Goal: Transaction & Acquisition: Book appointment/travel/reservation

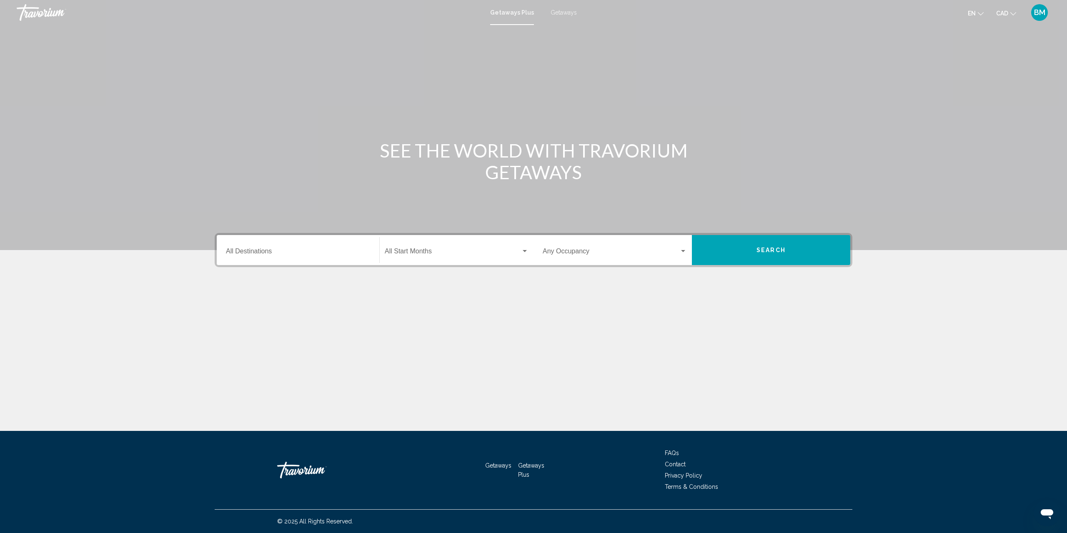
click at [314, 238] on div "Destination All Destinations" at bounding box center [298, 250] width 144 height 26
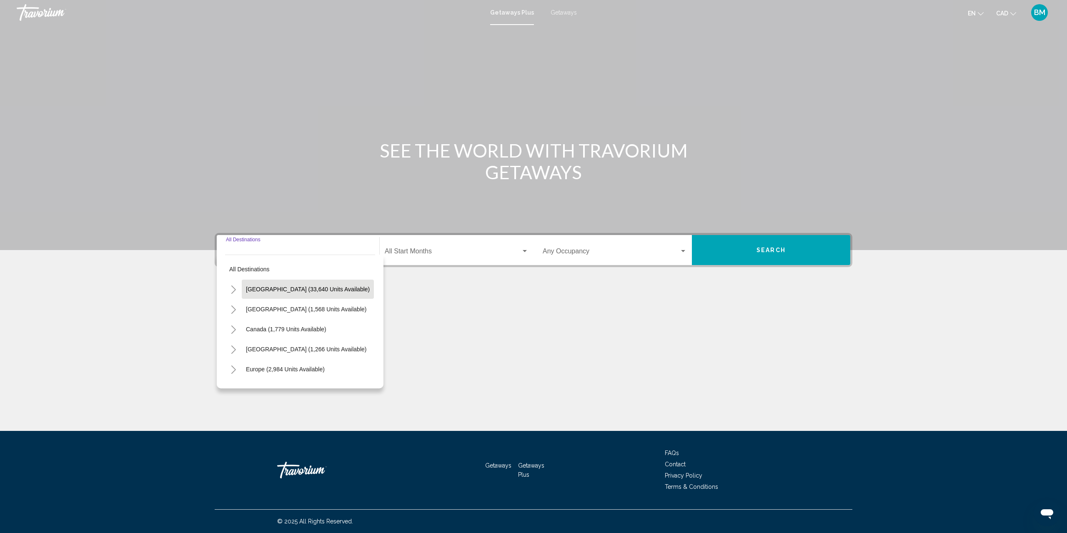
click at [295, 290] on span "[GEOGRAPHIC_DATA] (33,640 units available)" at bounding box center [308, 289] width 124 height 7
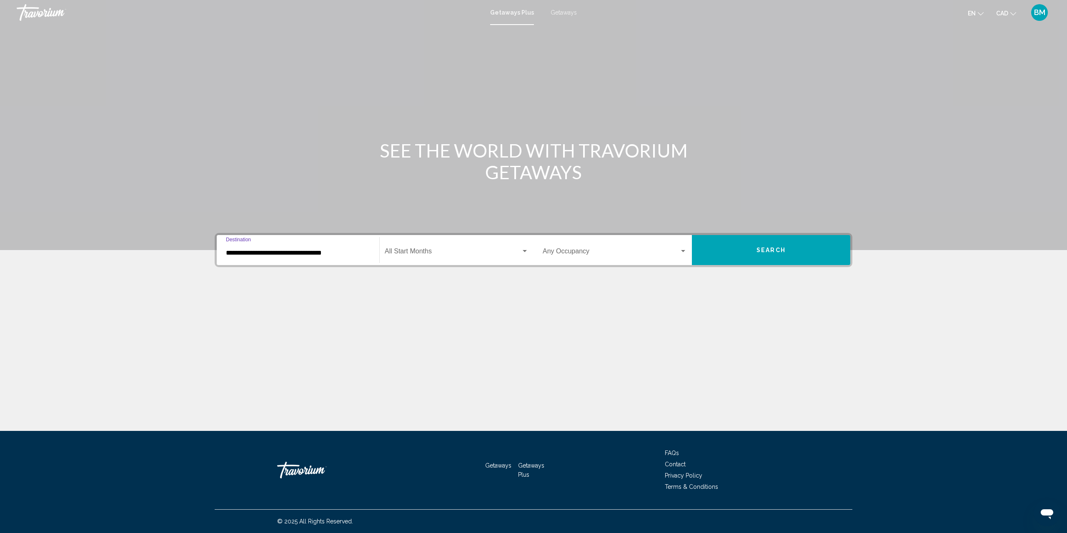
click at [349, 250] on input "**********" at bounding box center [298, 252] width 144 height 7
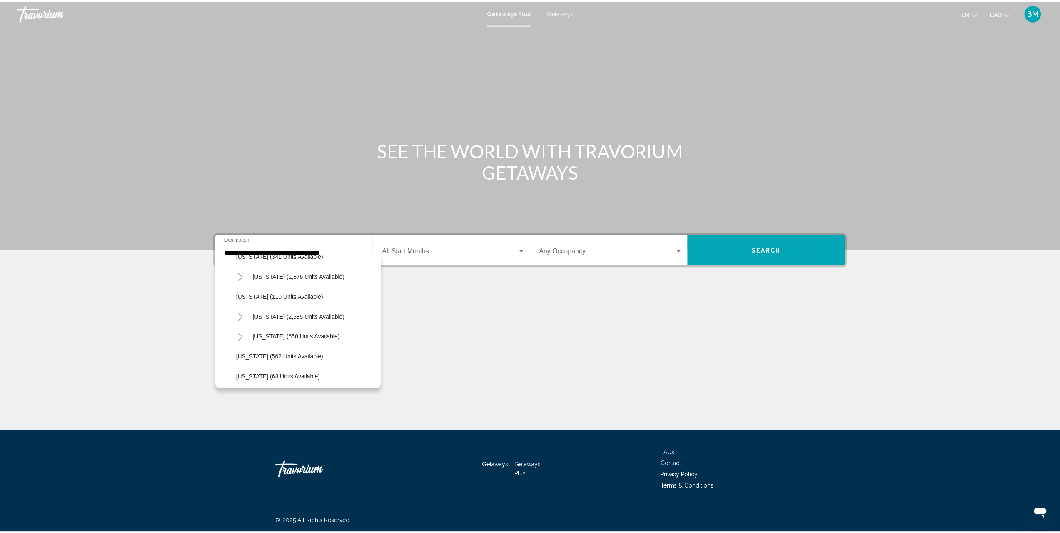
scroll to position [380, 0]
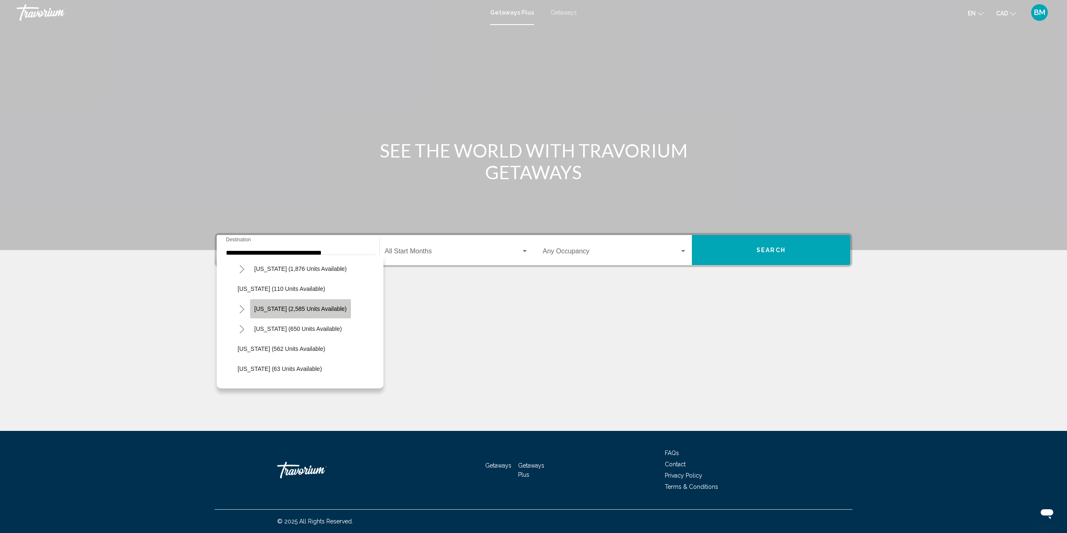
click at [312, 311] on span "[US_STATE] (2,585 units available)" at bounding box center [300, 308] width 92 height 7
type input "**********"
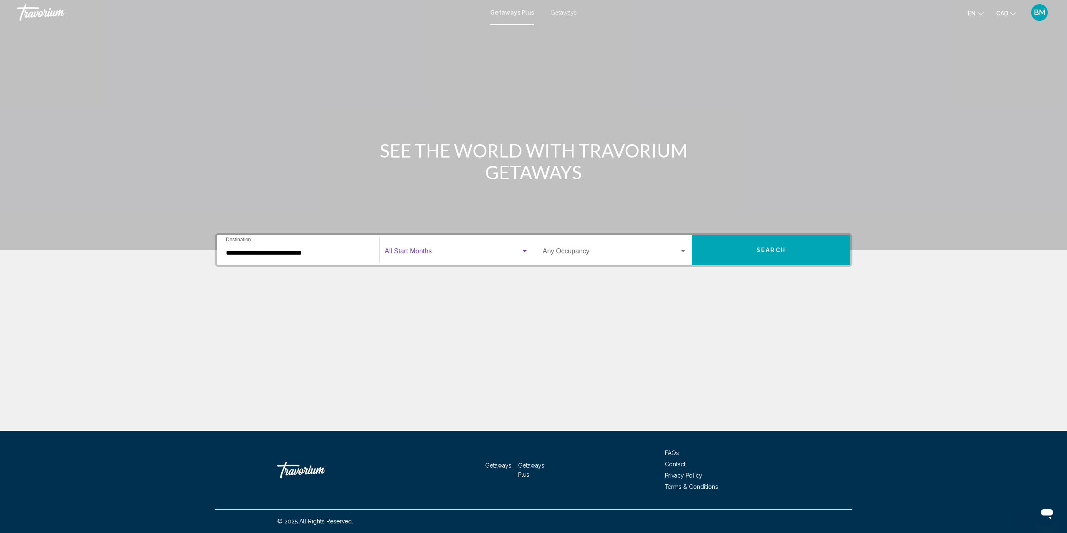
click at [478, 255] on span "Search widget" at bounding box center [453, 252] width 136 height 7
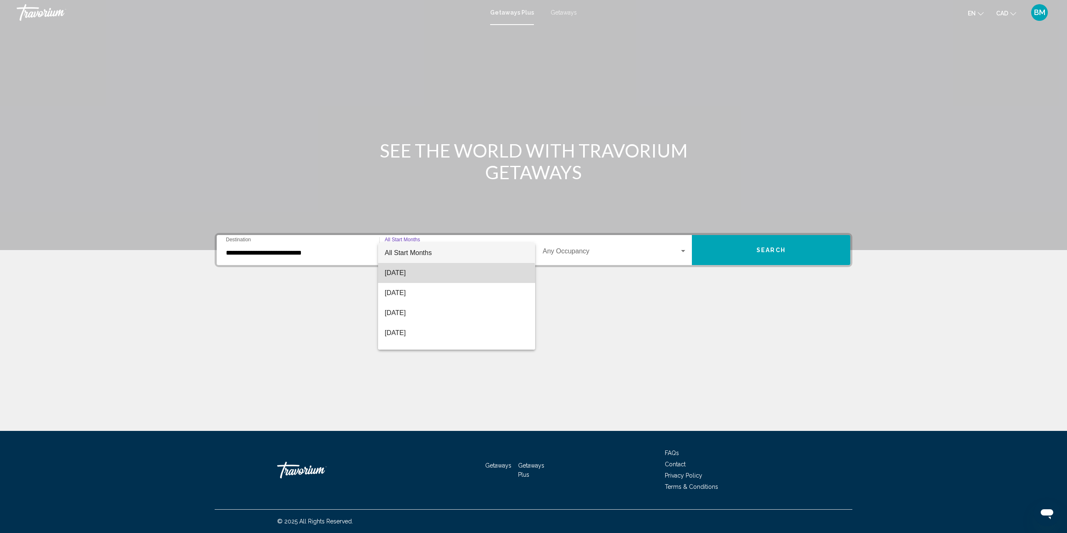
click at [456, 275] on span "[DATE]" at bounding box center [457, 273] width 144 height 20
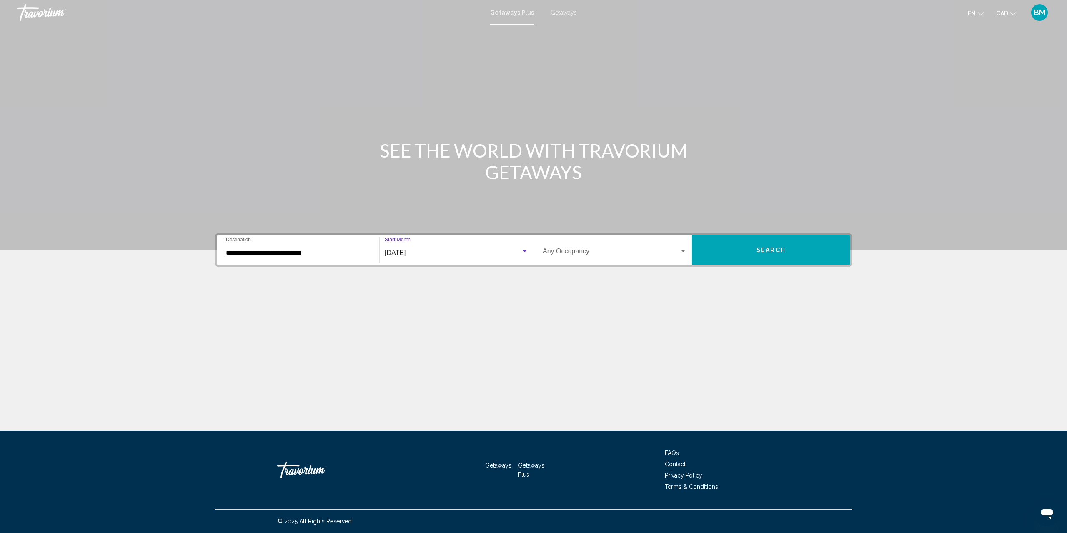
click at [743, 255] on button "Search" at bounding box center [771, 250] width 158 height 30
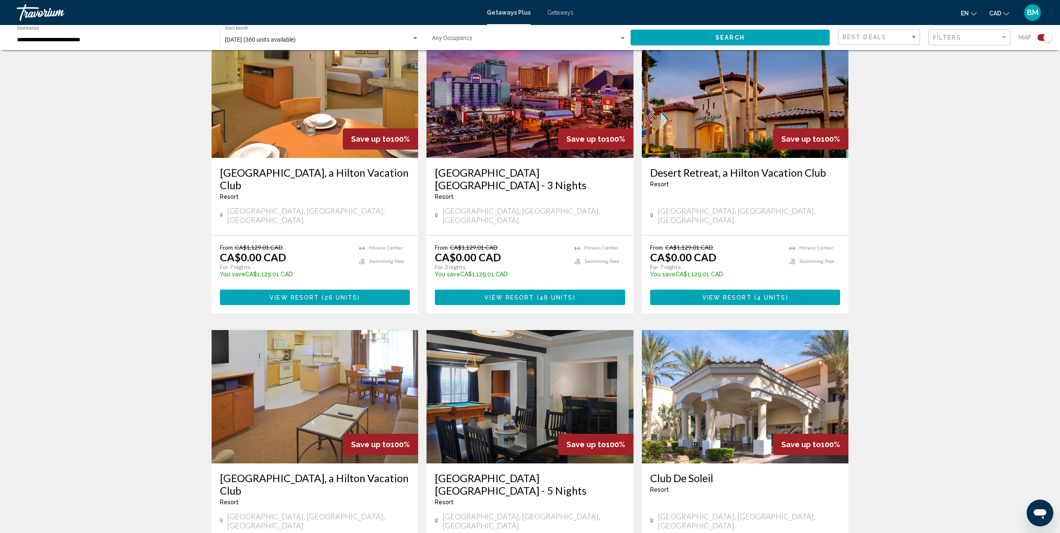
scroll to position [278, 0]
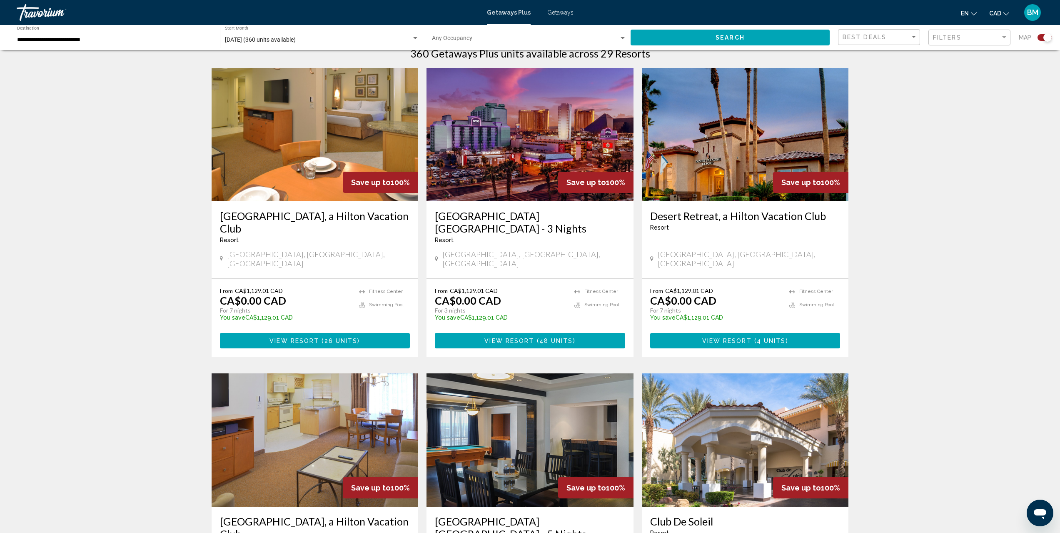
click at [534, 337] on span "( 48 units )" at bounding box center [554, 340] width 41 height 7
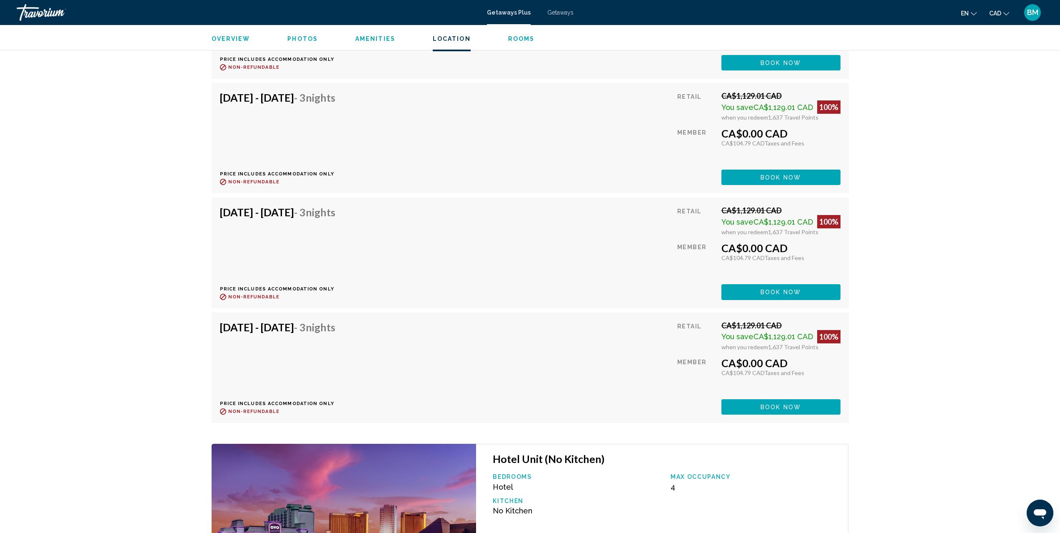
scroll to position [1363, 0]
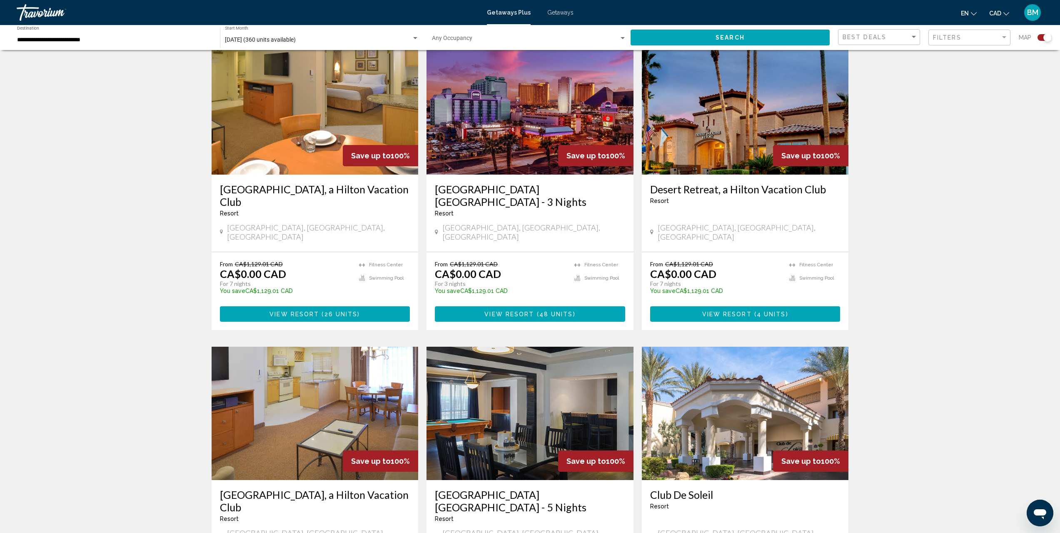
scroll to position [275, 0]
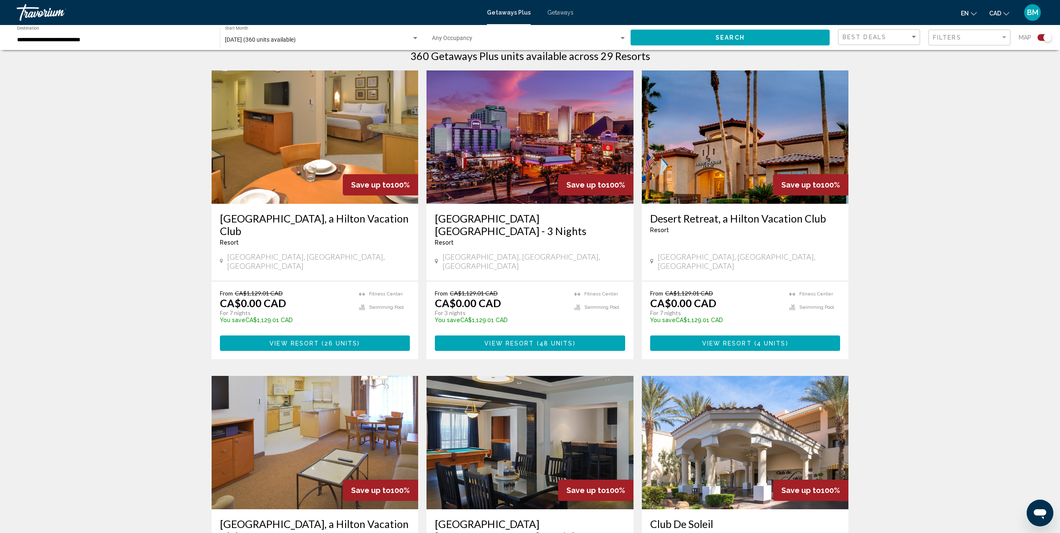
click at [562, 147] on img "Main content" at bounding box center [530, 136] width 207 height 133
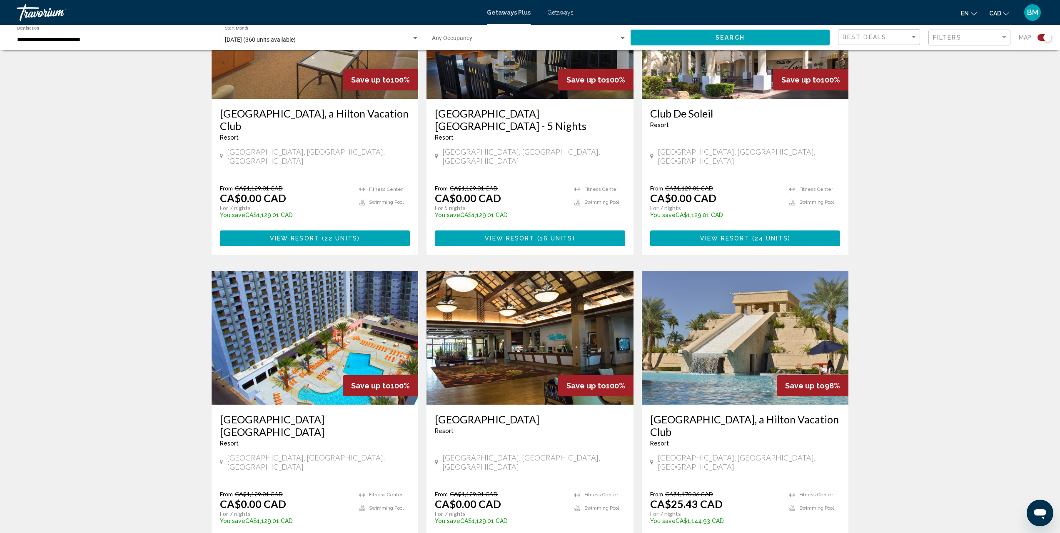
scroll to position [695, 0]
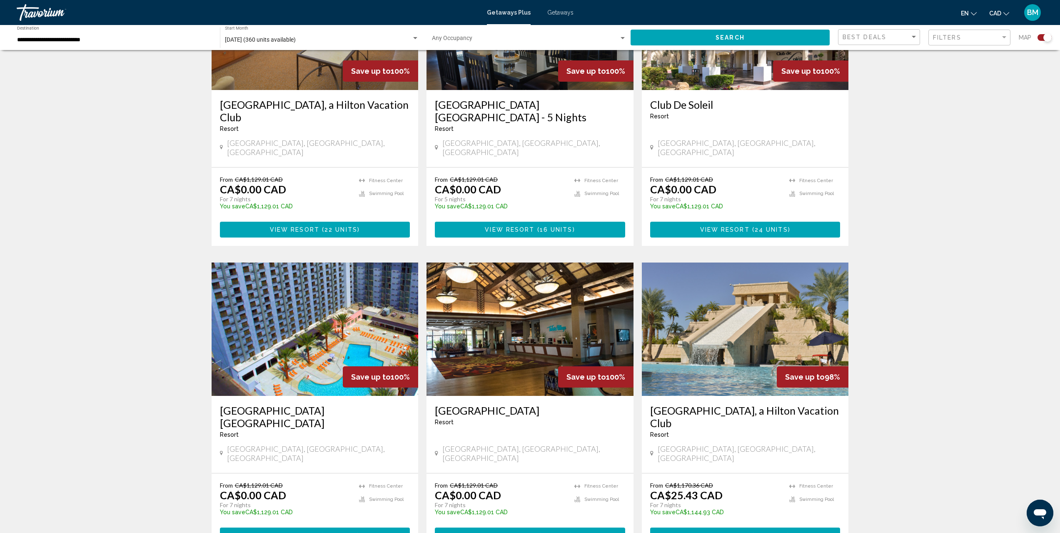
click at [338, 300] on img "Main content" at bounding box center [315, 328] width 207 height 133
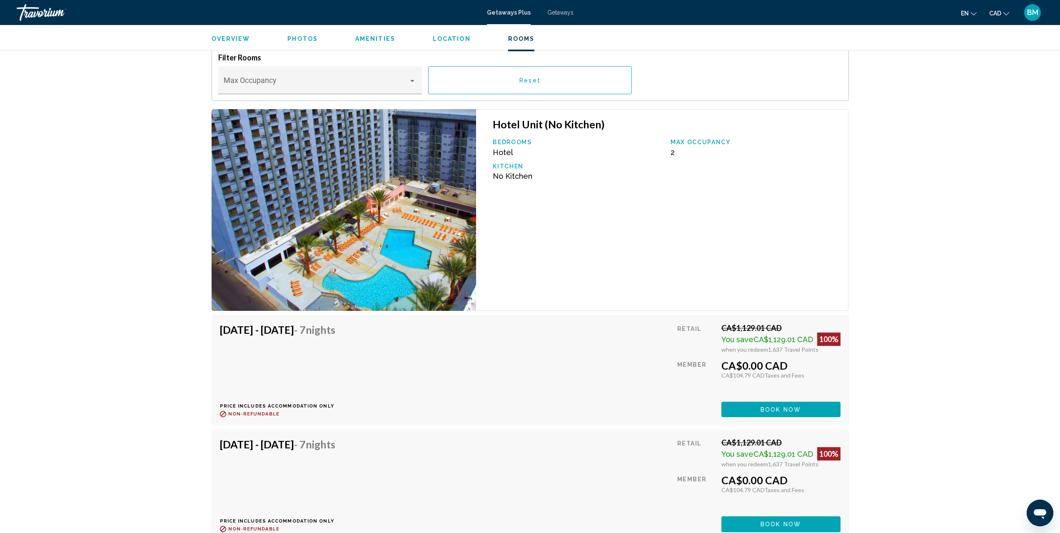
scroll to position [1268, 0]
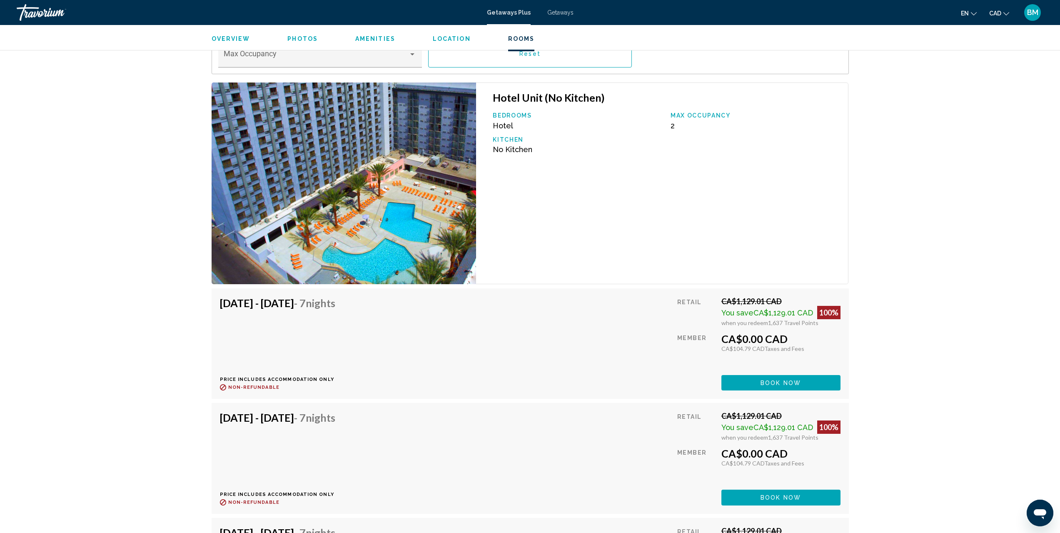
click at [1007, 15] on icon "Change currency" at bounding box center [1007, 13] width 6 height 3
click at [994, 35] on button "USD ($)" at bounding box center [982, 33] width 42 height 11
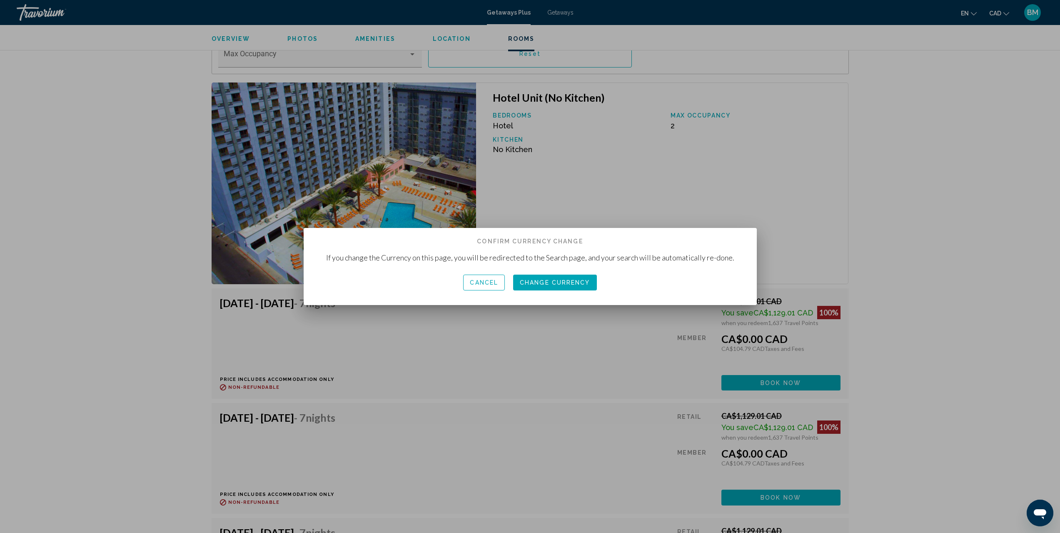
click at [569, 283] on span "Change Currency" at bounding box center [555, 283] width 70 height 7
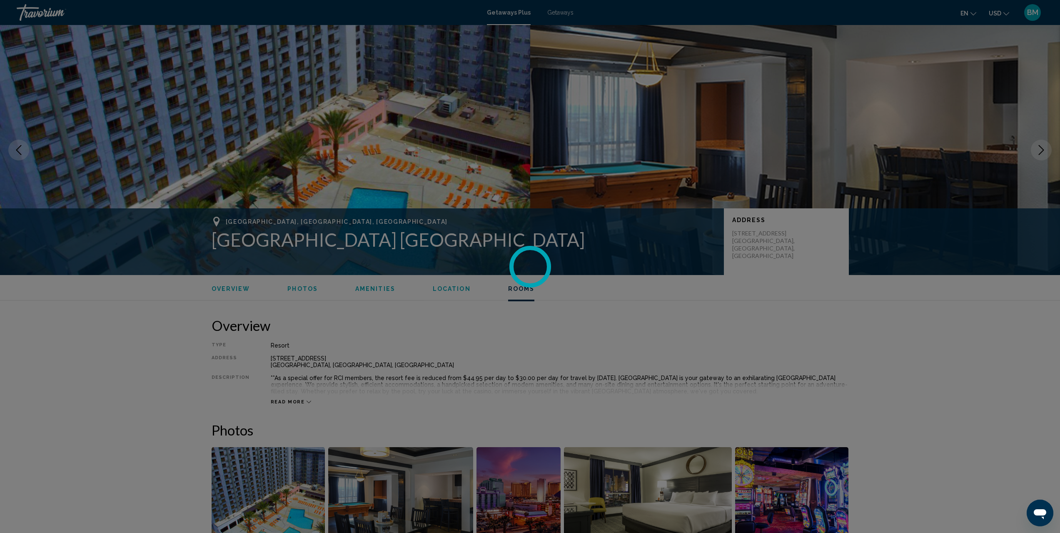
scroll to position [1268, 0]
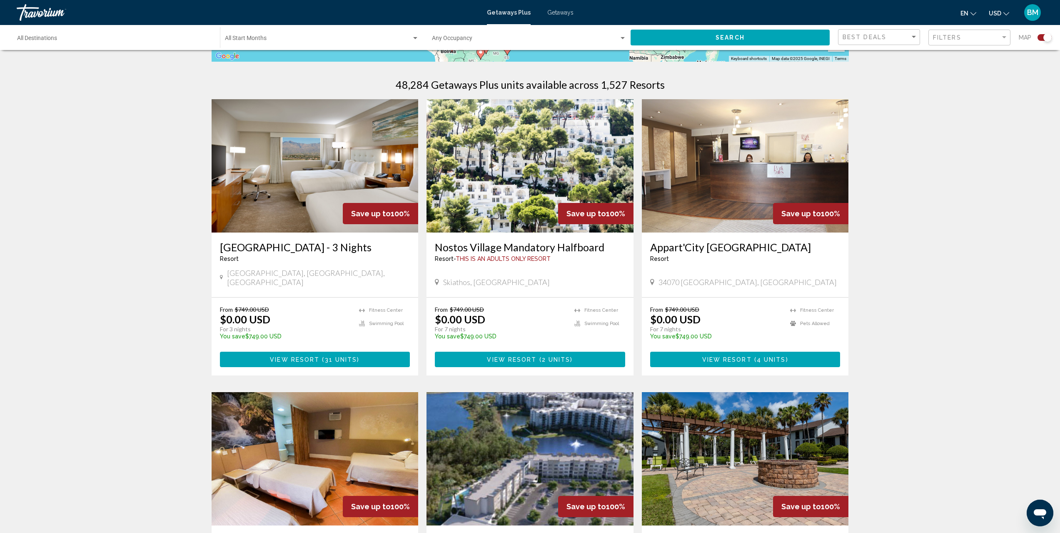
scroll to position [222, 0]
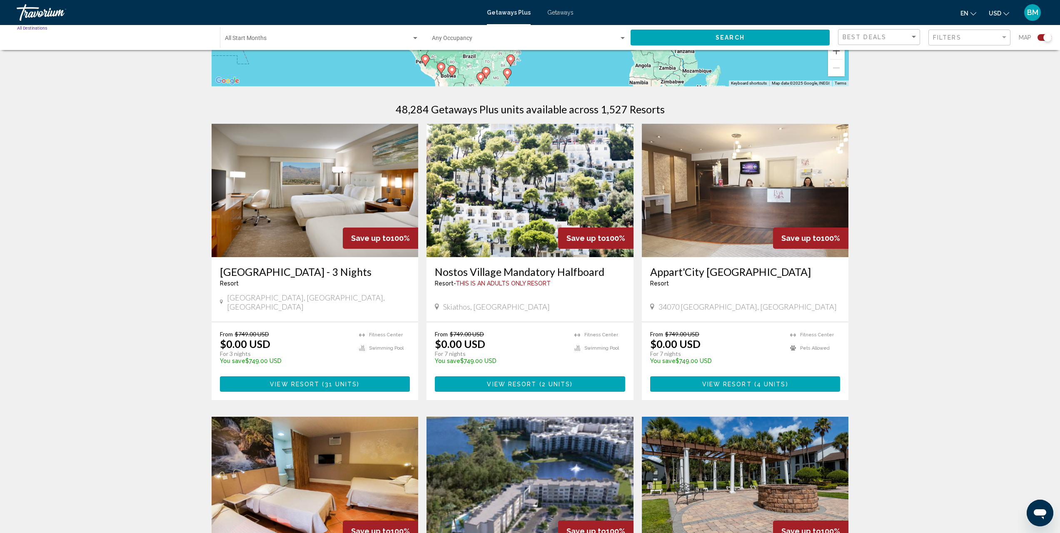
click at [123, 39] on input "Destination All Destinations" at bounding box center [114, 40] width 195 height 7
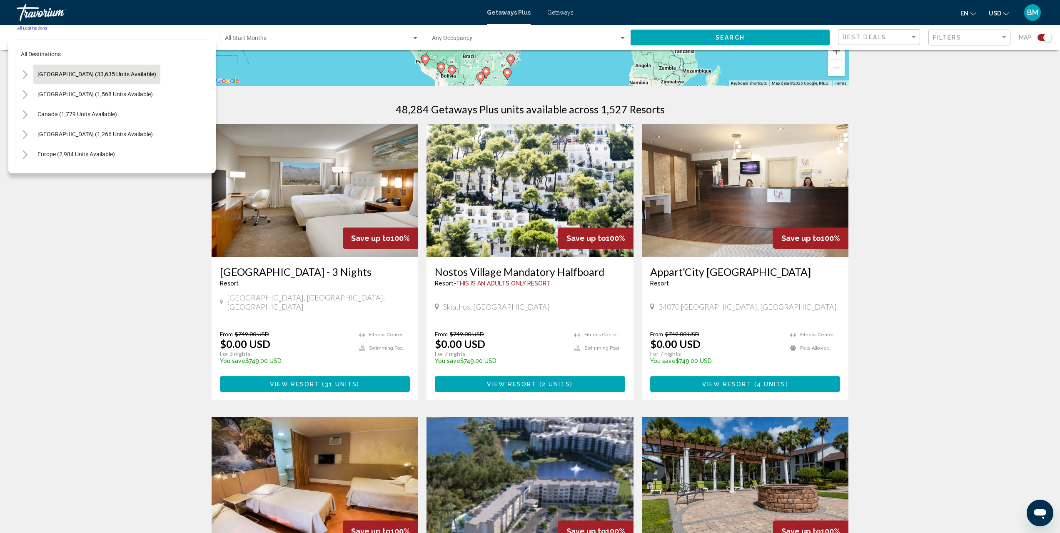
click at [51, 74] on span "[GEOGRAPHIC_DATA] (33,635 units available)" at bounding box center [96, 74] width 119 height 7
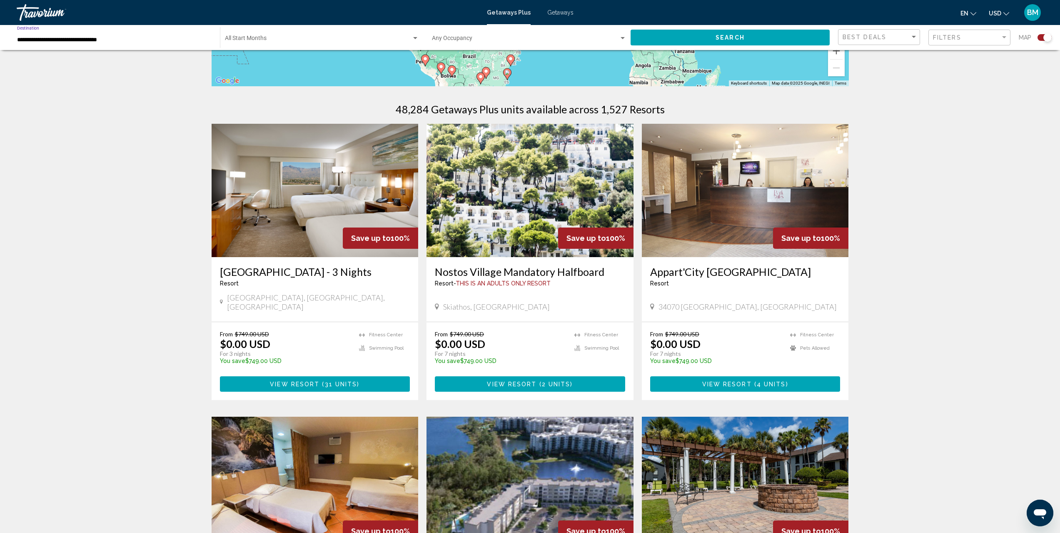
click at [74, 41] on input "**********" at bounding box center [114, 40] width 195 height 7
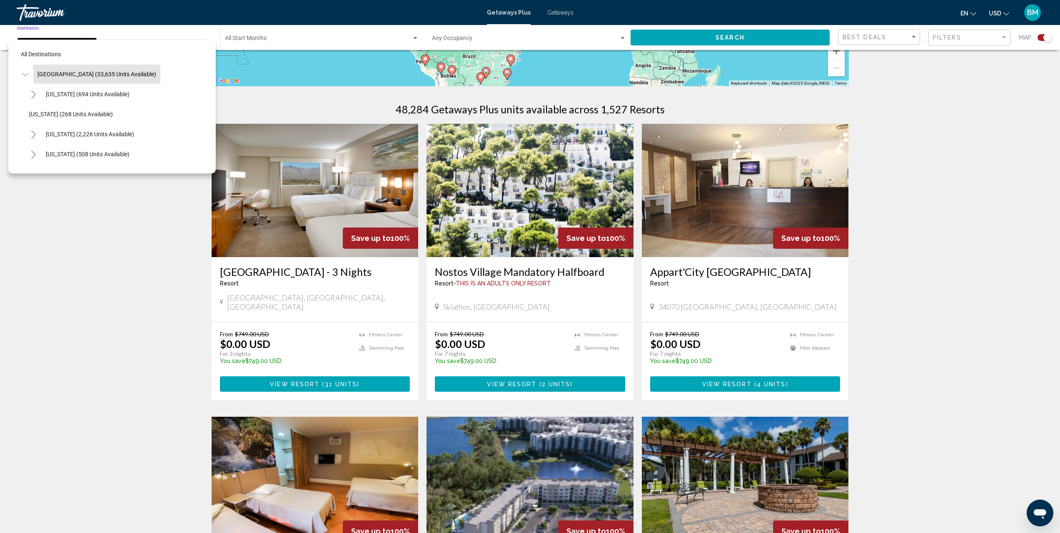
click at [28, 74] on button "Toggle United States (33,635 units available)" at bounding box center [25, 74] width 17 height 17
click at [45, 77] on span "[GEOGRAPHIC_DATA] (33,635 units available)" at bounding box center [96, 74] width 119 height 7
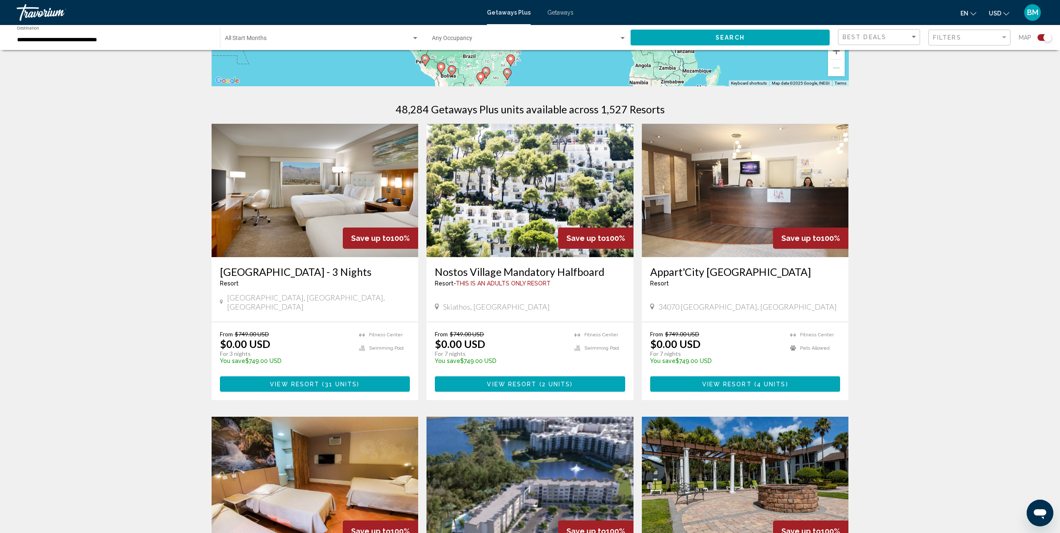
click at [112, 45] on div "**********" at bounding box center [114, 37] width 195 height 23
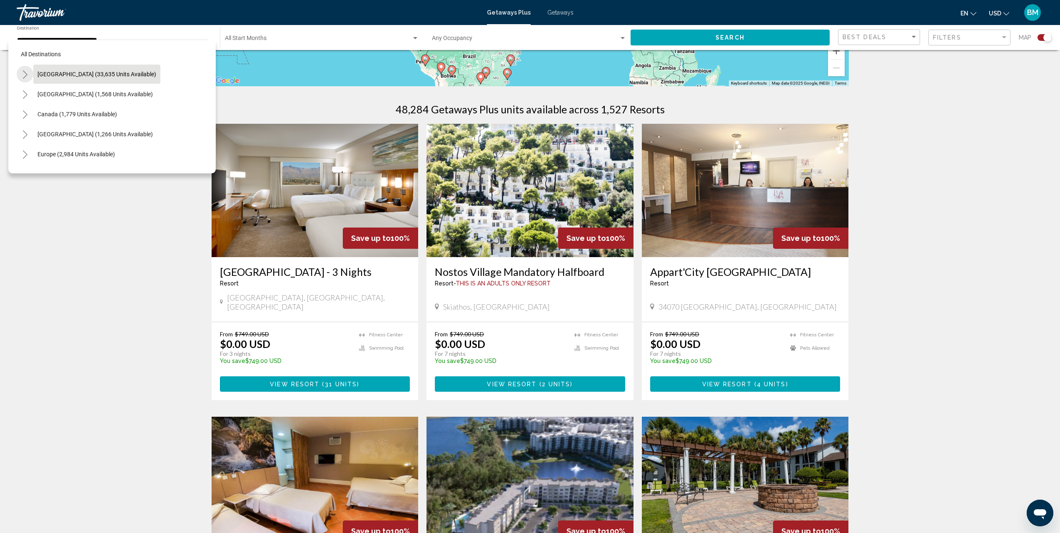
click at [24, 78] on icon "Toggle United States (33,635 units available)" at bounding box center [25, 74] width 5 height 8
click at [103, 136] on span "[US_STATE] (2,585 units available)" at bounding box center [90, 138] width 88 height 7
type input "**********"
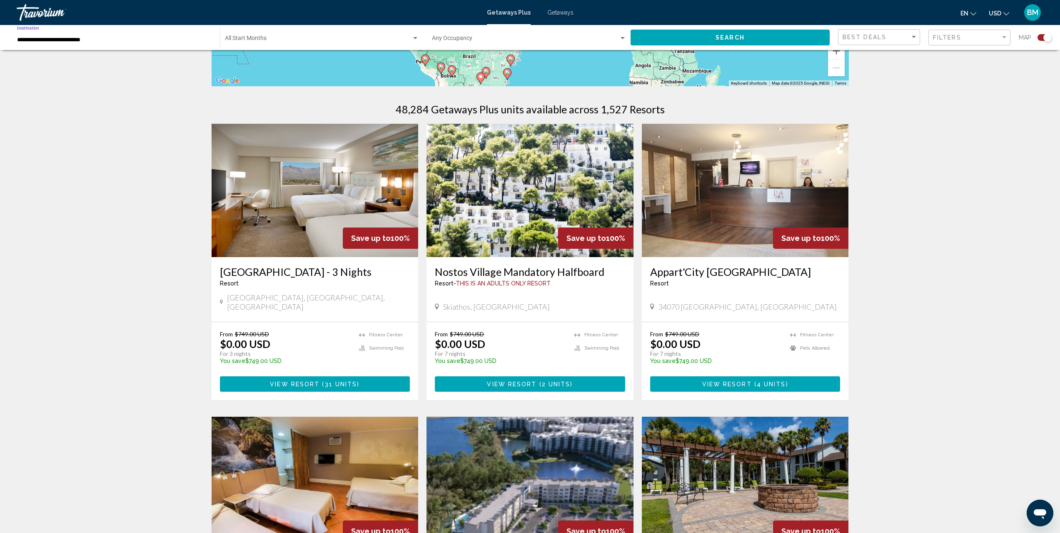
click at [365, 35] on div "Start Month All Start Months" at bounding box center [322, 37] width 194 height 23
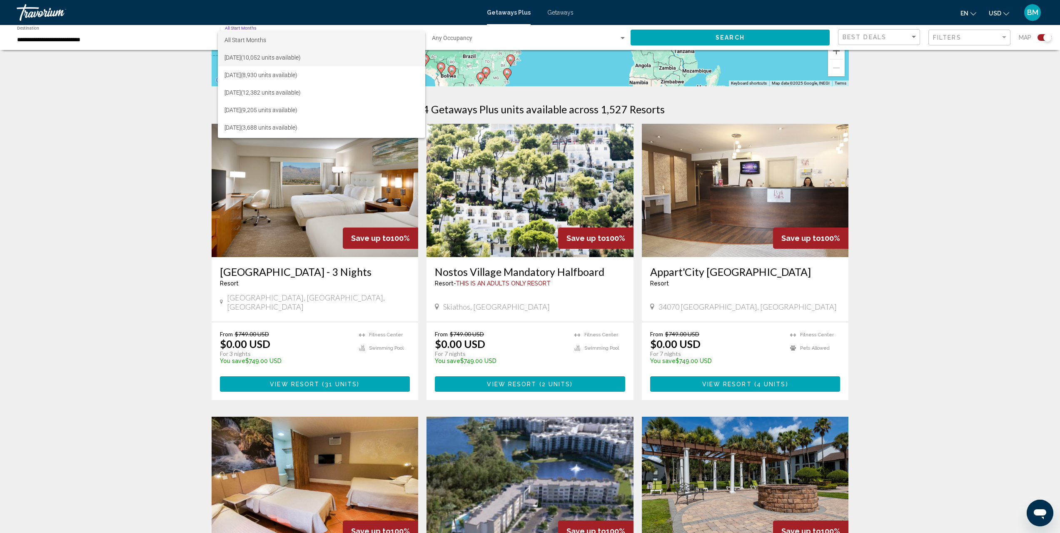
click at [272, 55] on span "[DATE] (10,052 units available)" at bounding box center [322, 57] width 194 height 17
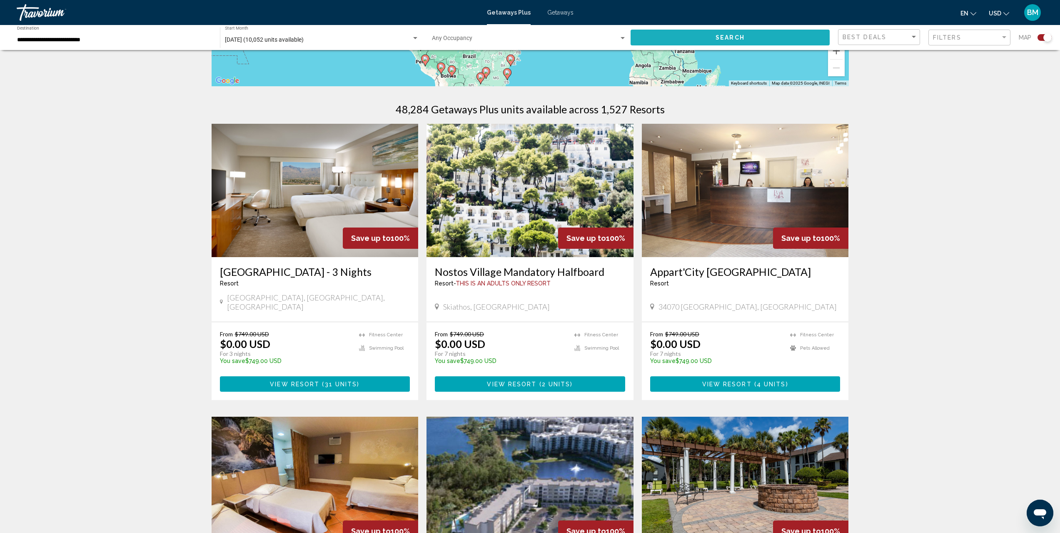
click at [737, 41] on button "Search" at bounding box center [730, 37] width 199 height 15
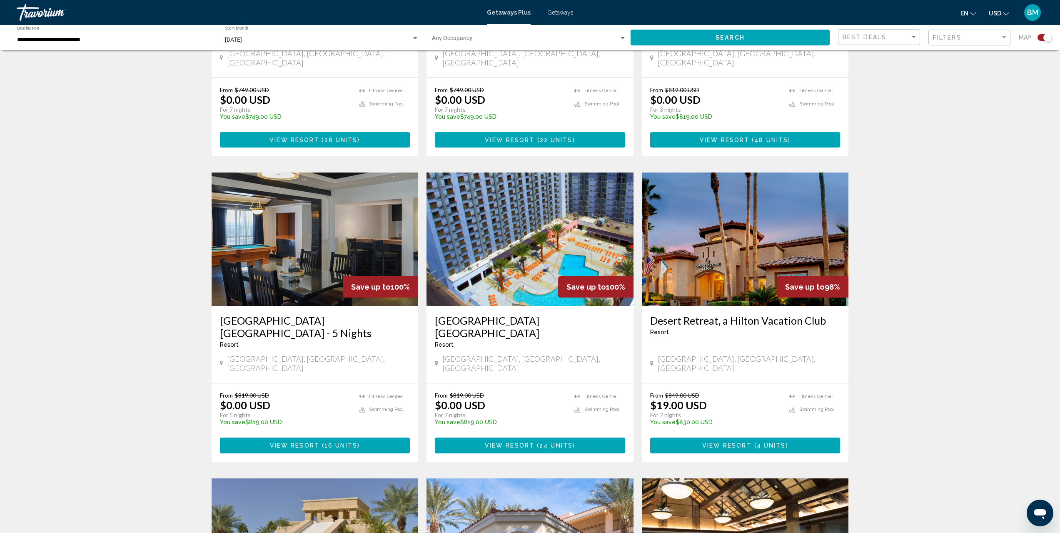
scroll to position [443, 0]
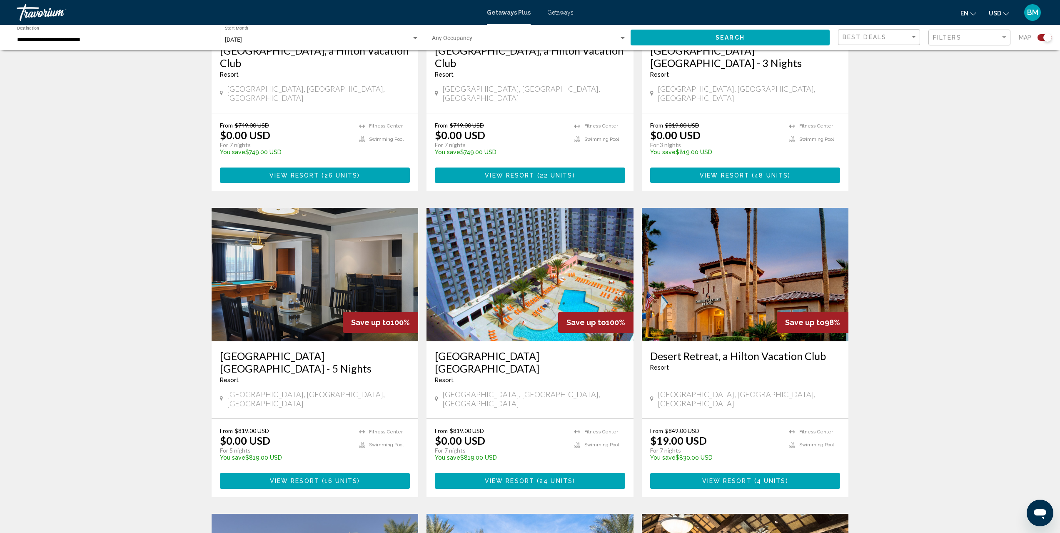
click at [550, 286] on img "Main content" at bounding box center [530, 274] width 207 height 133
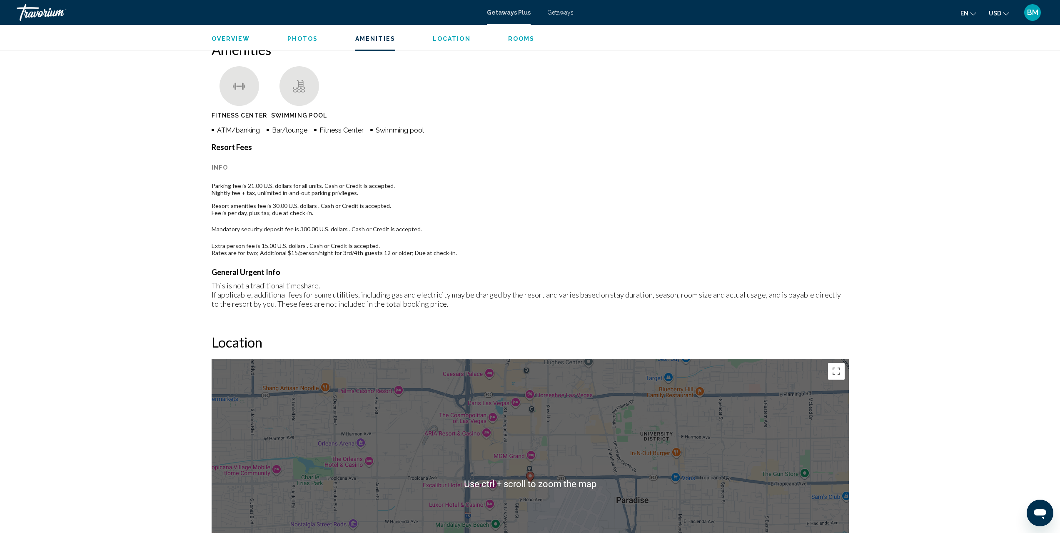
scroll to position [635, 0]
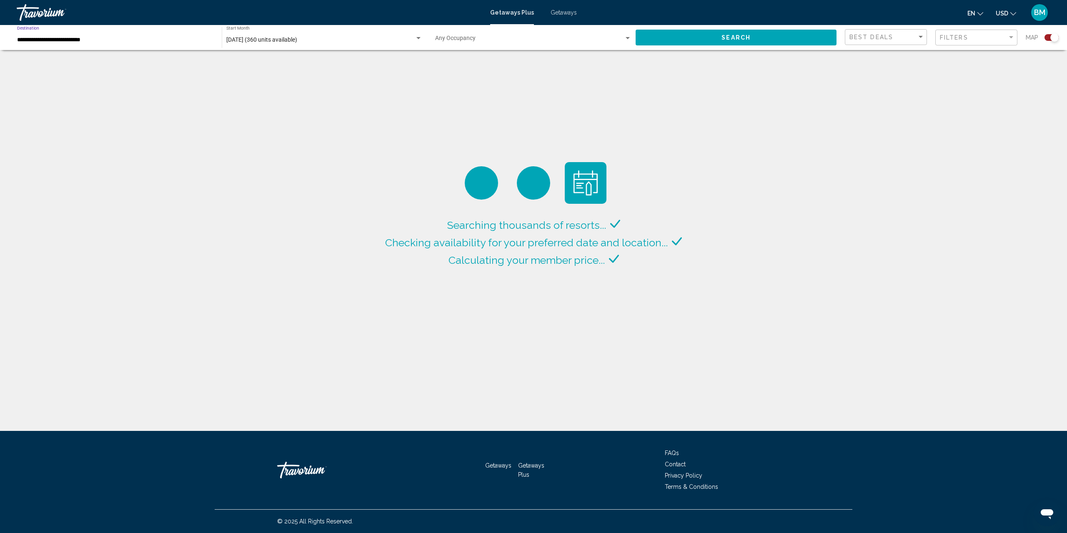
click at [134, 40] on input "**********" at bounding box center [115, 40] width 196 height 7
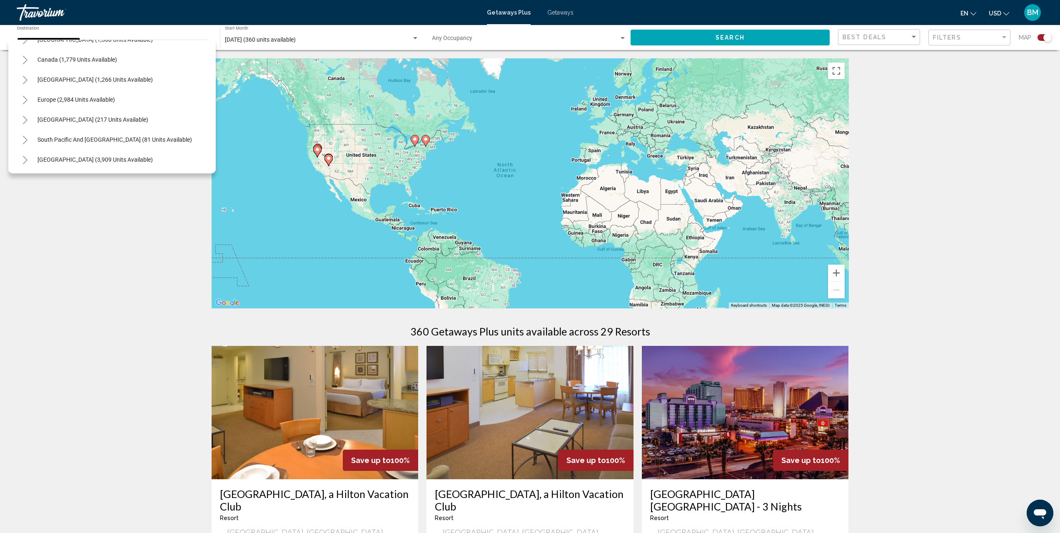
scroll to position [838, 0]
click at [25, 98] on icon "Toggle Europe (2,984 units available)" at bounding box center [25, 96] width 5 height 8
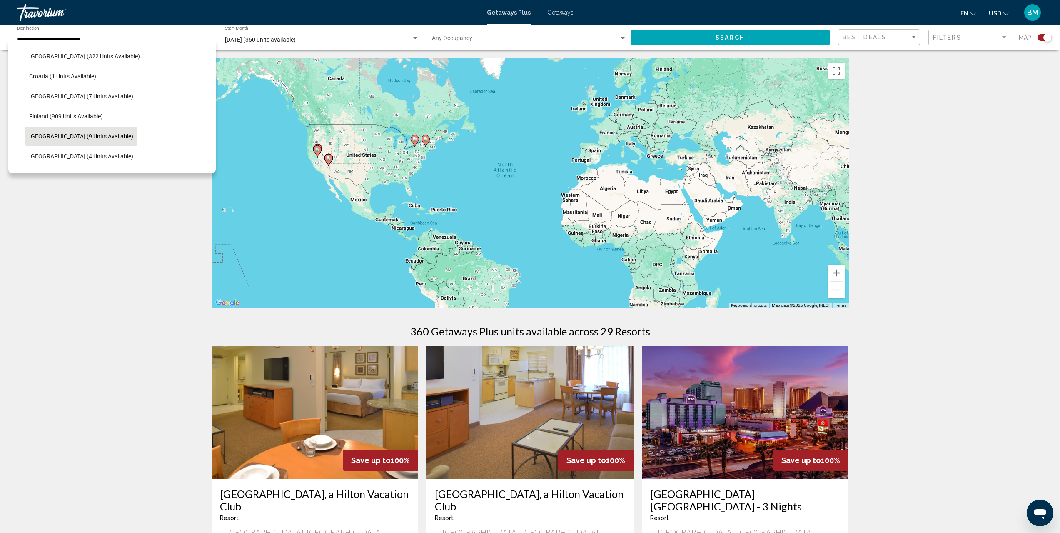
click at [88, 136] on span "[GEOGRAPHIC_DATA] (9 units available)" at bounding box center [81, 136] width 104 height 7
type input "**********"
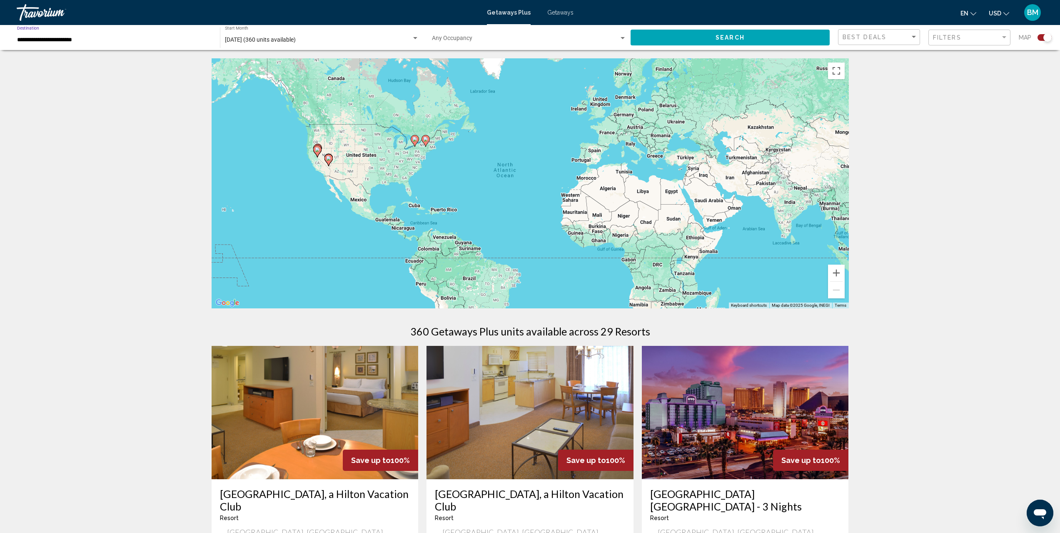
click at [692, 41] on button "Search" at bounding box center [730, 37] width 199 height 15
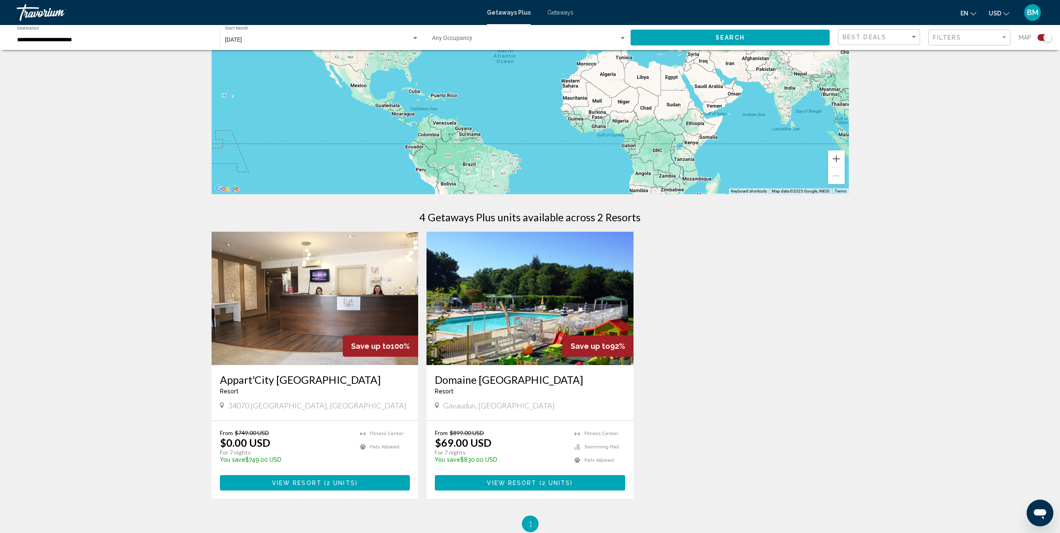
scroll to position [180, 0]
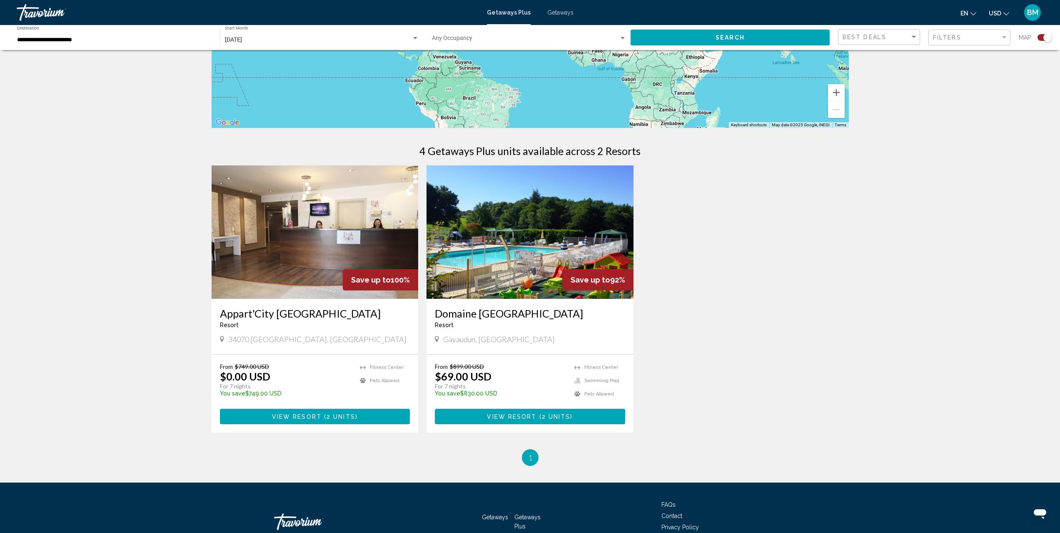
click at [527, 241] on img "Main content" at bounding box center [530, 231] width 207 height 133
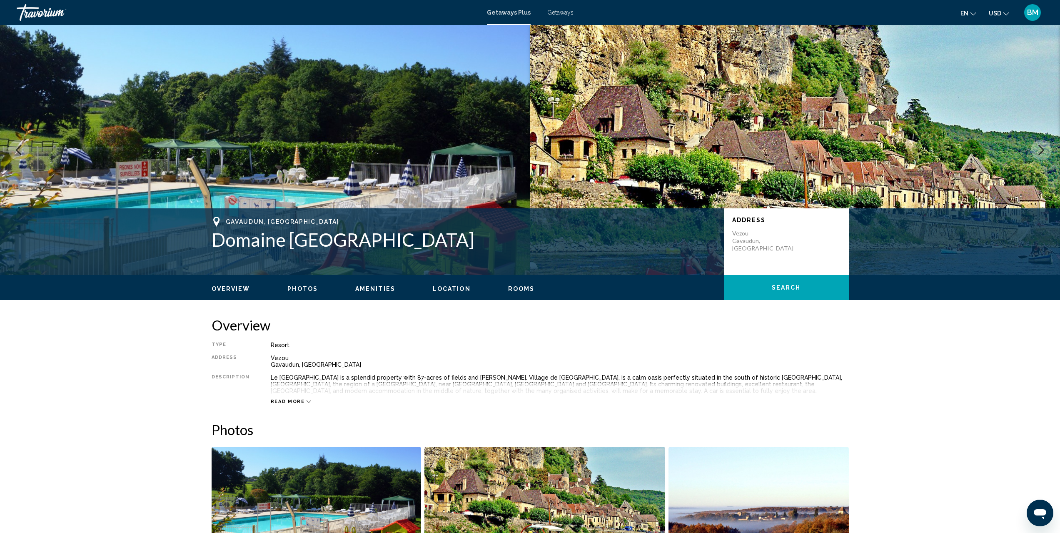
drag, startPoint x: 401, startPoint y: 244, endPoint x: 206, endPoint y: 244, distance: 195.4
click at [206, 244] on div "Gavaudun, [GEOGRAPHIC_DATA] Domaine De Gavaudun Address [GEOGRAPHIC_DATA], [GEO…" at bounding box center [530, 242] width 671 height 50
drag, startPoint x: 265, startPoint y: 220, endPoint x: 227, endPoint y: 223, distance: 38.0
click at [227, 223] on span "Gavaudun, [GEOGRAPHIC_DATA]" at bounding box center [283, 221] width 114 height 7
copy span "Gavaudun,"
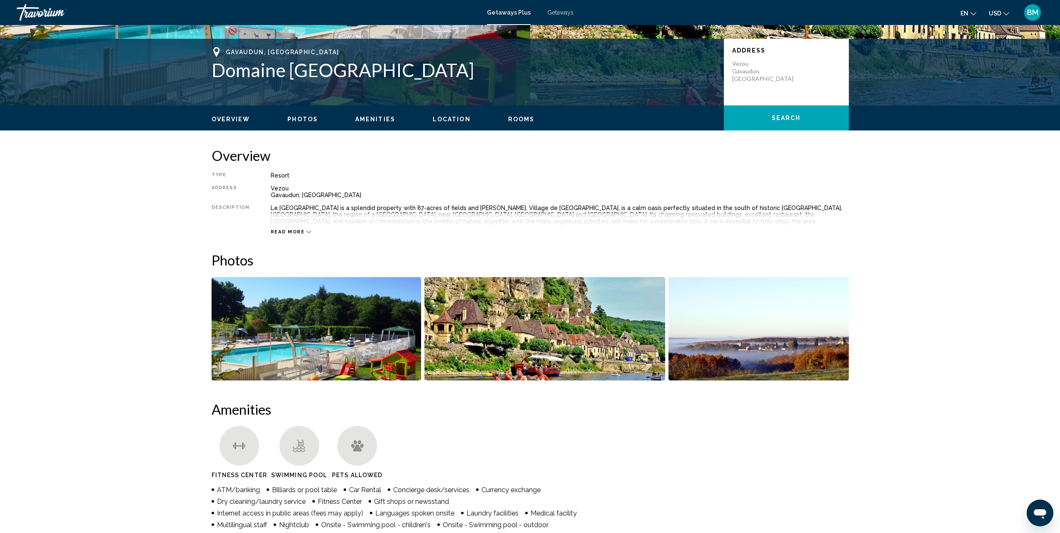
scroll to position [180, 0]
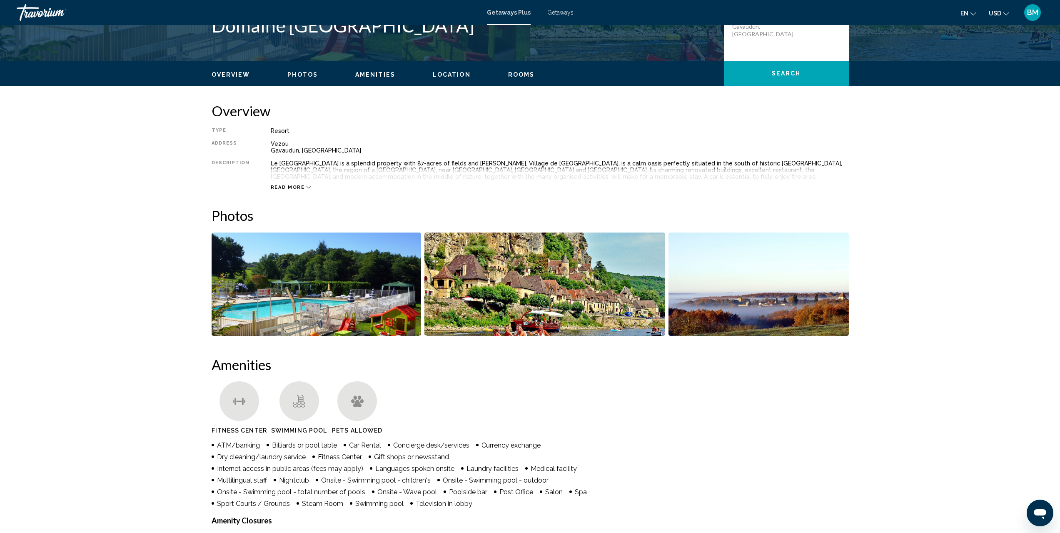
click at [231, 76] on span "Overview" at bounding box center [231, 74] width 39 height 7
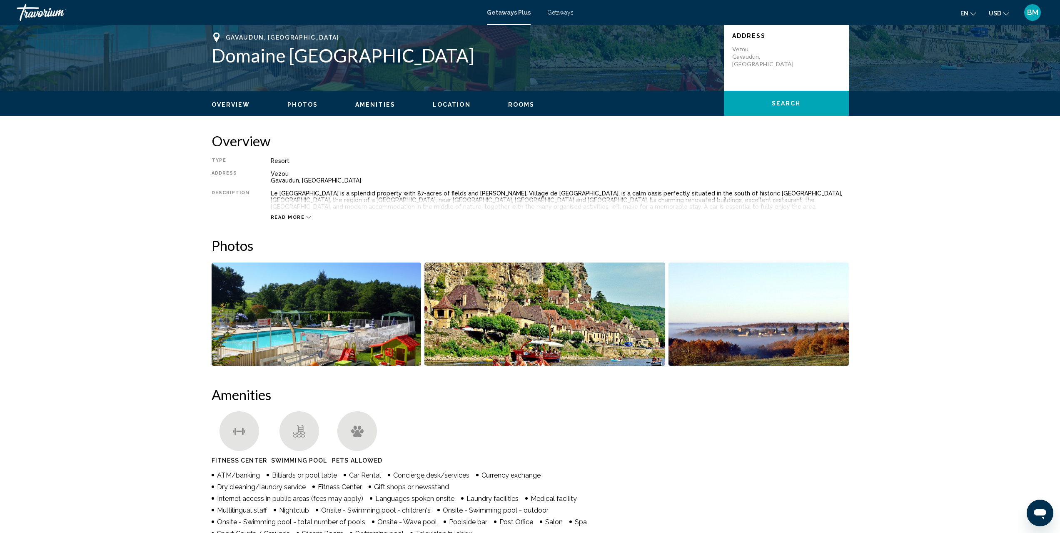
scroll to position [183, 0]
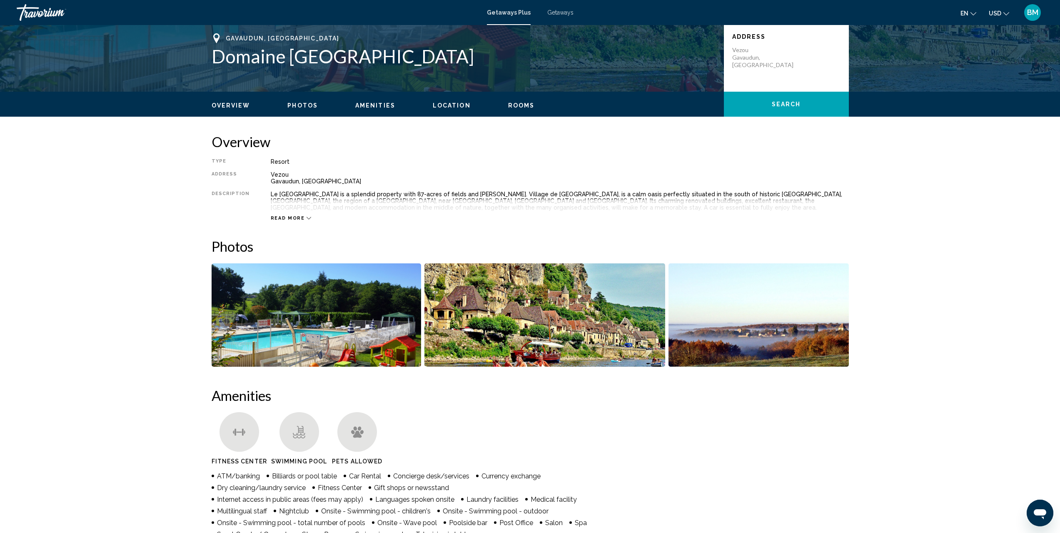
click at [508, 106] on span "Rooms" at bounding box center [521, 105] width 27 height 7
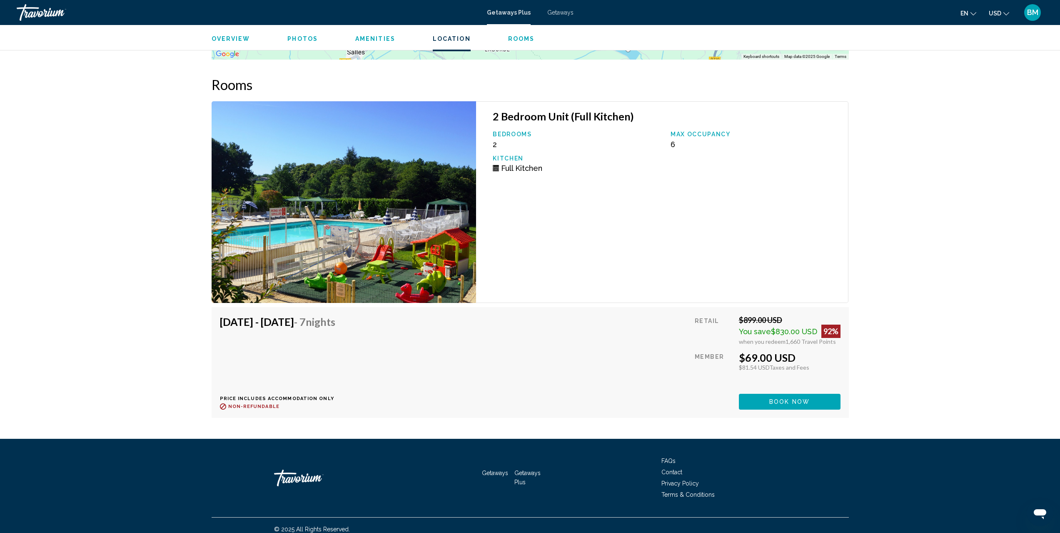
scroll to position [1443, 0]
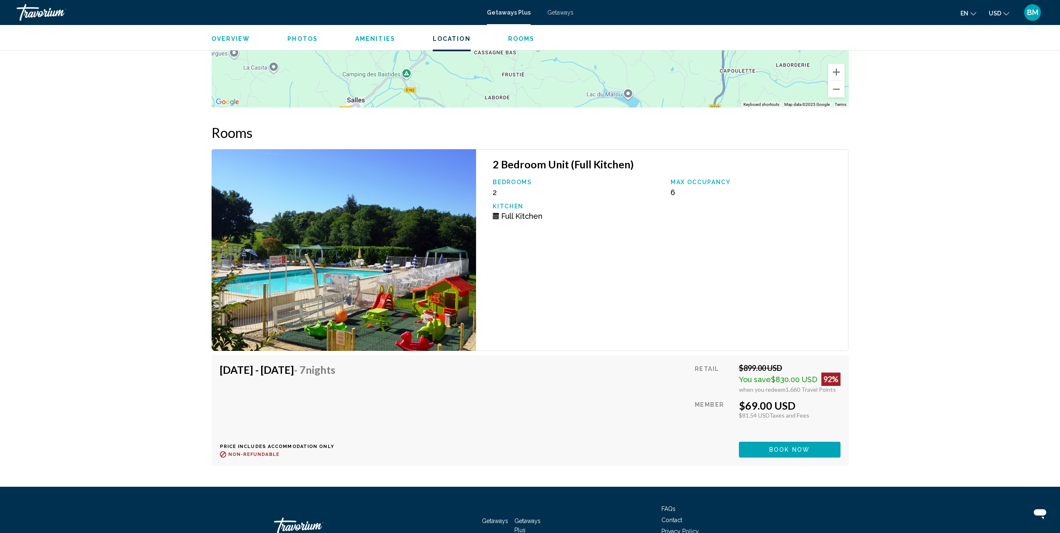
click at [523, 42] on button "Rooms" at bounding box center [521, 38] width 27 height 7
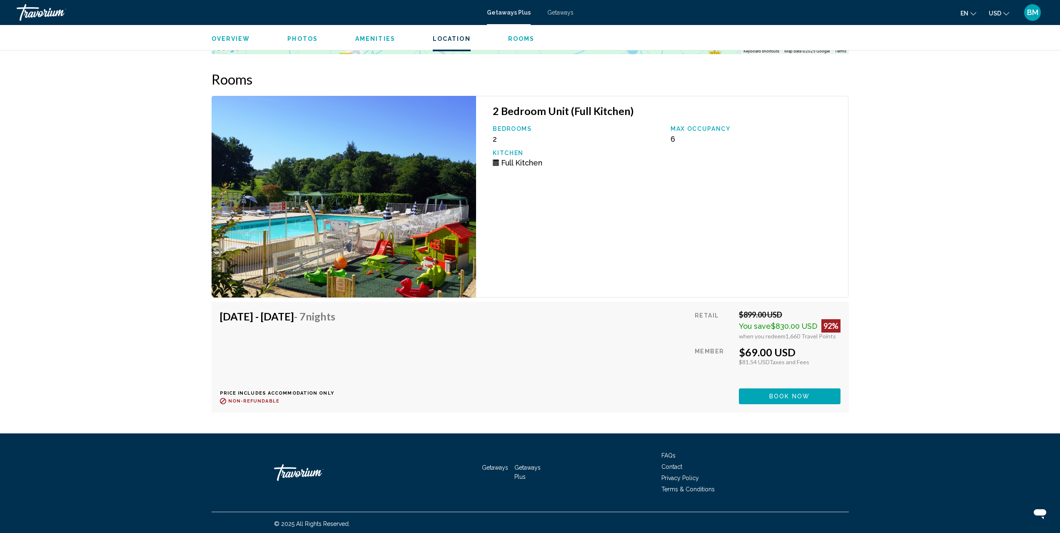
scroll to position [1499, 0]
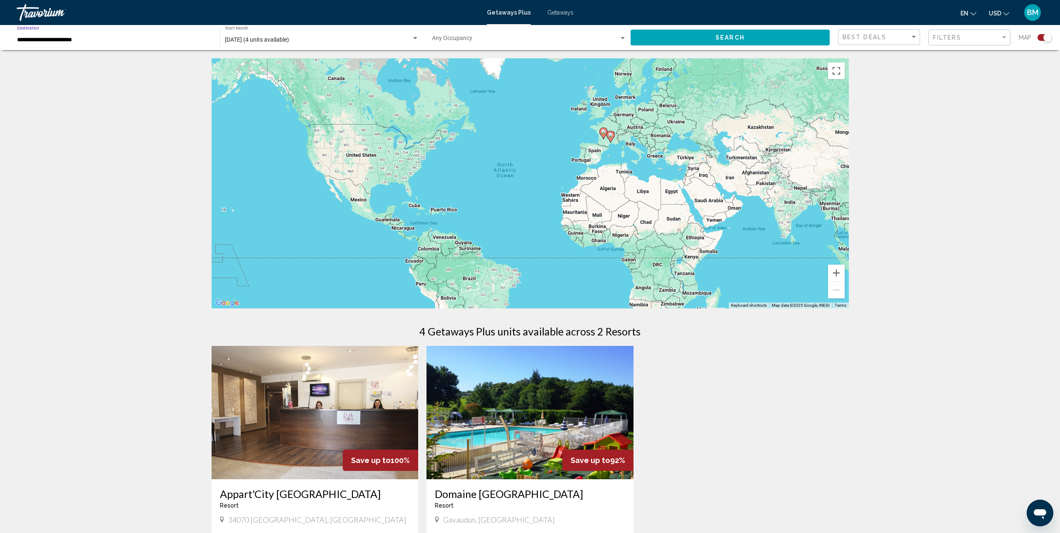
click at [84, 43] on input "**********" at bounding box center [114, 40] width 195 height 7
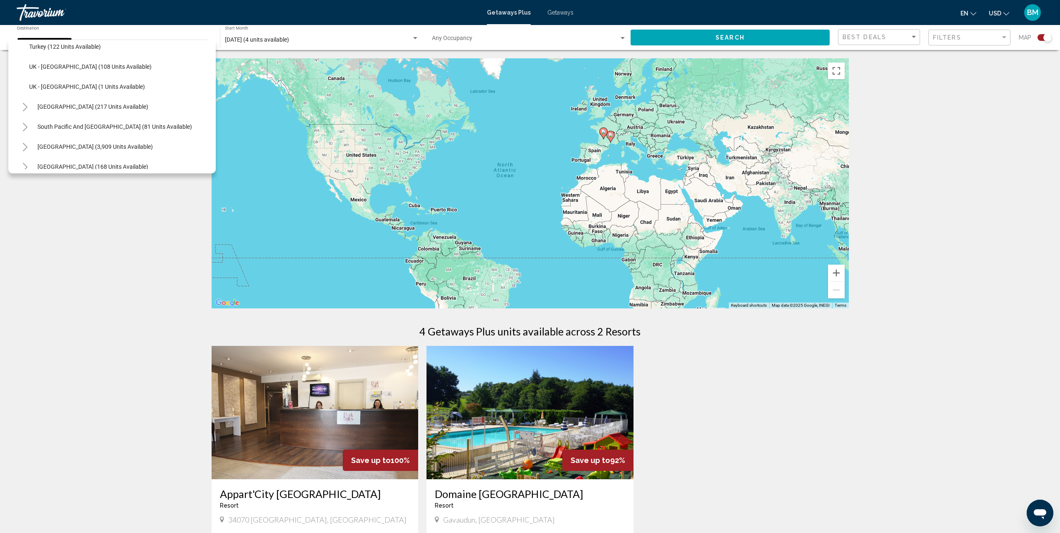
scroll to position [489, 0]
click at [25, 84] on icon "Toggle Australia (217 units available)" at bounding box center [25, 85] width 6 height 8
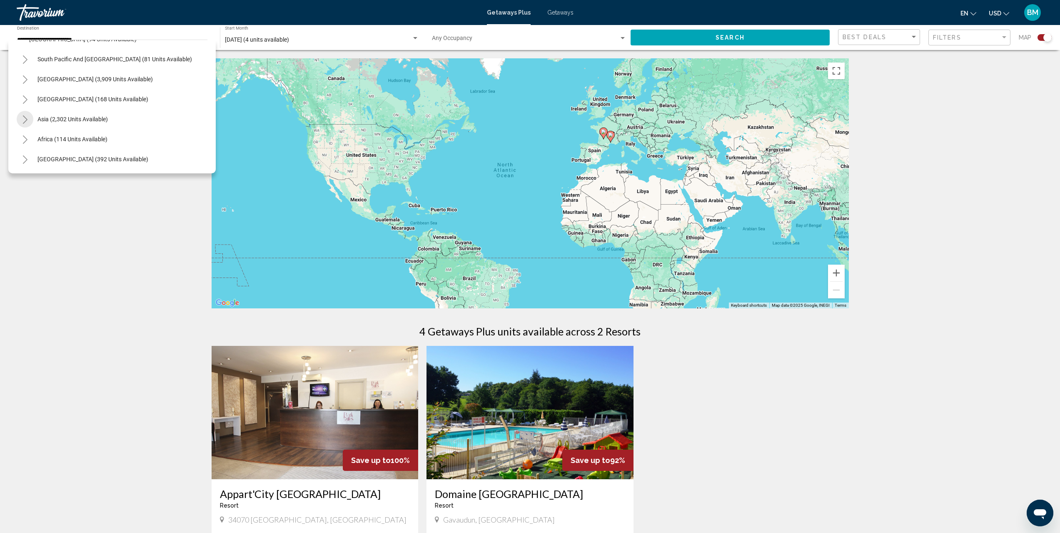
click at [25, 117] on icon "Toggle Asia (2,302 units available)" at bounding box center [25, 119] width 6 height 8
click at [77, 136] on span "[GEOGRAPHIC_DATA] (58 units available)" at bounding box center [82, 135] width 107 height 7
type input "**********"
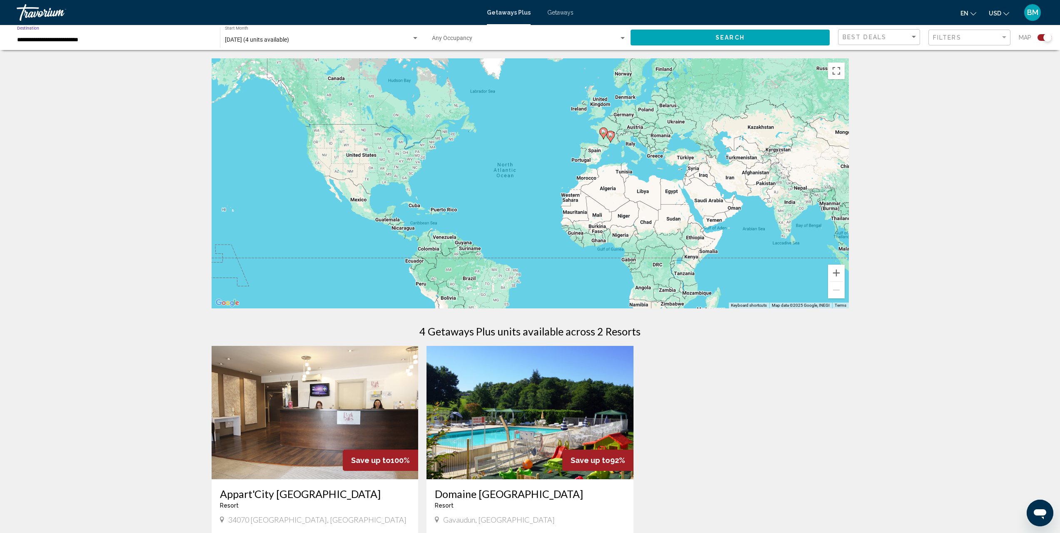
click at [667, 42] on button "Search" at bounding box center [730, 37] width 199 height 15
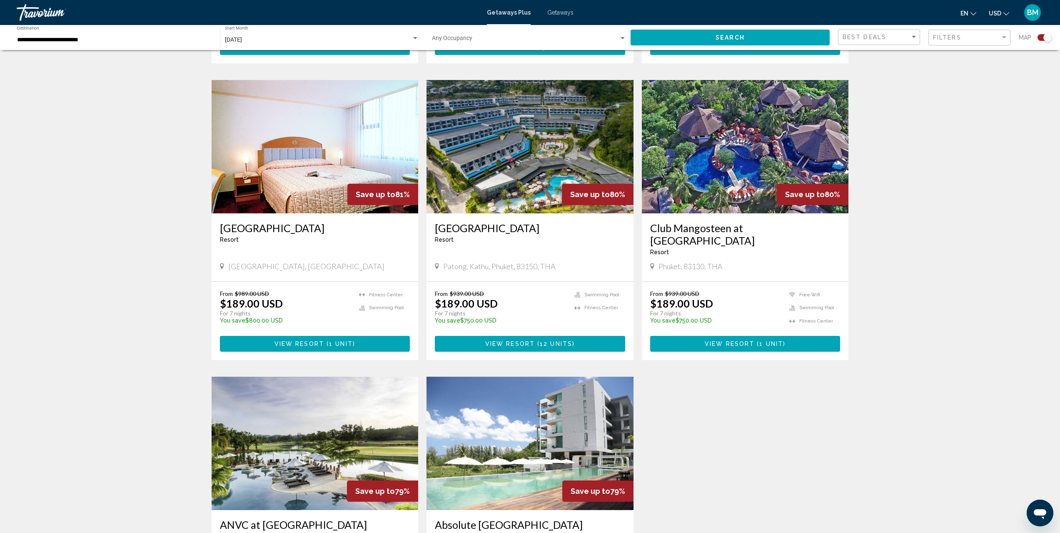
scroll to position [547, 0]
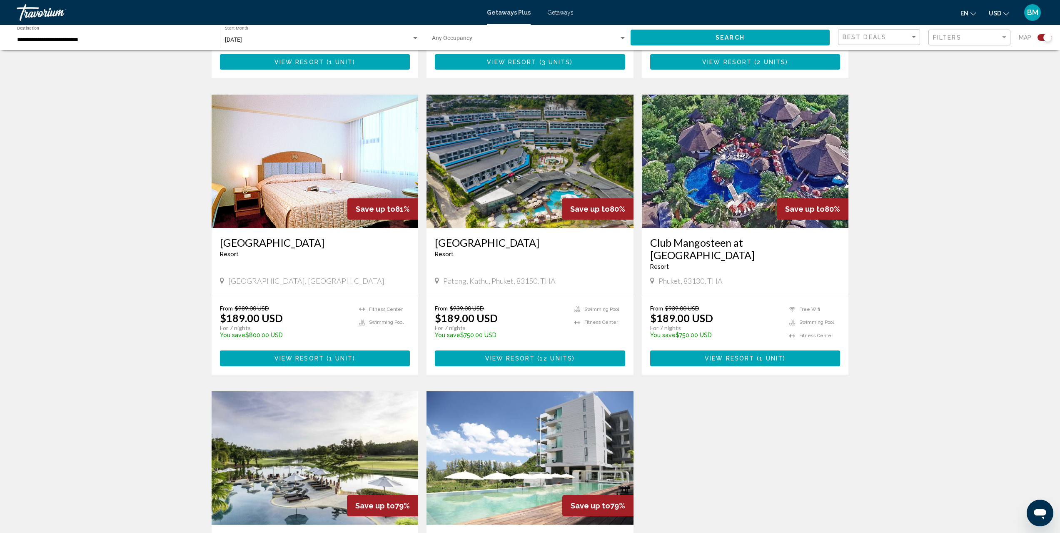
click at [740, 182] on img "Main content" at bounding box center [745, 161] width 207 height 133
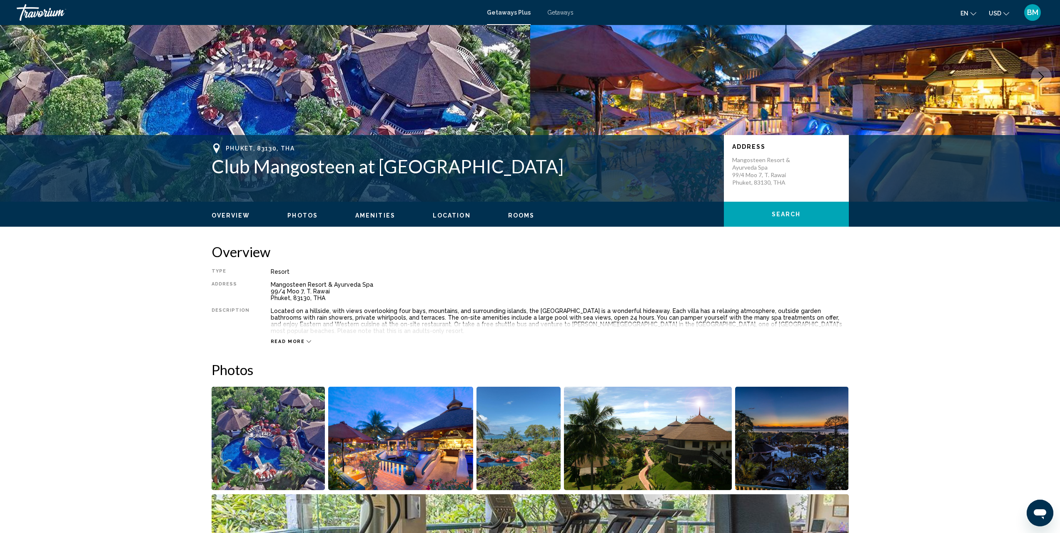
scroll to position [83, 0]
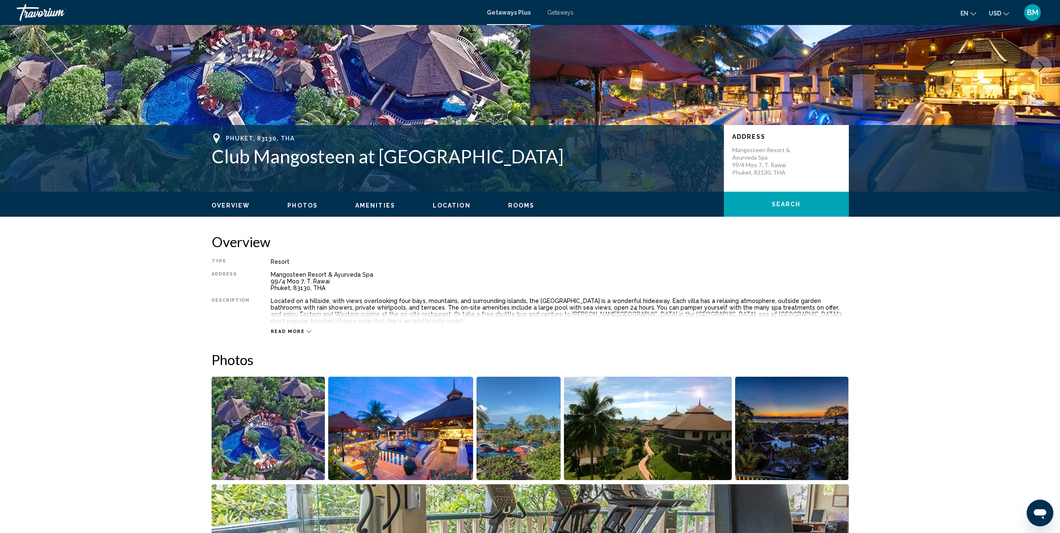
click at [518, 204] on span "Rooms" at bounding box center [521, 205] width 27 height 7
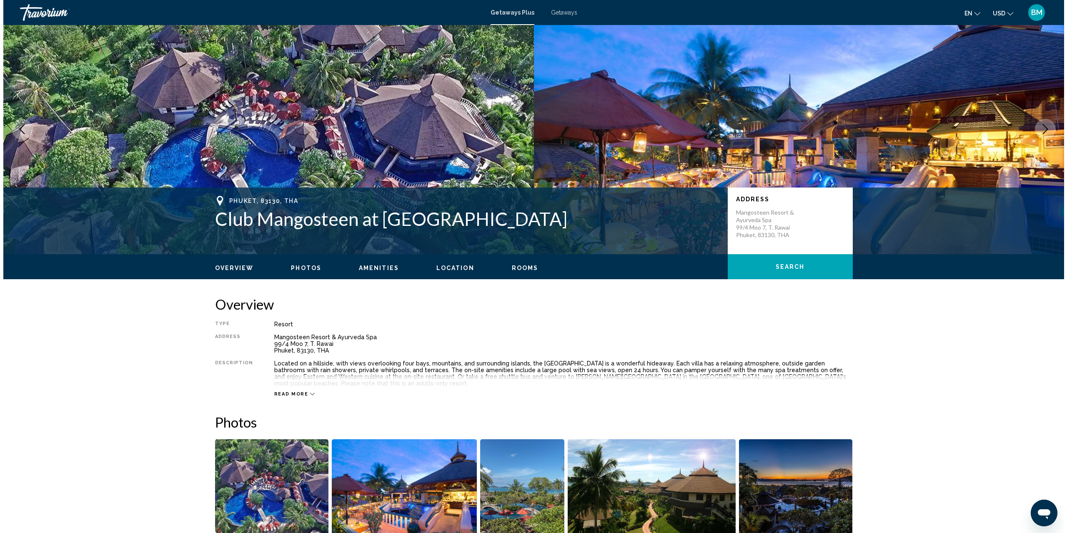
scroll to position [0, 0]
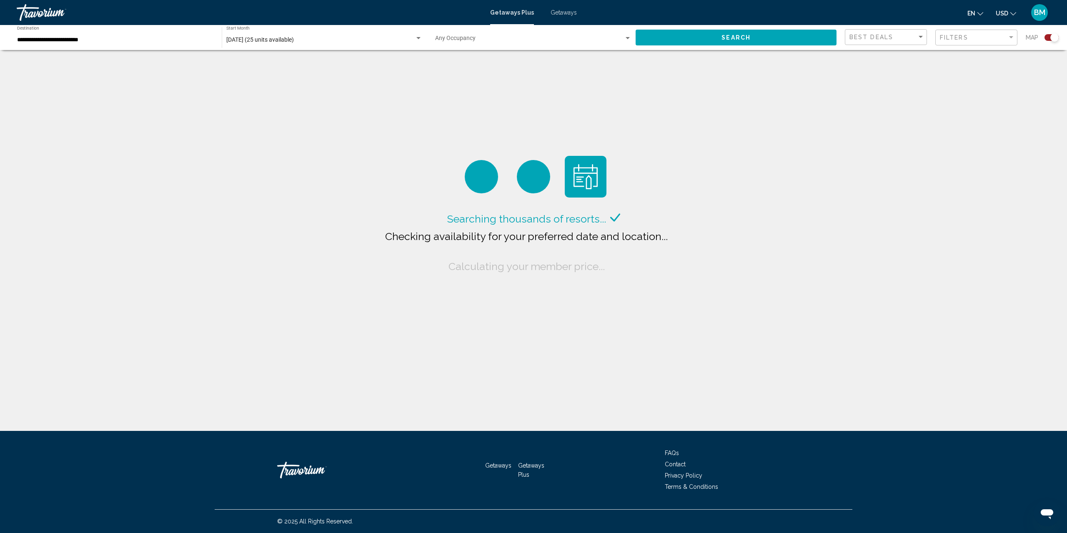
click at [117, 42] on input "**********" at bounding box center [115, 40] width 196 height 7
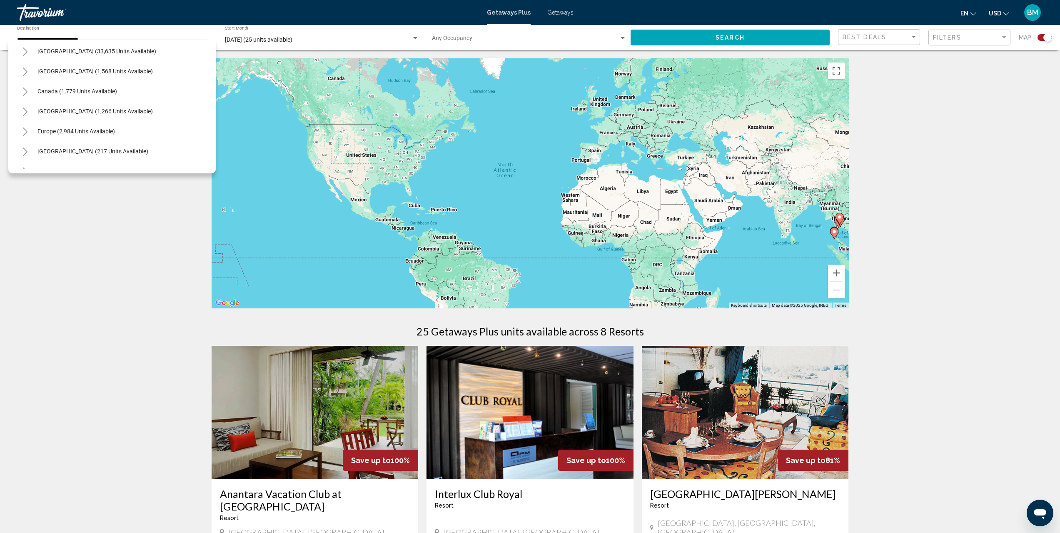
scroll to position [26, 0]
click at [82, 126] on span "Europe (2,984 units available)" at bounding box center [75, 128] width 77 height 7
type input "**********"
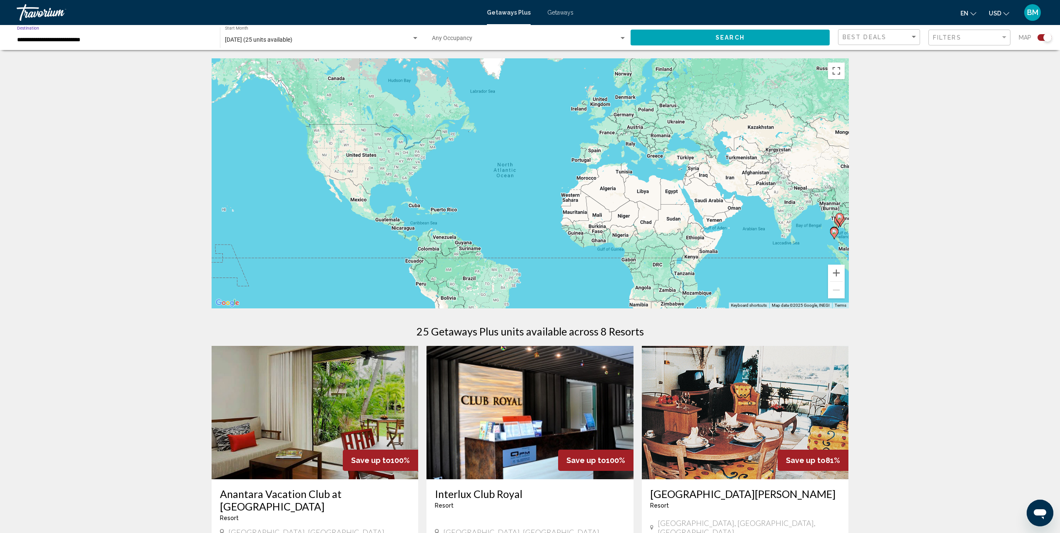
click at [675, 38] on button "Search" at bounding box center [730, 37] width 199 height 15
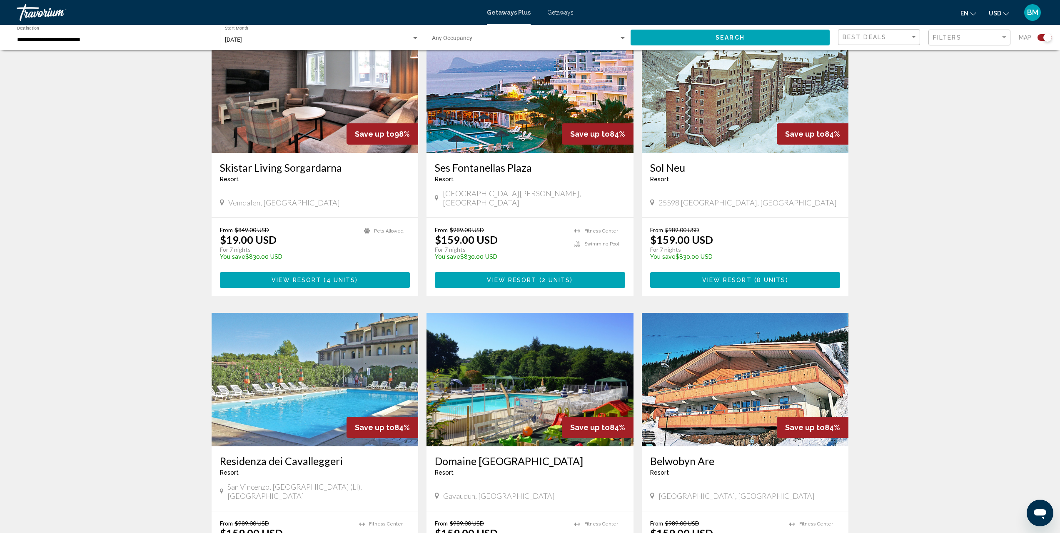
scroll to position [695, 0]
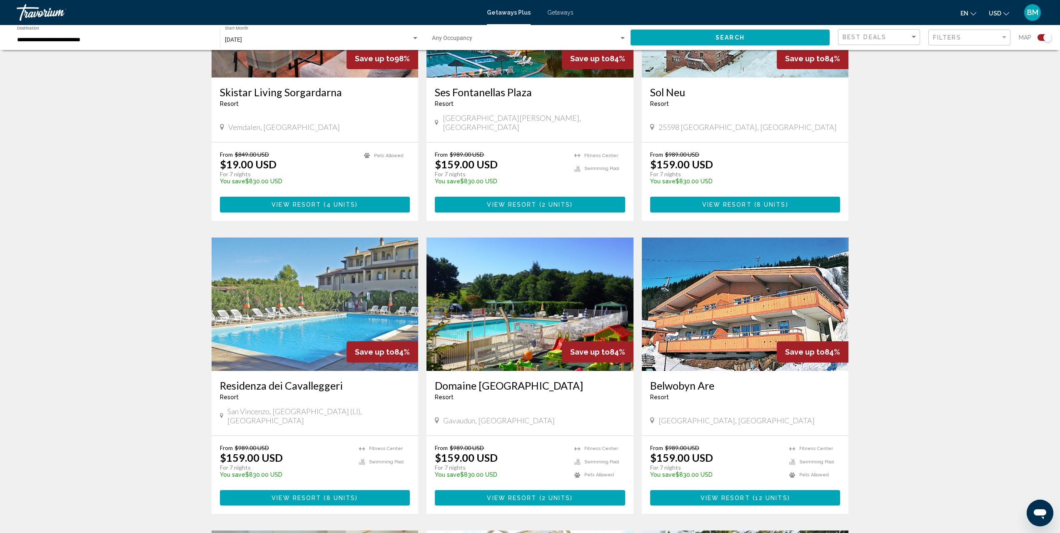
click at [540, 307] on img "Main content" at bounding box center [530, 303] width 207 height 133
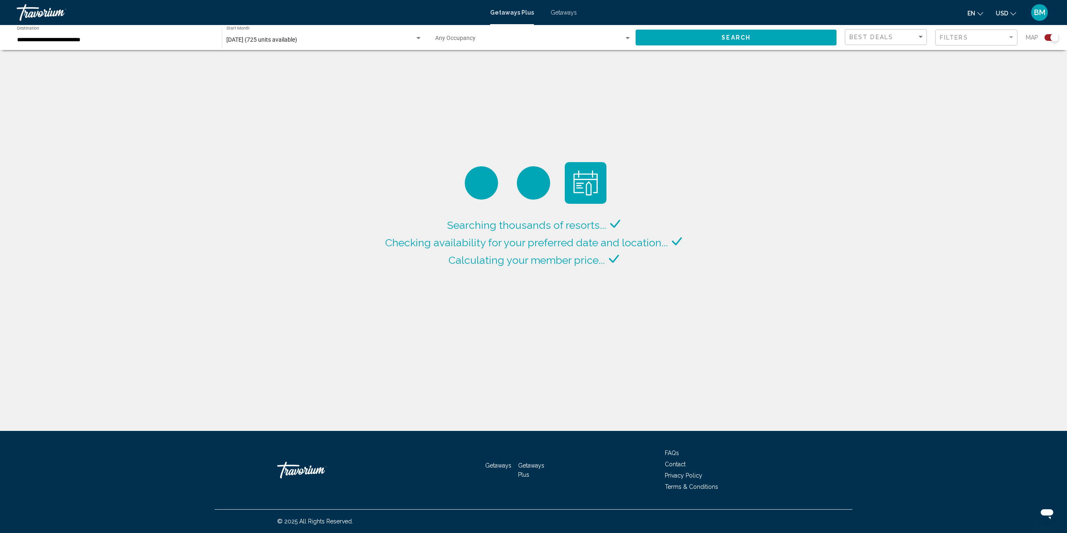
click at [81, 41] on input "**********" at bounding box center [115, 40] width 196 height 7
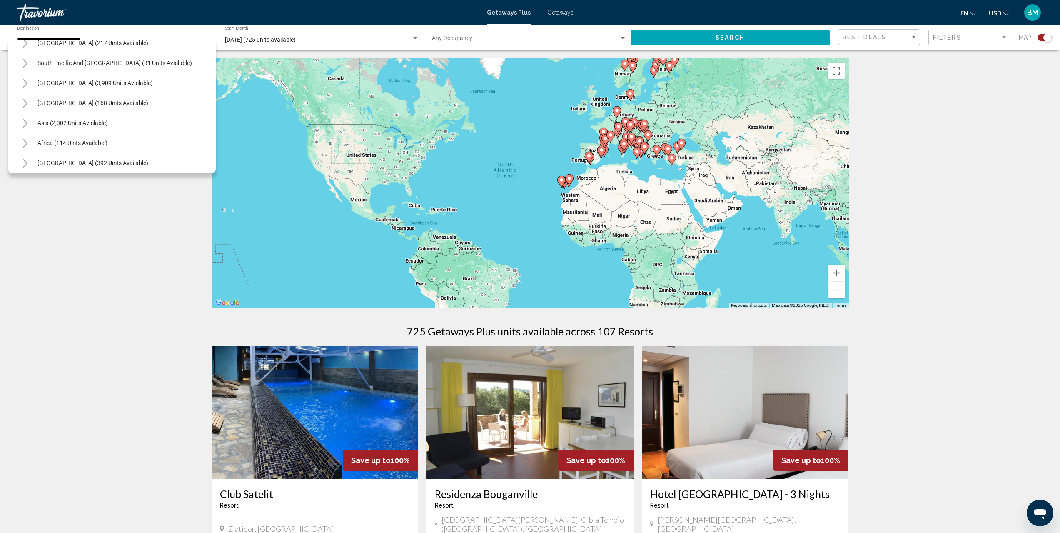
scroll to position [535, 0]
click at [22, 121] on icon "Toggle Asia (2,302 units available)" at bounding box center [25, 119] width 6 height 8
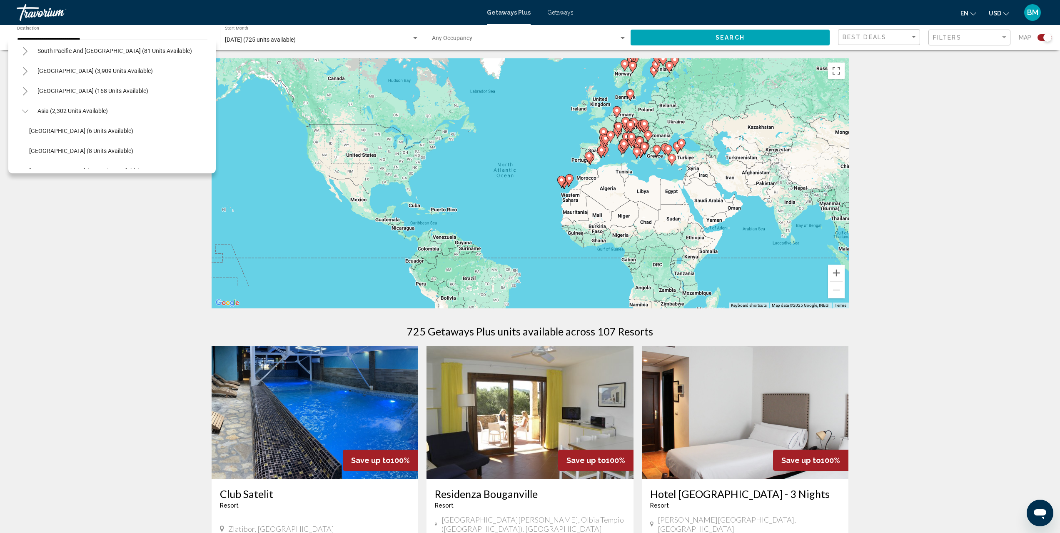
scroll to position [543, 0]
click at [27, 90] on icon "Toggle Central America (168 units available)" at bounding box center [25, 91] width 6 height 8
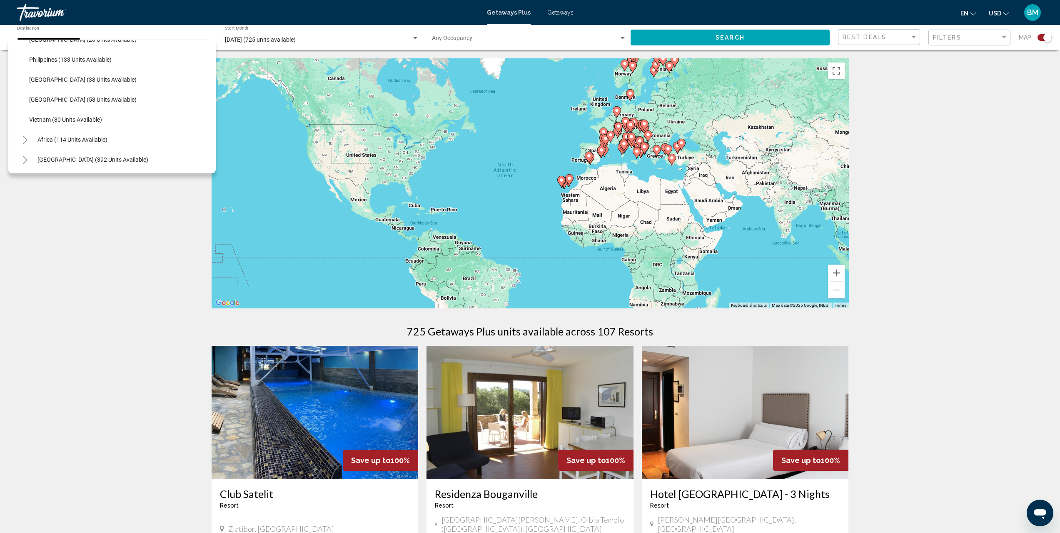
scroll to position [815, 0]
click at [27, 159] on icon "Toggle Middle East (392 units available)" at bounding box center [25, 159] width 6 height 8
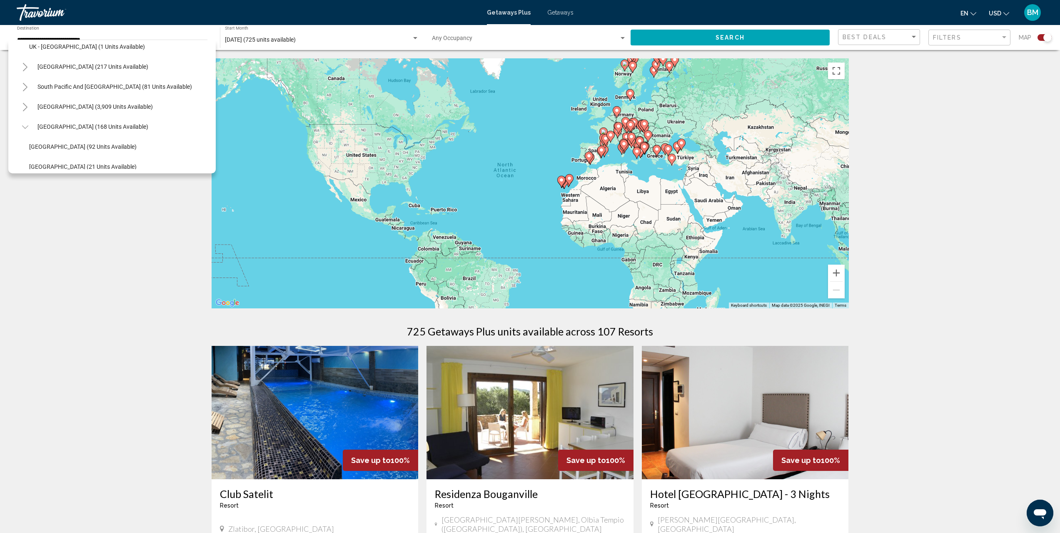
scroll to position [504, 0]
click at [29, 109] on button "Toggle South America (3,909 units available)" at bounding box center [25, 110] width 17 height 17
click at [79, 145] on span "Vietnam (80 units available)" at bounding box center [65, 145] width 73 height 7
type input "**********"
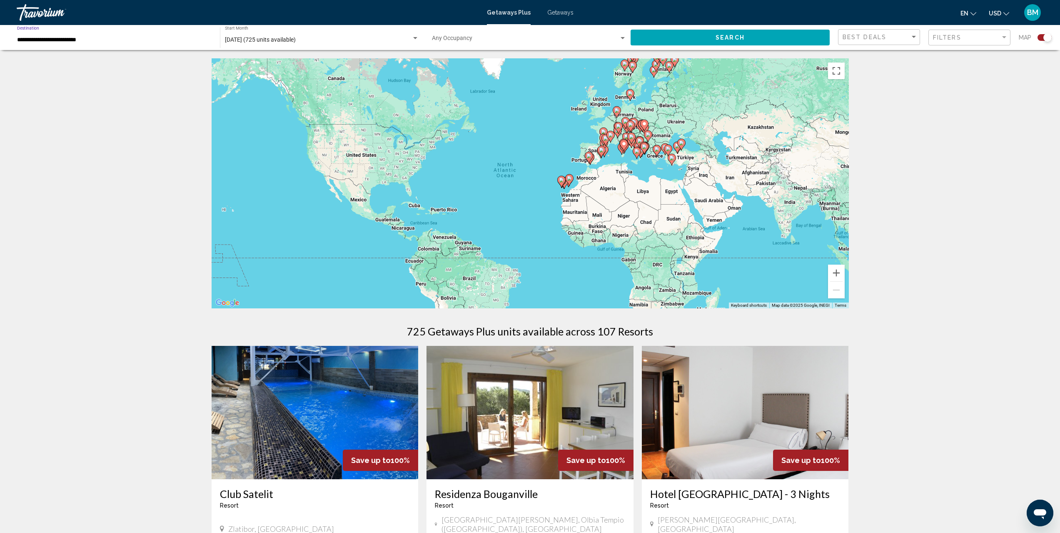
click at [655, 41] on button "Search" at bounding box center [730, 37] width 199 height 15
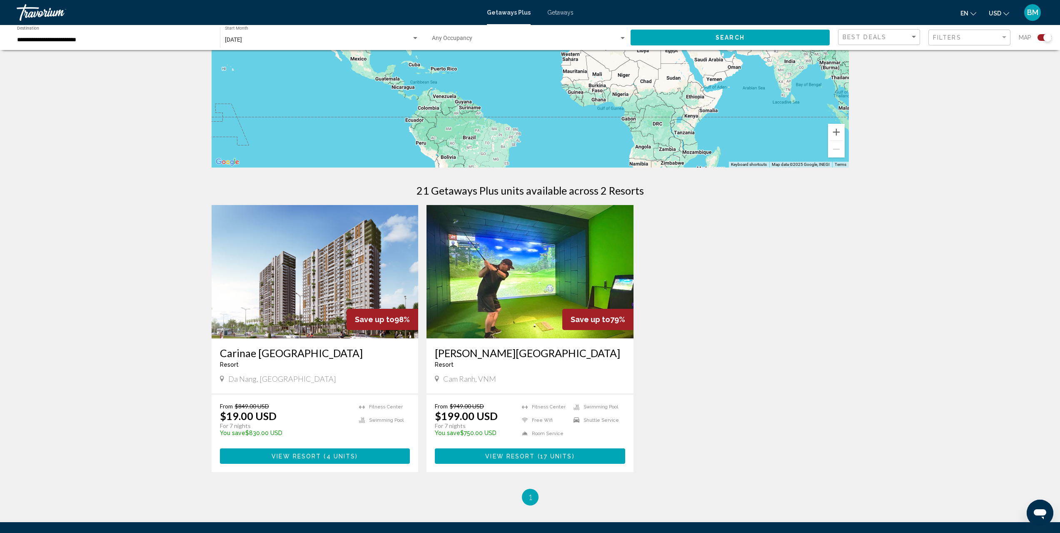
scroll to position [167, 0]
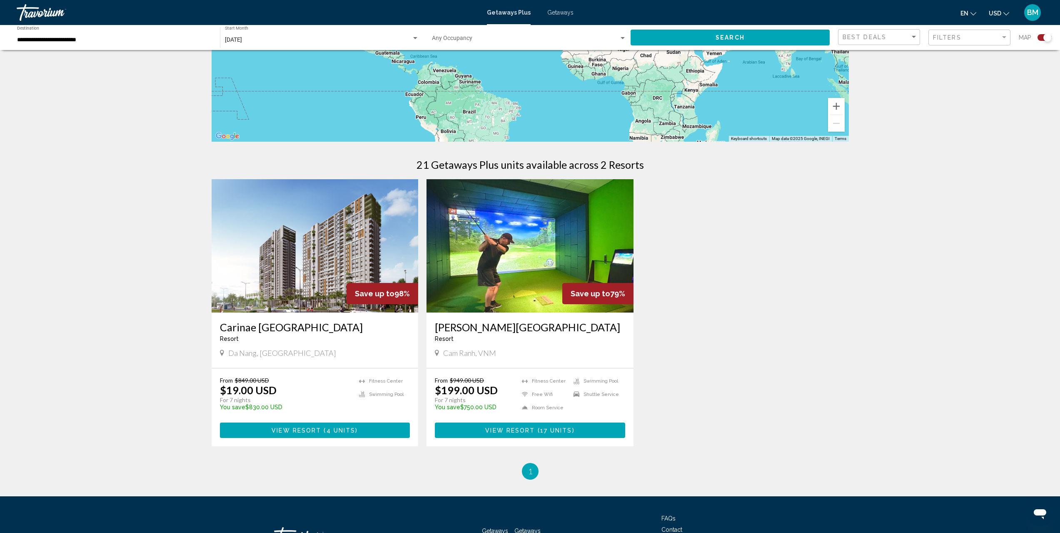
click at [311, 255] on img "Main content" at bounding box center [315, 245] width 207 height 133
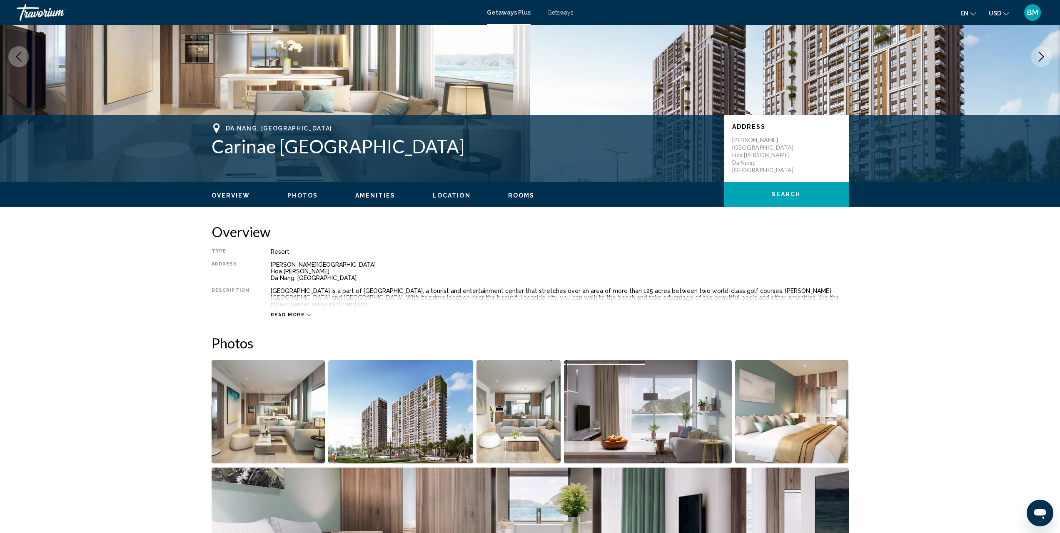
scroll to position [83, 0]
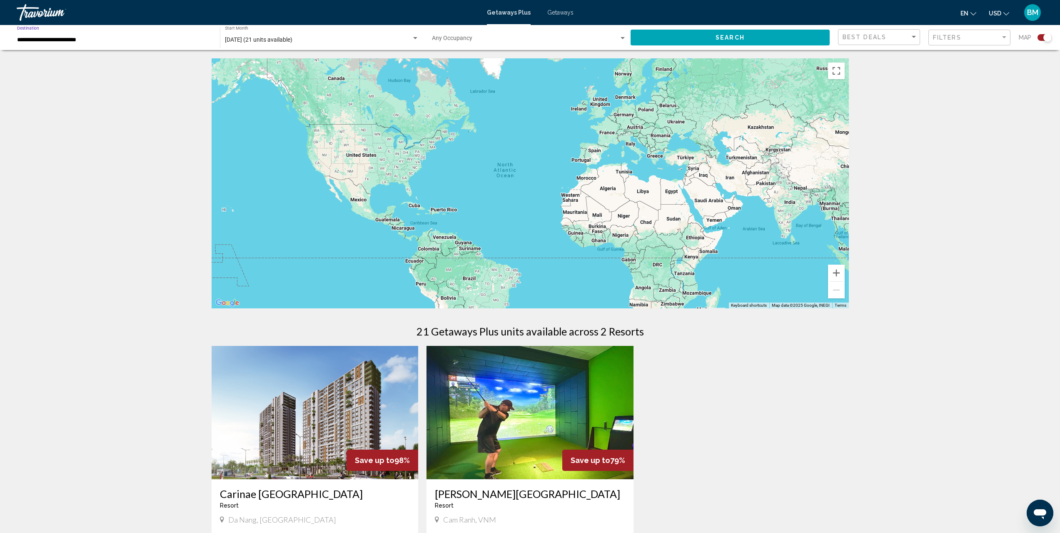
click at [69, 43] on input "**********" at bounding box center [114, 40] width 195 height 7
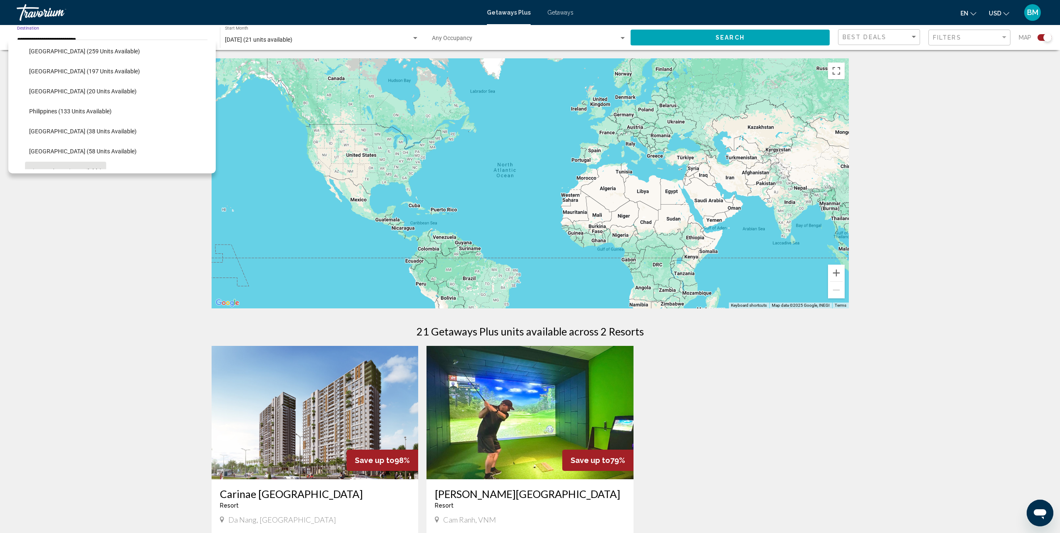
scroll to position [300, 0]
click at [79, 57] on span "[GEOGRAPHIC_DATA] (259 units available)" at bounding box center [84, 54] width 111 height 7
type input "**********"
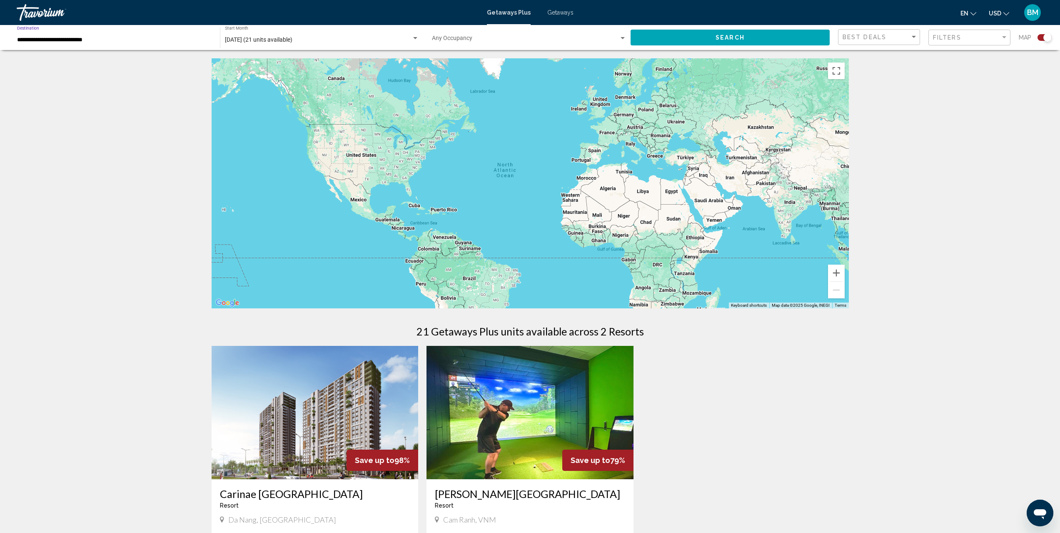
click at [726, 43] on button "Search" at bounding box center [730, 37] width 199 height 15
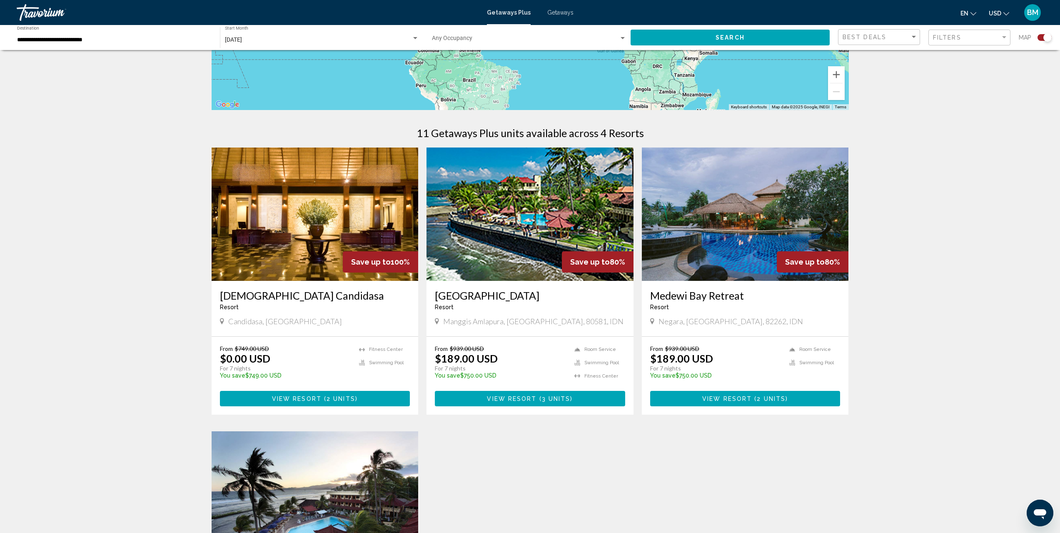
scroll to position [208, 0]
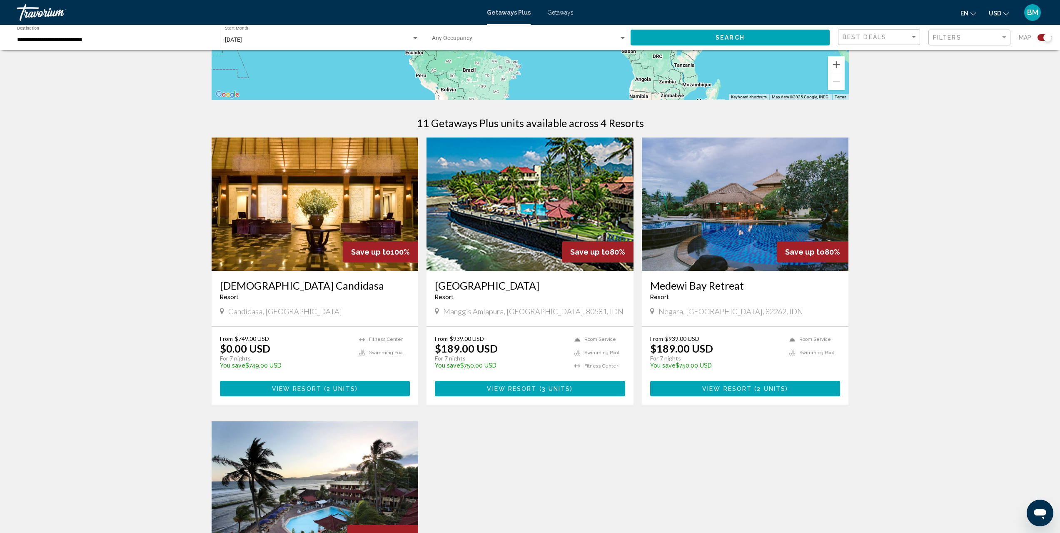
click at [757, 202] on img "Main content" at bounding box center [745, 203] width 207 height 133
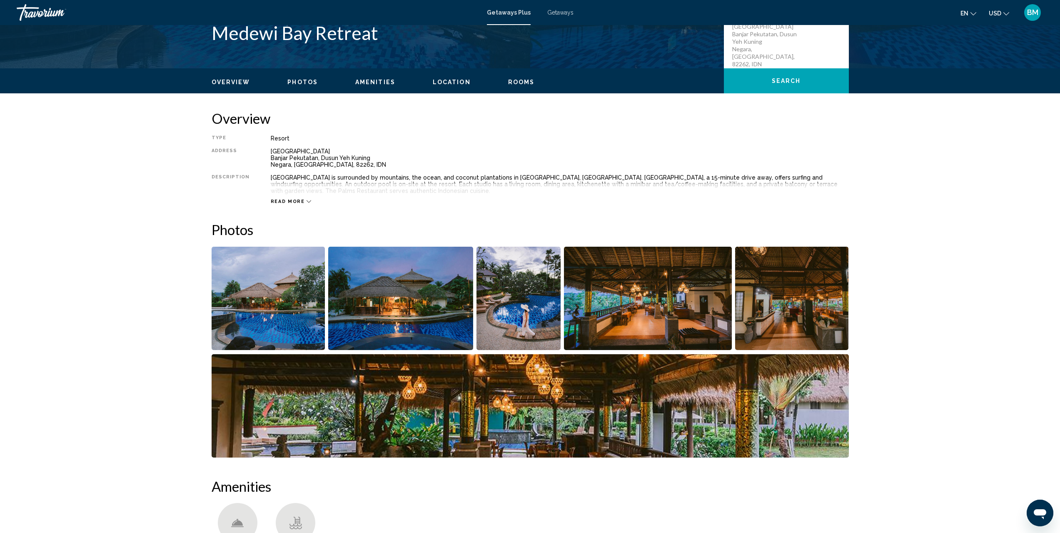
scroll to position [222, 0]
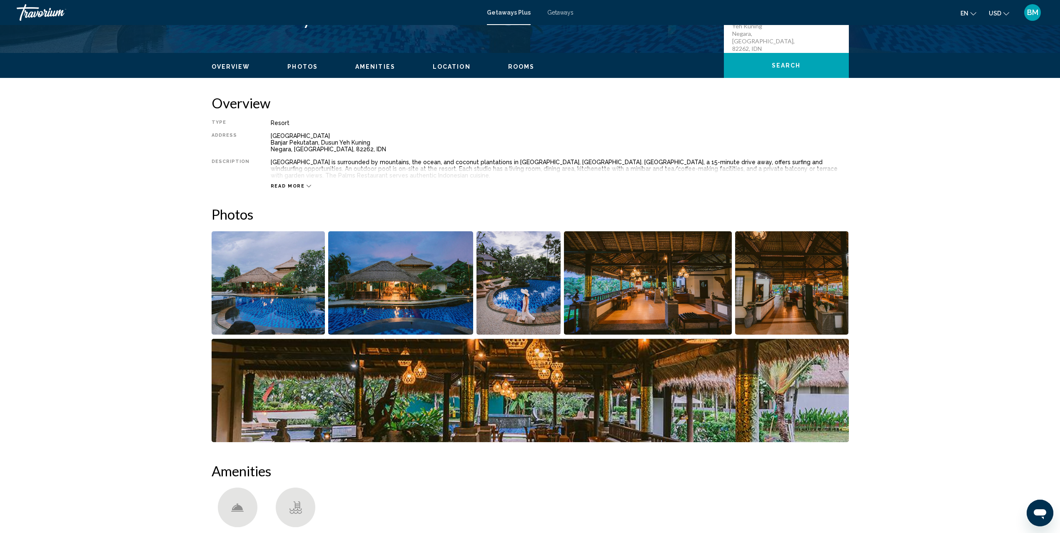
click at [424, 298] on img "Open full-screen image slider" at bounding box center [400, 282] width 145 height 103
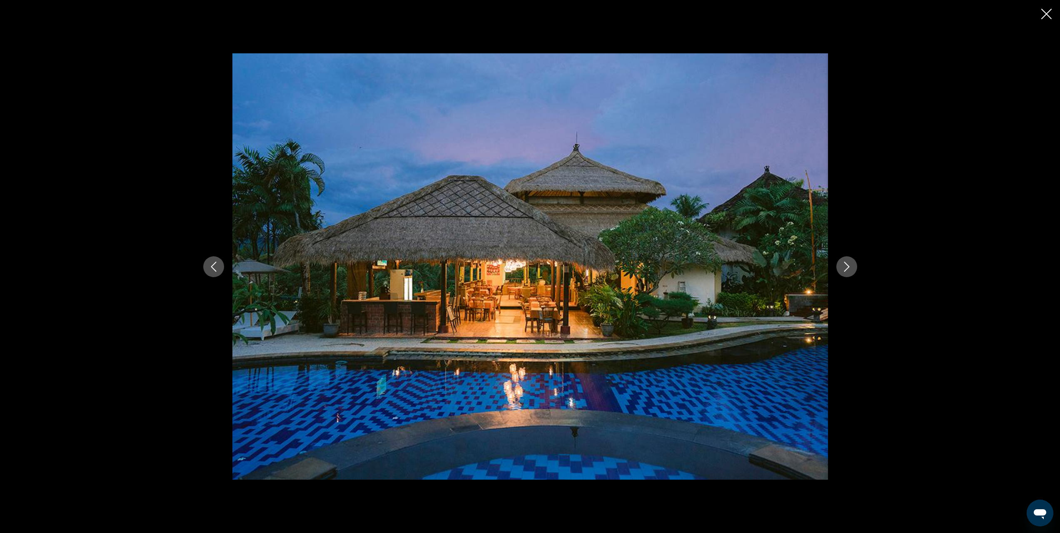
click at [224, 265] on div "Main content" at bounding box center [530, 266] width 671 height 426
click at [221, 266] on button "Previous image" at bounding box center [213, 266] width 21 height 21
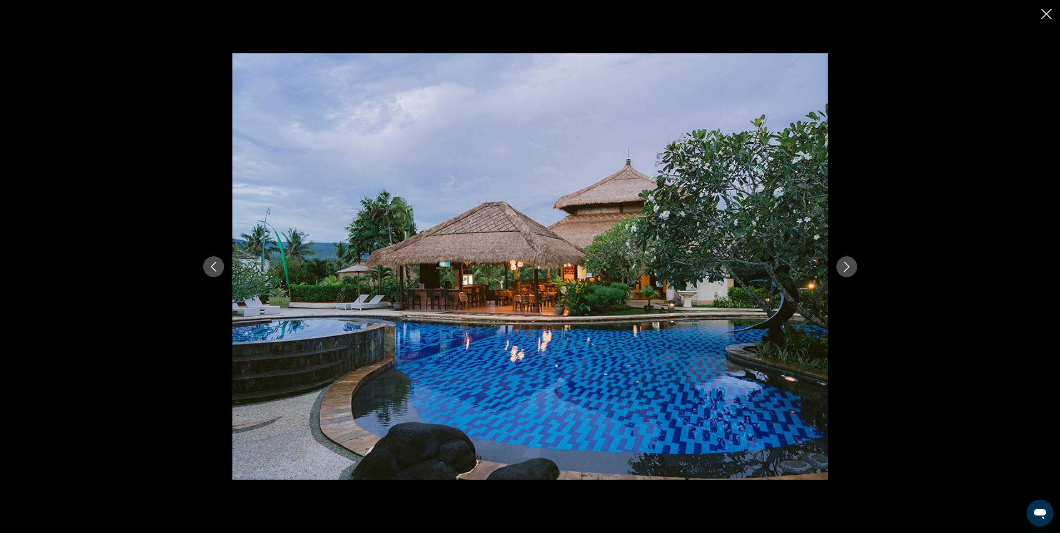
click at [216, 269] on icon "Previous image" at bounding box center [214, 267] width 10 height 10
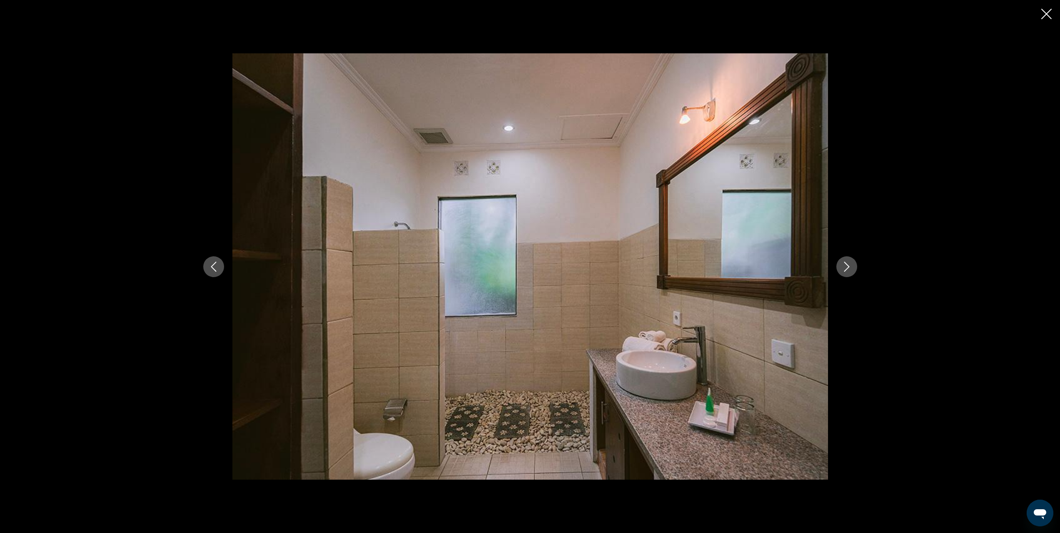
click at [938, 211] on div "Main content" at bounding box center [530, 266] width 1060 height 533
click at [1046, 15] on icon "Close slideshow" at bounding box center [1047, 14] width 10 height 10
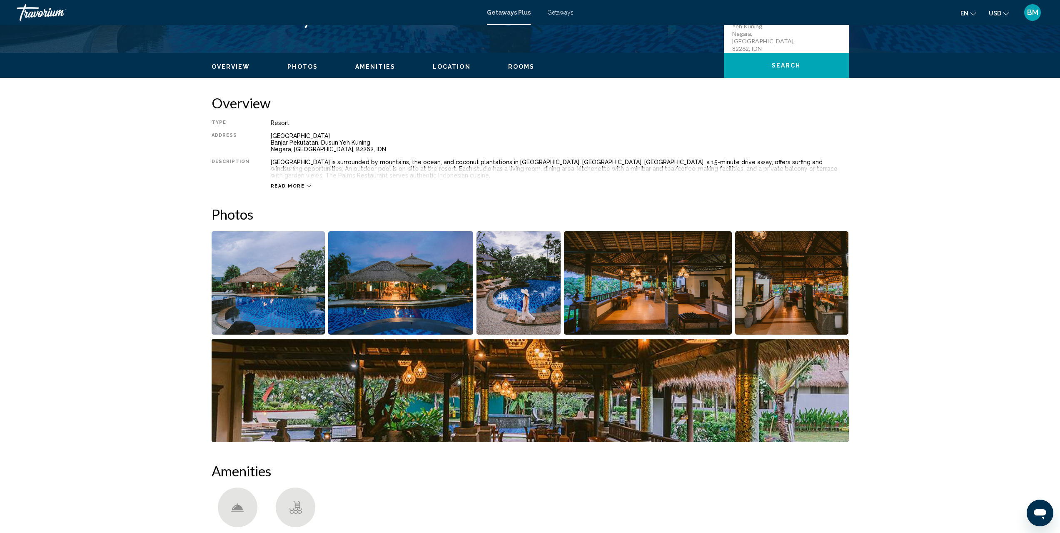
click at [302, 275] on img "Open full-screen image slider" at bounding box center [269, 282] width 114 height 103
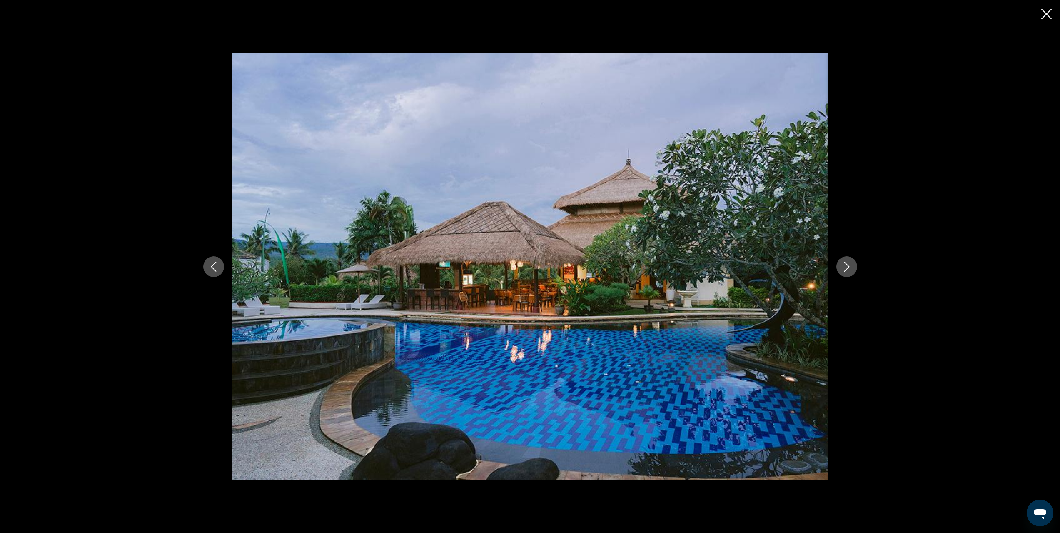
click at [1045, 12] on icon "Close slideshow" at bounding box center [1047, 14] width 10 height 10
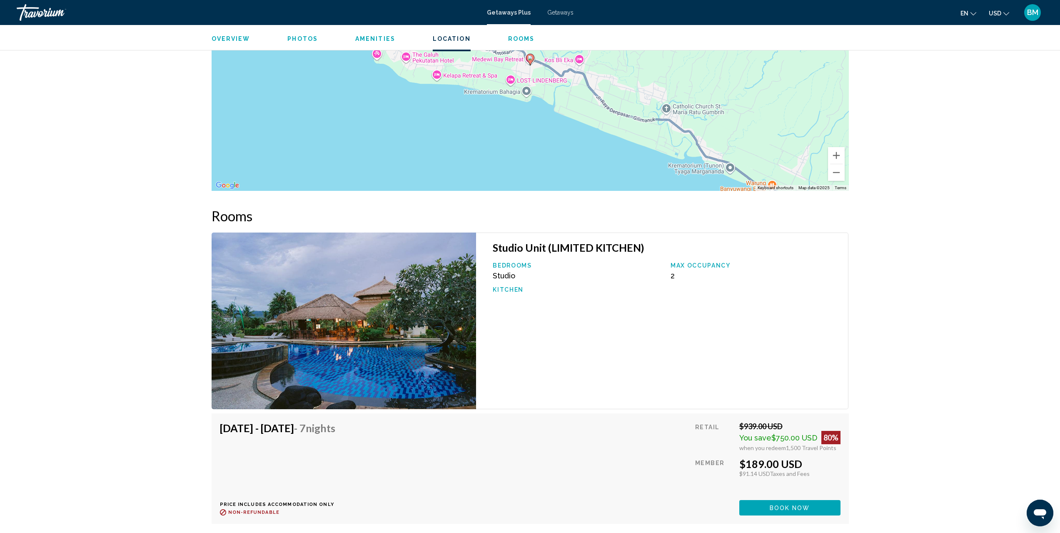
scroll to position [1125, 0]
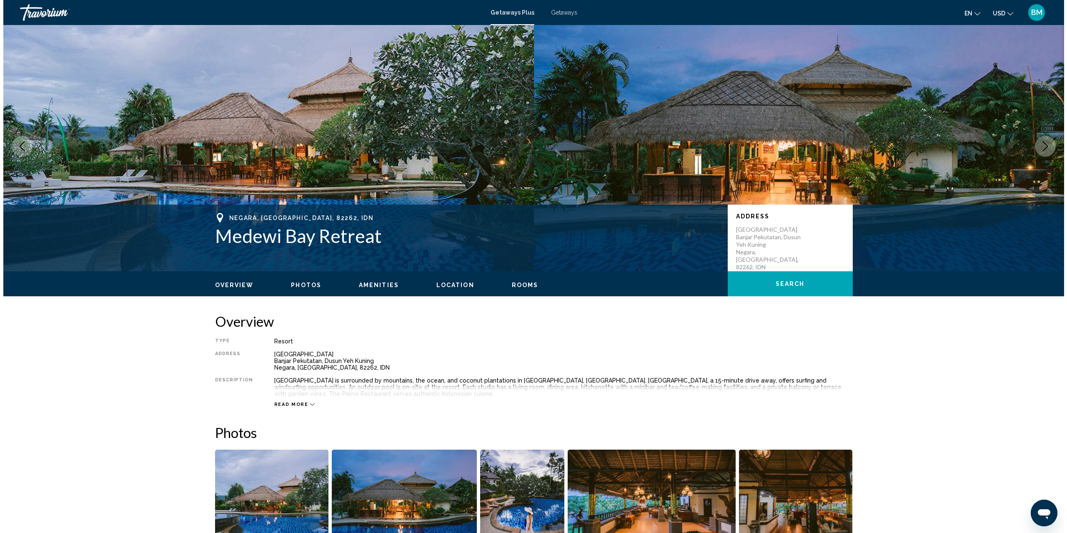
scroll to position [0, 0]
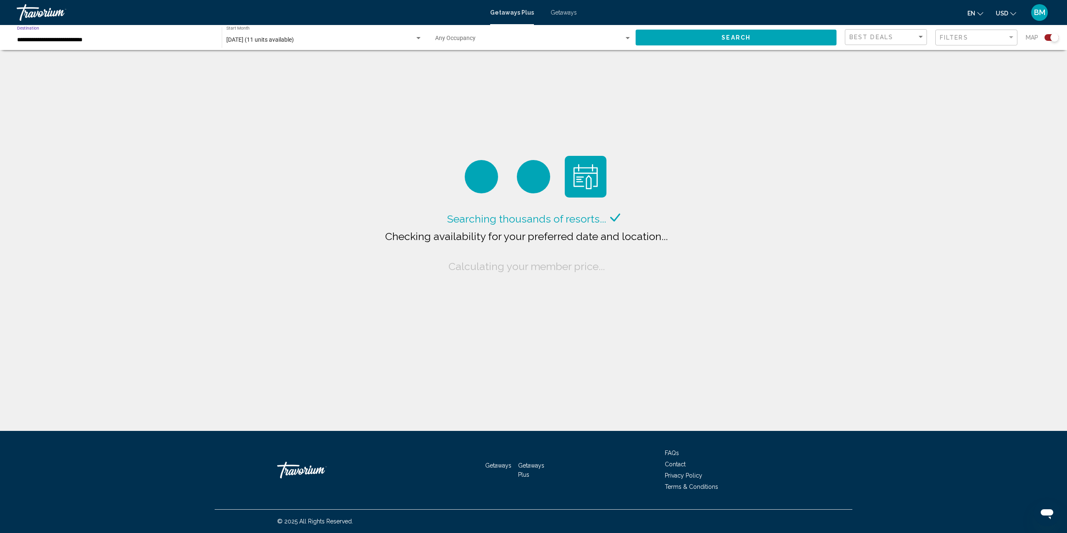
click at [83, 38] on input "**********" at bounding box center [115, 40] width 196 height 7
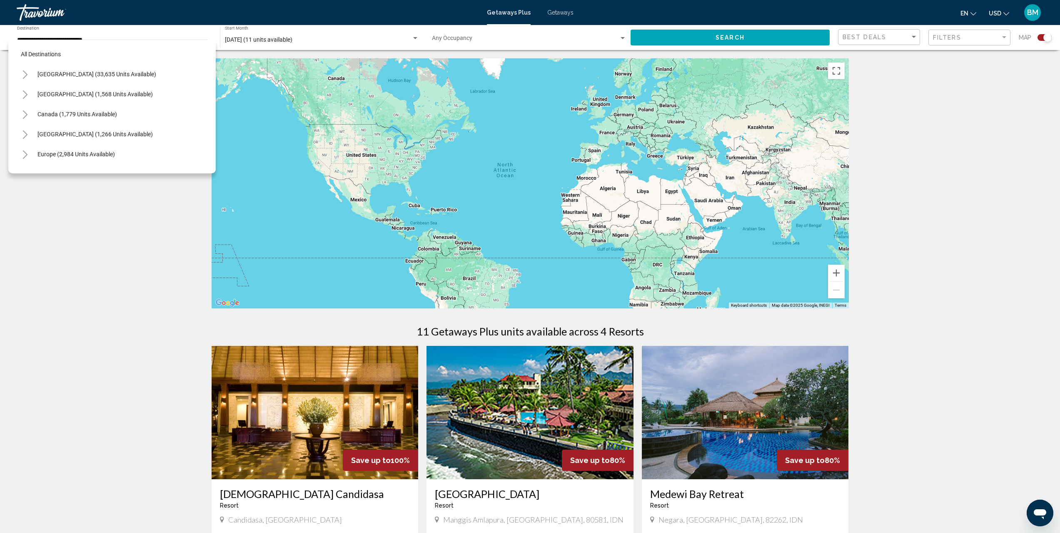
click at [29, 73] on button "Toggle United States (33,635 units available)" at bounding box center [25, 74] width 17 height 17
click at [35, 93] on icon "Toggle Arizona (694 units available)" at bounding box center [33, 94] width 6 height 8
click at [30, 135] on icon "Toggle California (2,226 units available)" at bounding box center [33, 134] width 6 height 8
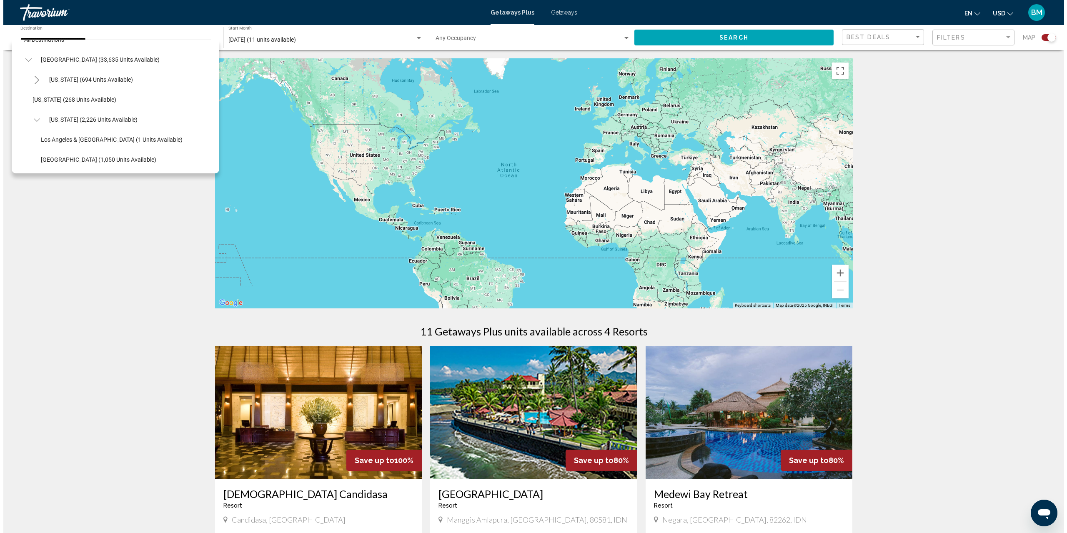
scroll to position [30, 0]
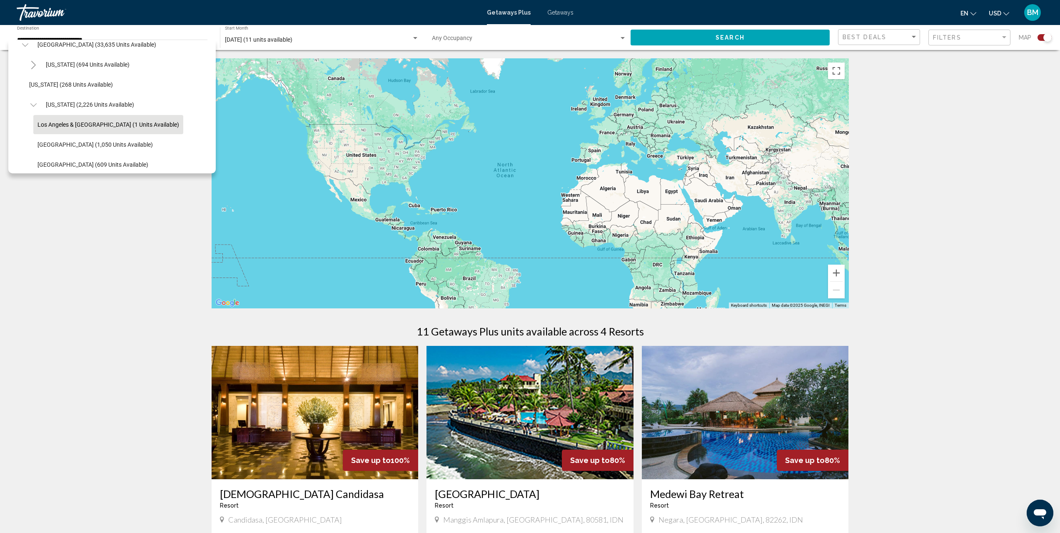
click at [82, 122] on span "Los Angeles & [GEOGRAPHIC_DATA] (1 units available)" at bounding box center [108, 124] width 142 height 7
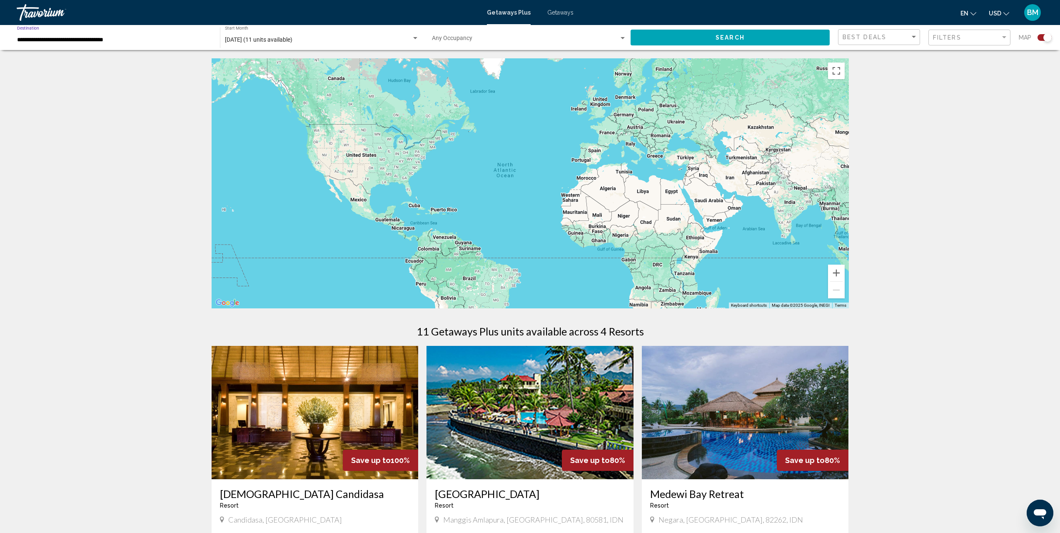
click at [745, 38] on button "Search" at bounding box center [730, 37] width 199 height 15
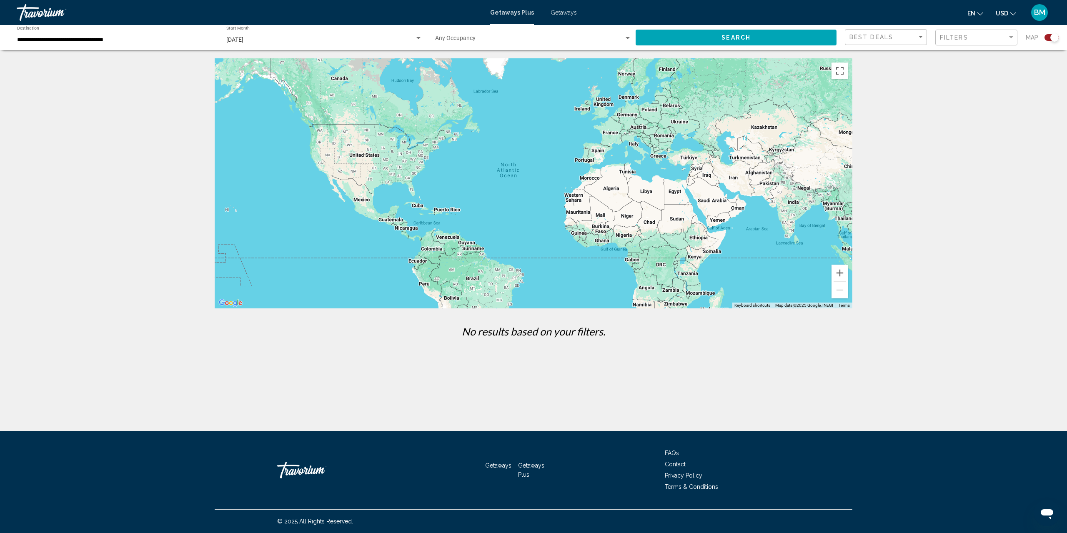
click at [140, 38] on input "**********" at bounding box center [115, 40] width 196 height 7
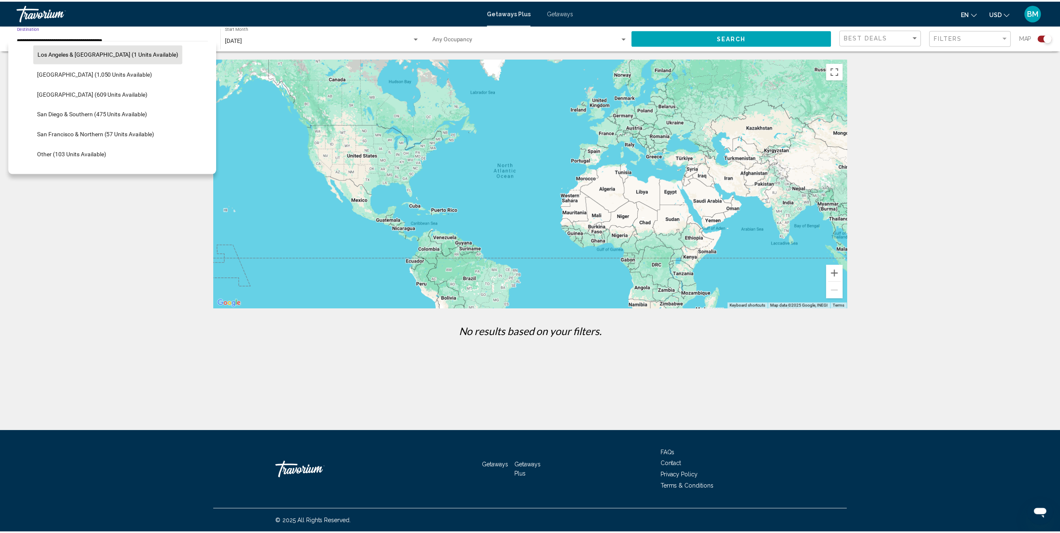
scroll to position [105, 0]
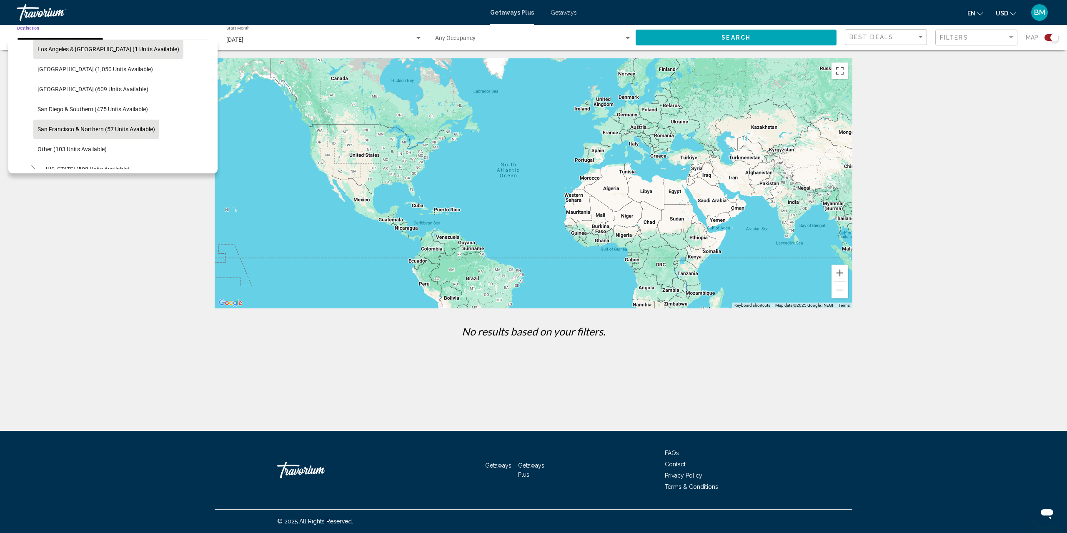
click at [109, 125] on button "San Francisco & Northern (57 units available)" at bounding box center [96, 129] width 126 height 19
type input "**********"
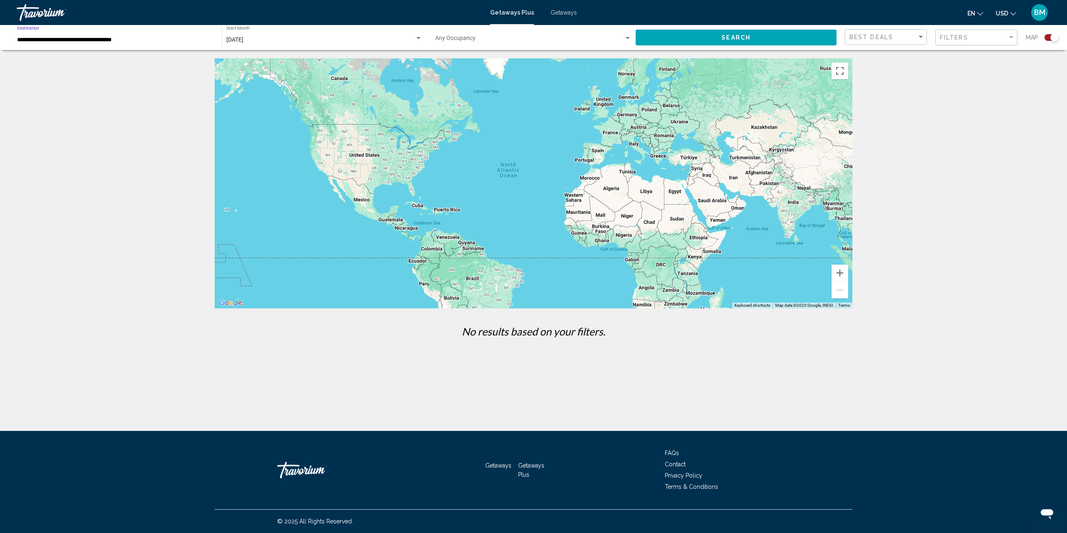
click at [726, 41] on button "Search" at bounding box center [735, 37] width 201 height 15
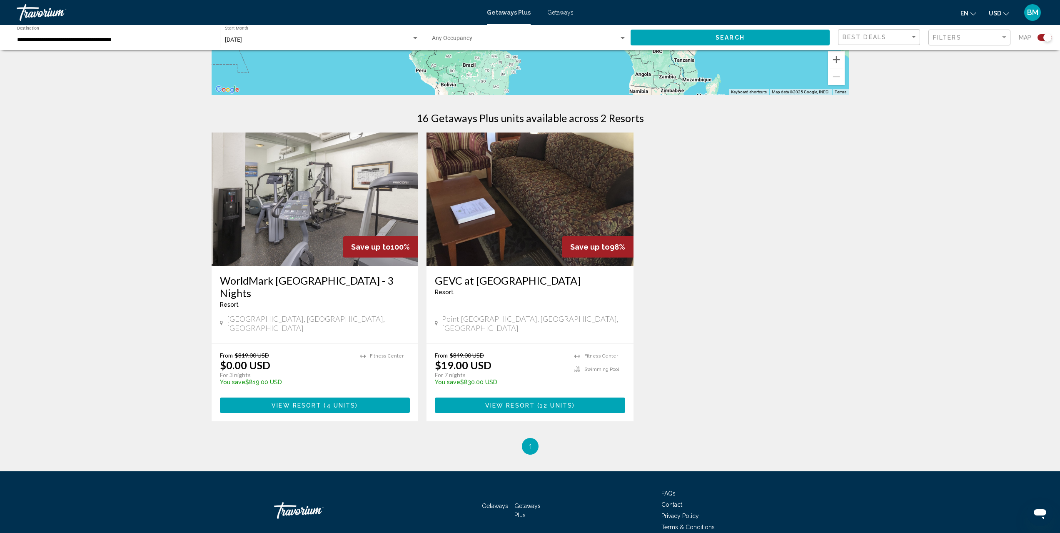
scroll to position [232, 0]
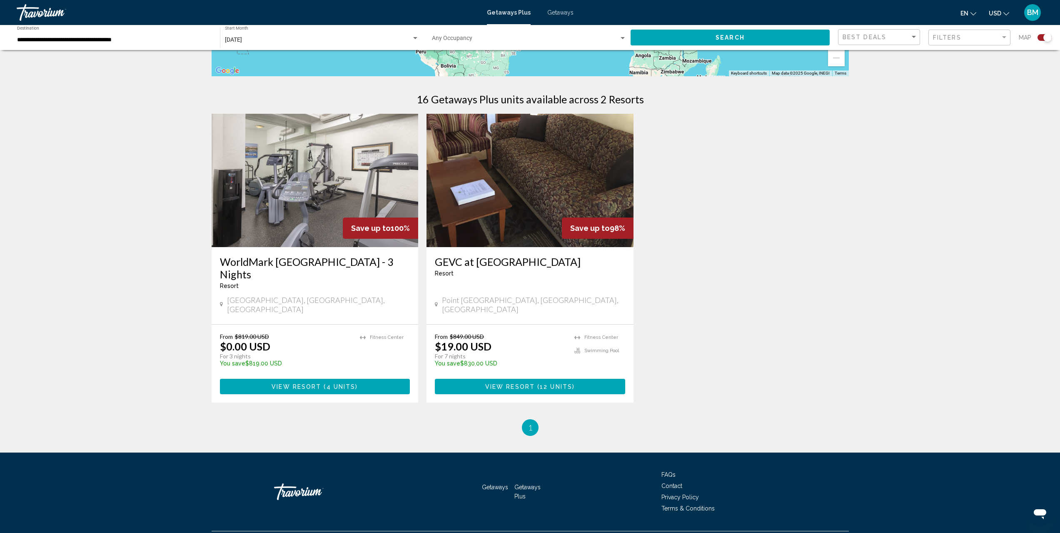
click at [542, 186] on img "Main content" at bounding box center [530, 180] width 207 height 133
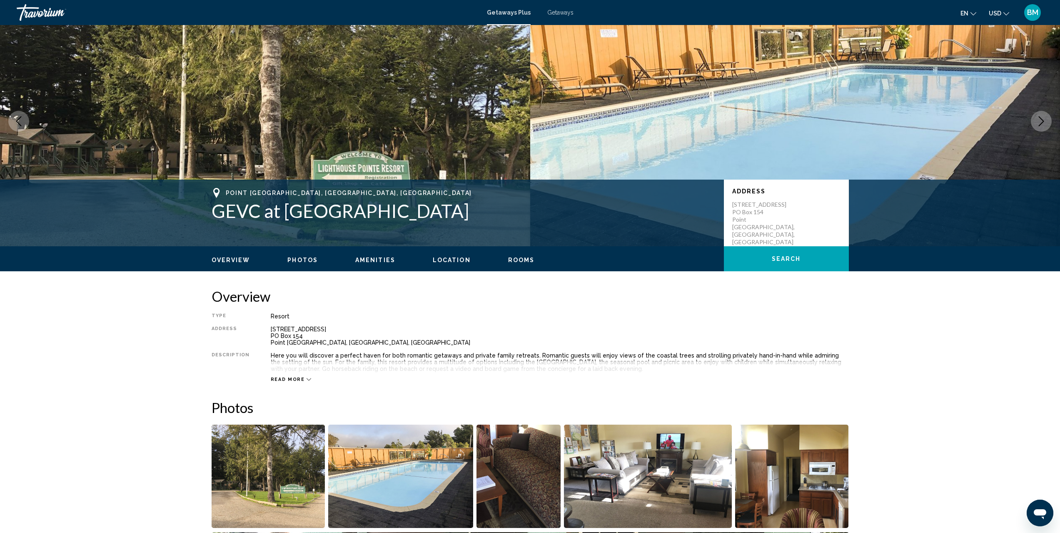
scroll to position [28, 0]
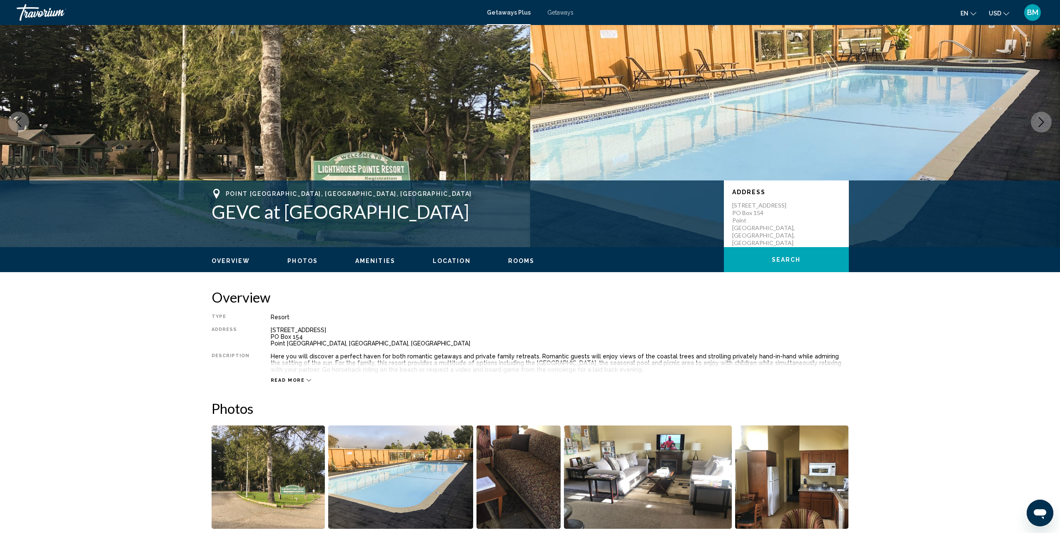
drag, startPoint x: 433, startPoint y: 214, endPoint x: 213, endPoint y: 214, distance: 220.0
click at [213, 214] on h1 "GEVC at [GEOGRAPHIC_DATA]" at bounding box center [464, 212] width 504 height 22
click at [307, 379] on icon "Main content" at bounding box center [309, 380] width 5 height 5
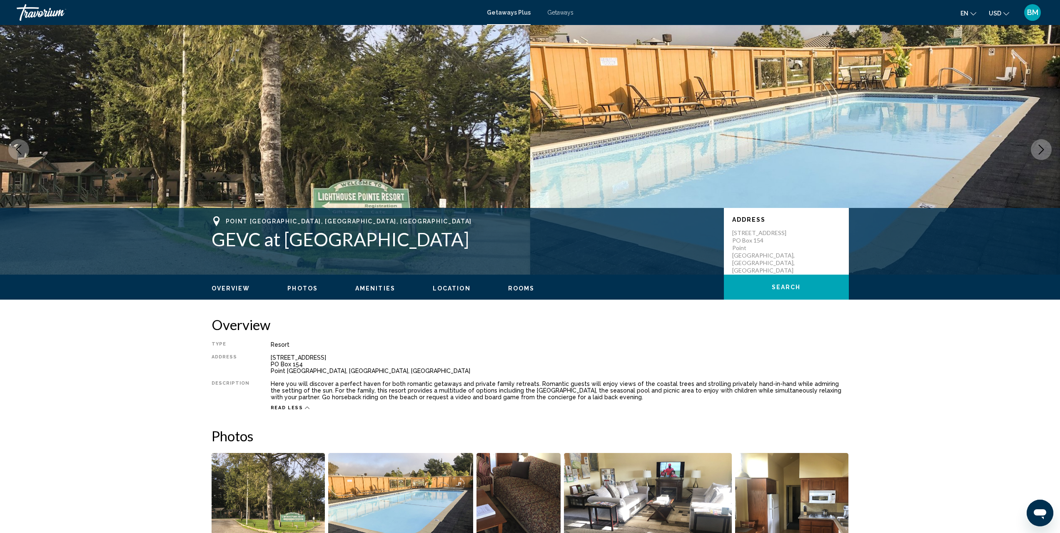
scroll to position [0, 0]
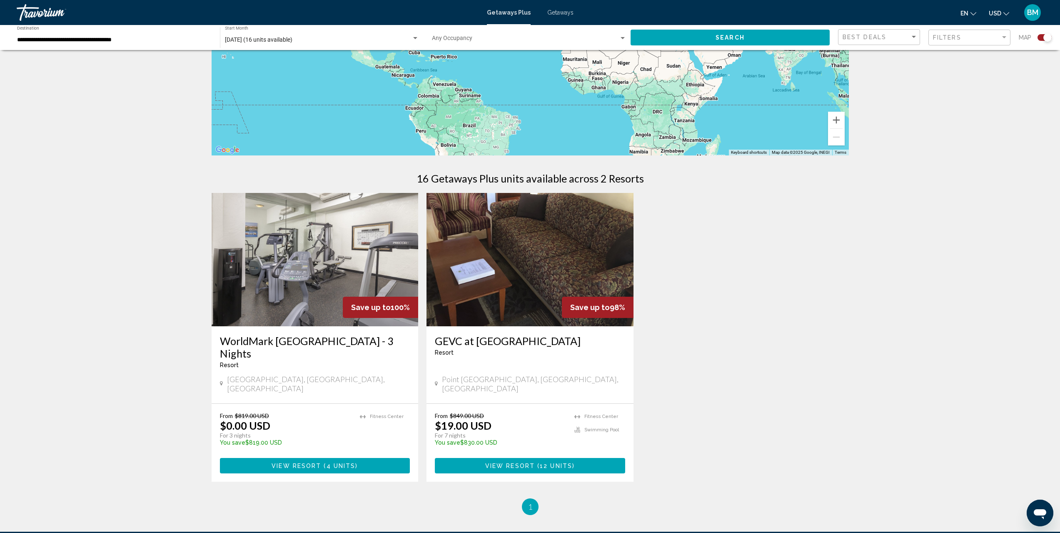
scroll to position [167, 0]
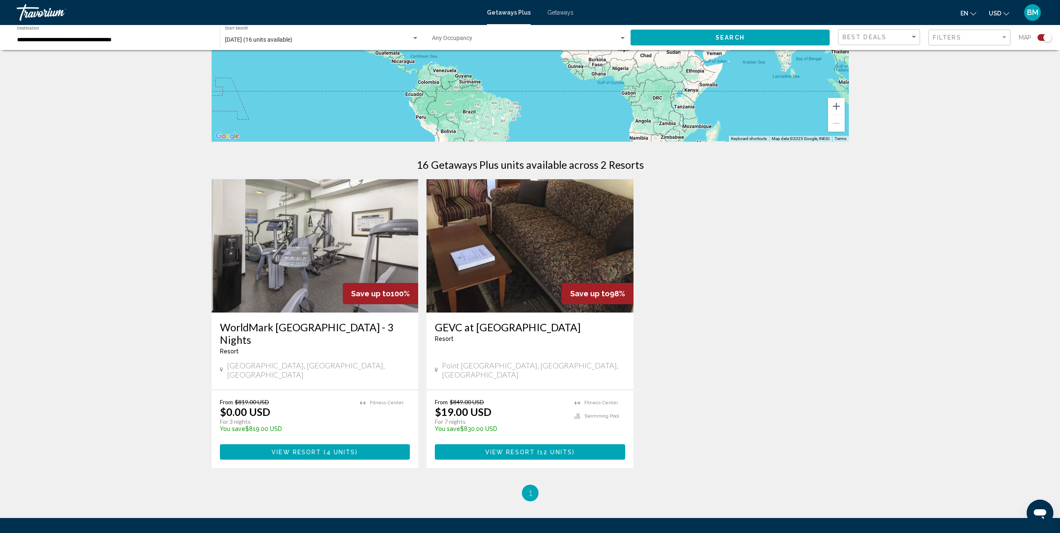
click at [575, 264] on img "Main content" at bounding box center [530, 245] width 207 height 133
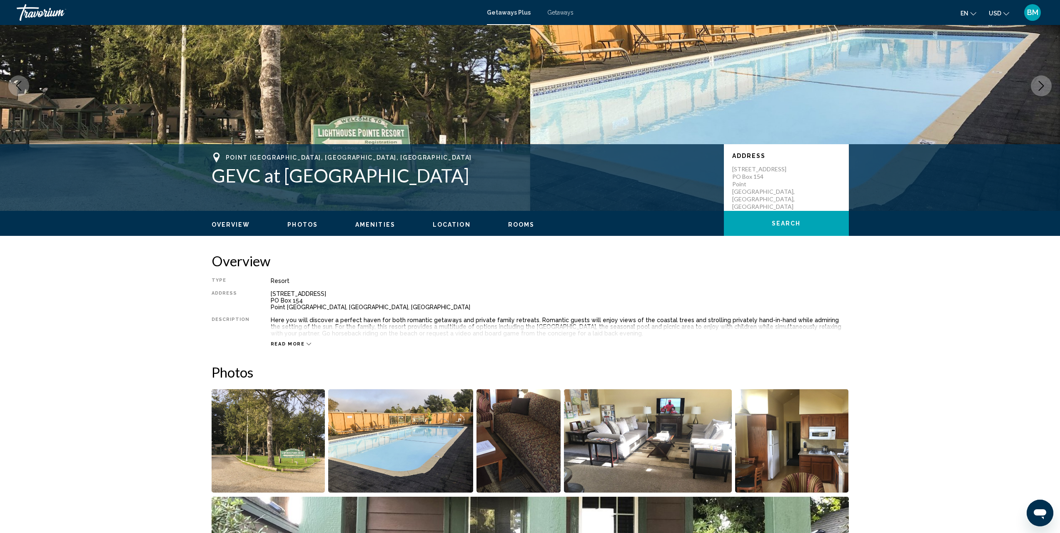
scroll to position [83, 0]
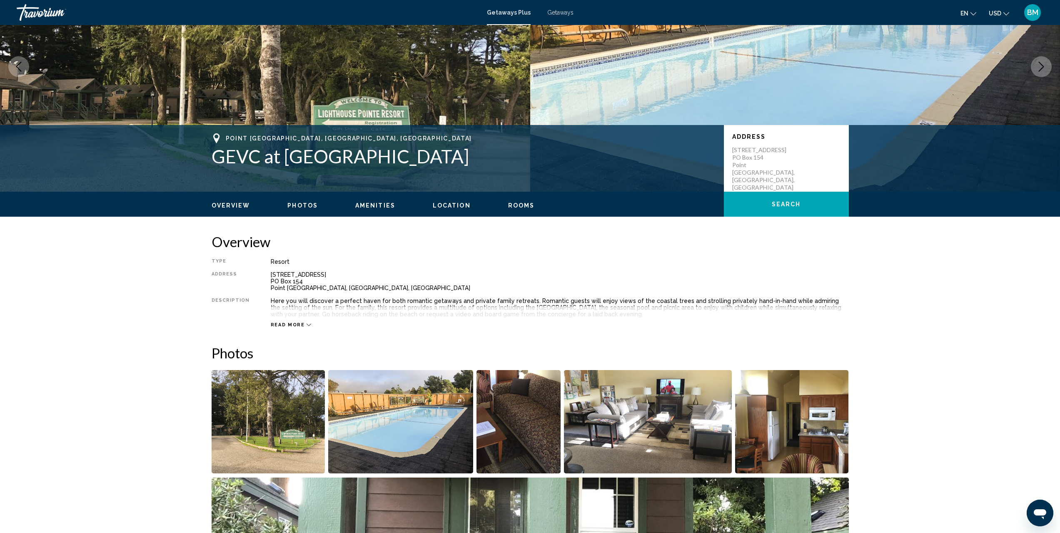
click at [524, 210] on div "Overview Photos Amenities Location Rooms Search" at bounding box center [530, 205] width 671 height 26
click at [522, 205] on span "Rooms" at bounding box center [521, 205] width 27 height 7
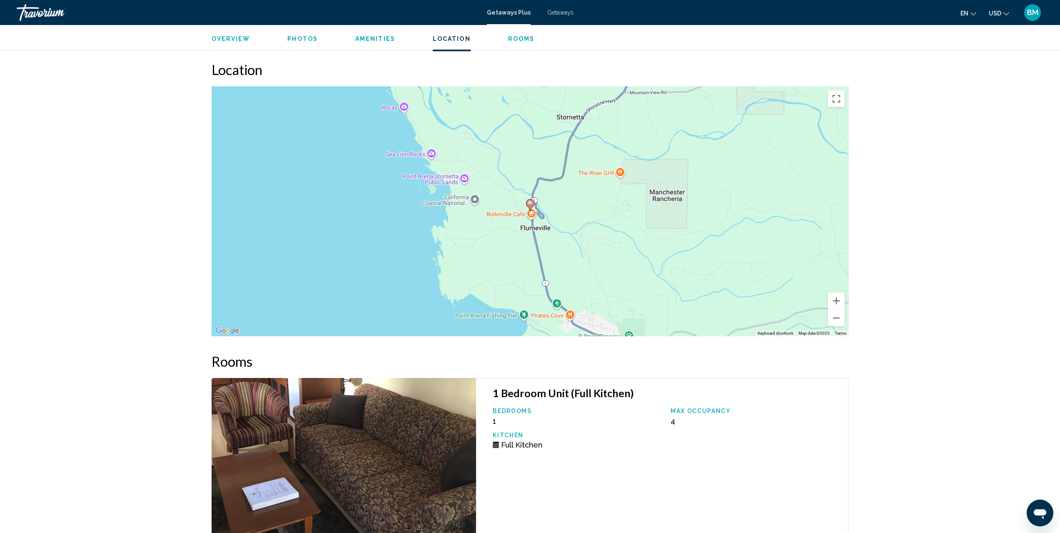
scroll to position [1061, 0]
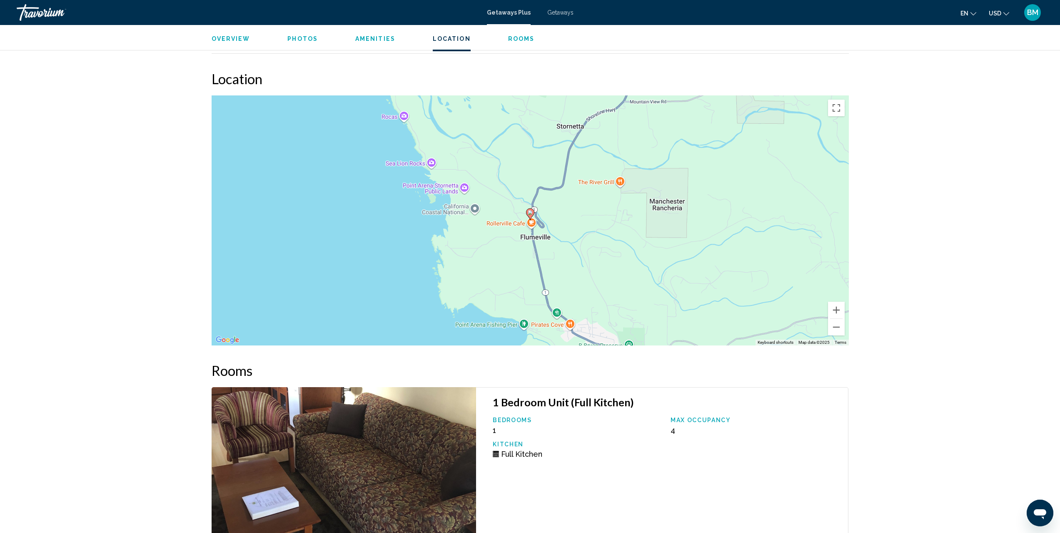
click at [531, 210] on image "Main content" at bounding box center [530, 212] width 5 height 5
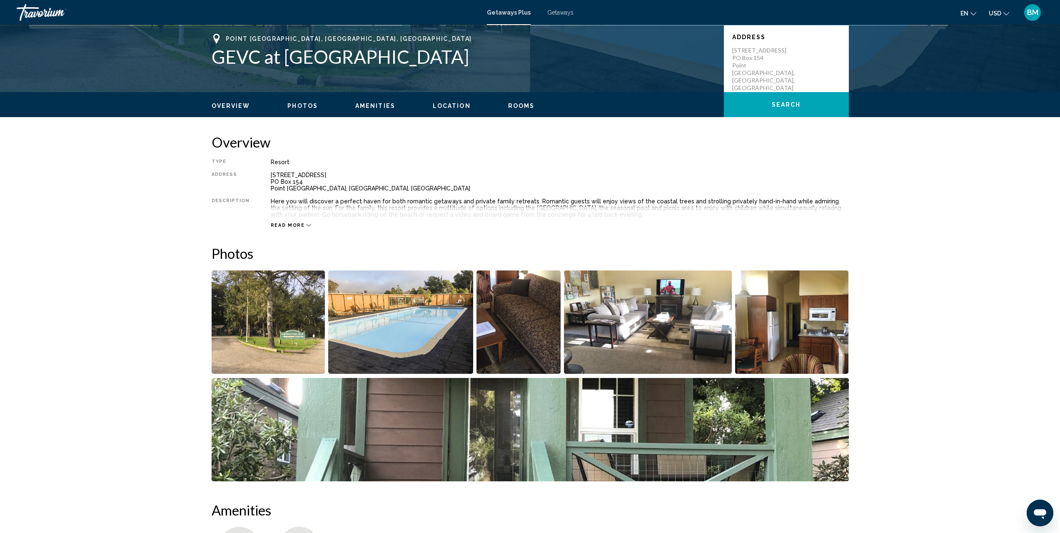
scroll to position [145, 0]
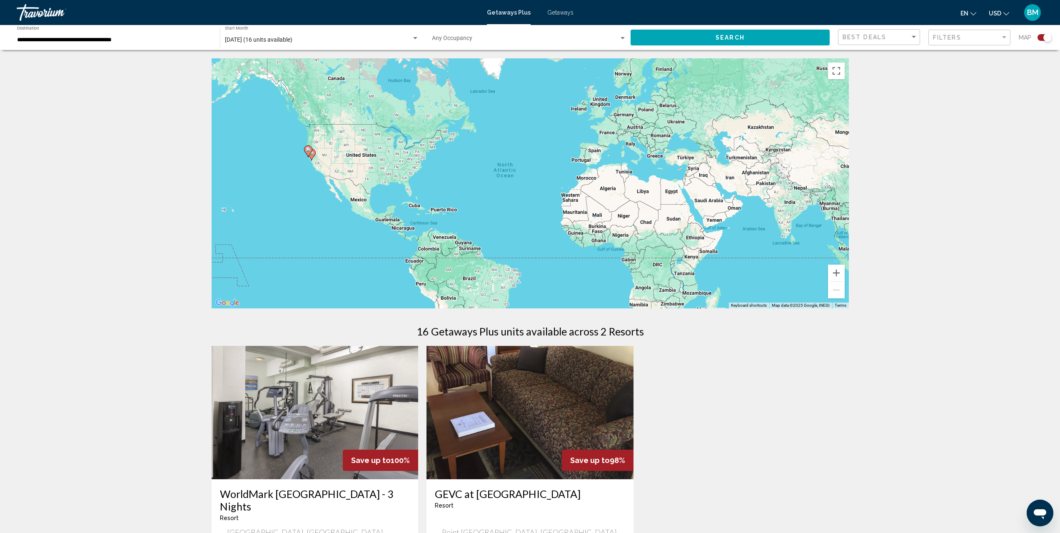
click at [88, 42] on input "**********" at bounding box center [114, 40] width 195 height 7
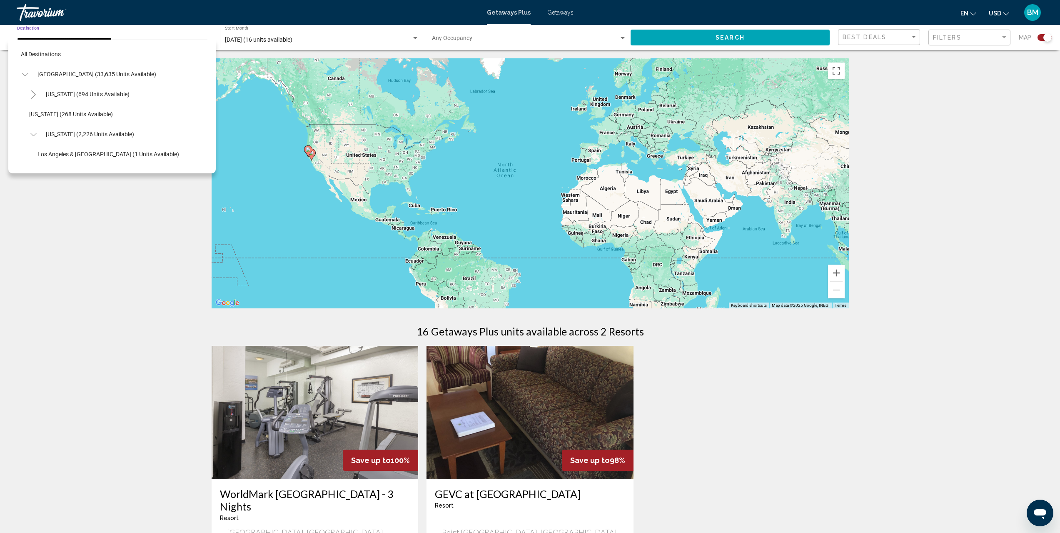
scroll to position [130, 0]
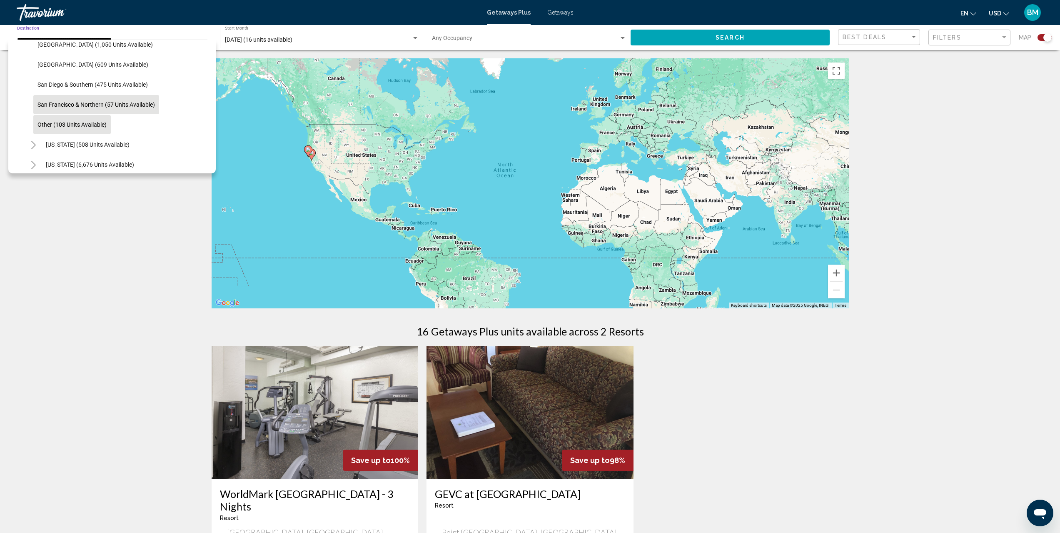
click at [93, 124] on span "Other (103 units available)" at bounding box center [71, 124] width 69 height 7
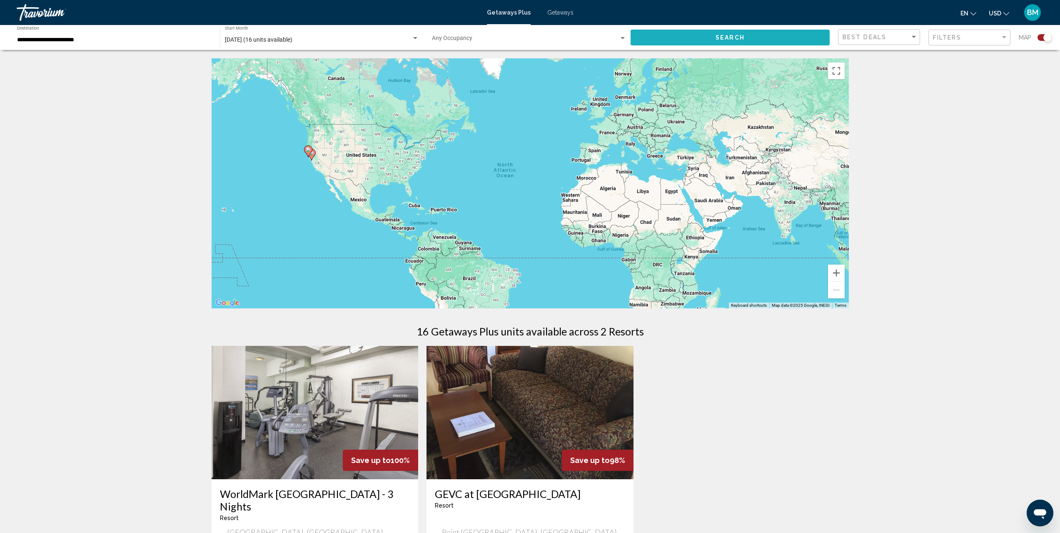
click at [680, 36] on button "Search" at bounding box center [730, 37] width 199 height 15
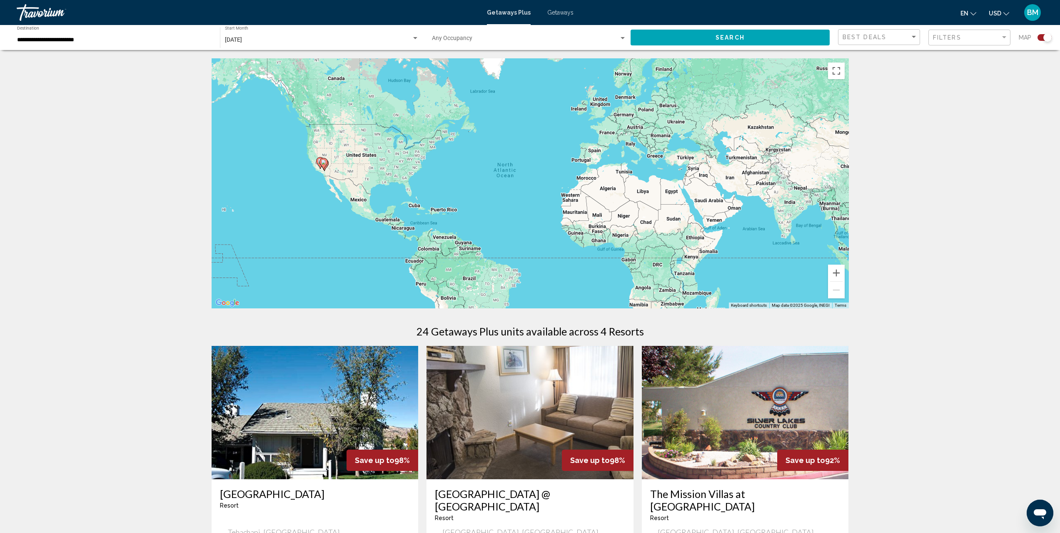
click at [57, 40] on input "**********" at bounding box center [114, 40] width 195 height 7
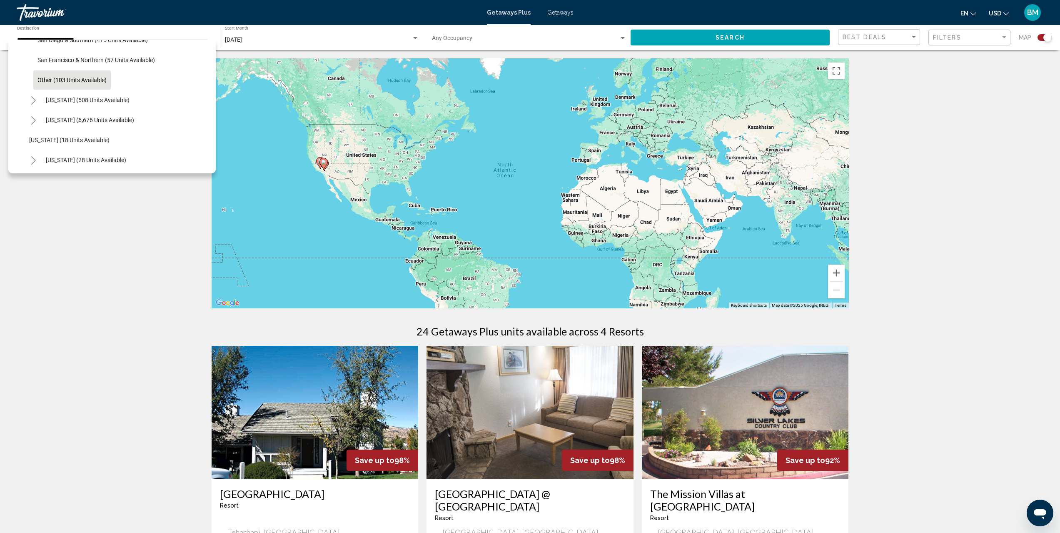
scroll to position [178, 0]
click at [32, 95] on icon "Toggle Colorado (508 units available)" at bounding box center [33, 96] width 6 height 8
click at [32, 117] on icon "Toggle Florida (6,676 units available)" at bounding box center [33, 116] width 6 height 8
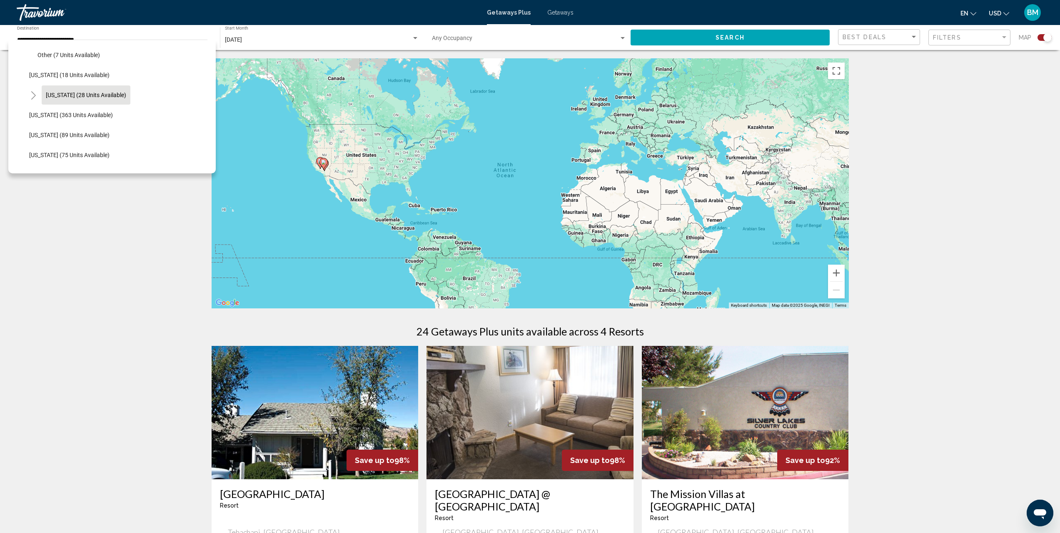
click at [96, 93] on span "[US_STATE] (28 units available)" at bounding box center [86, 95] width 80 height 7
type input "**********"
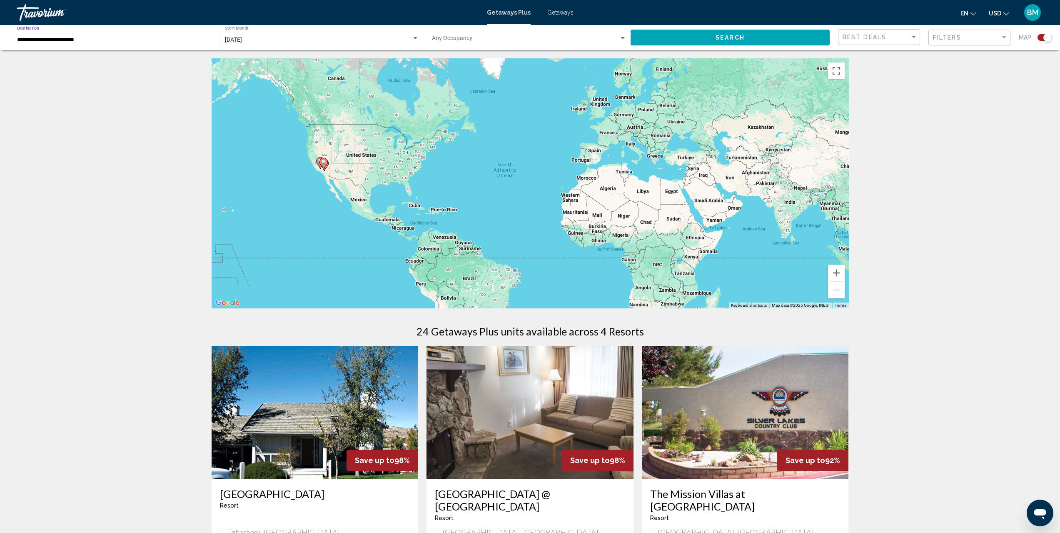
click at [750, 40] on button "Search" at bounding box center [730, 37] width 199 height 15
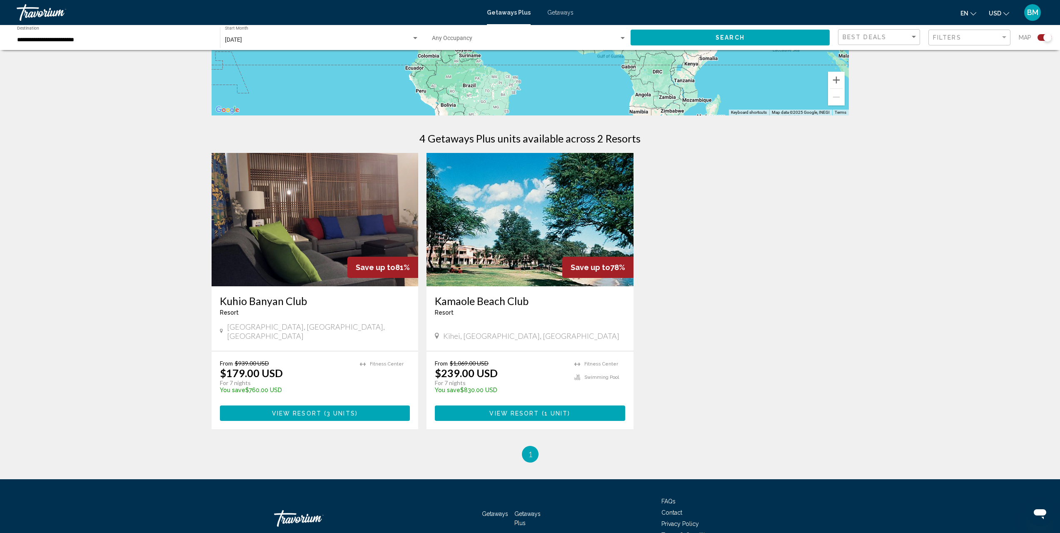
scroll to position [232, 0]
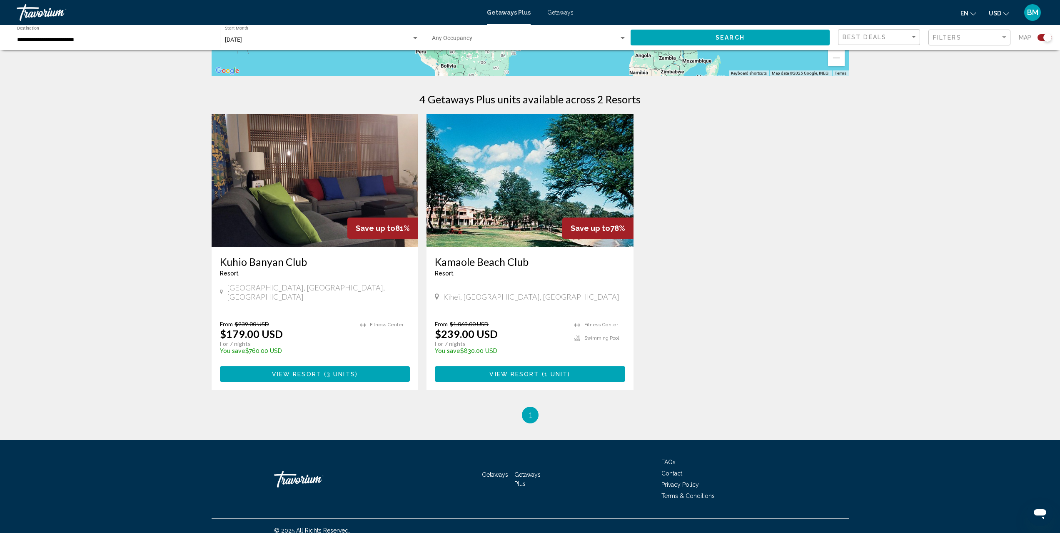
click at [587, 163] on img "Main content" at bounding box center [530, 180] width 207 height 133
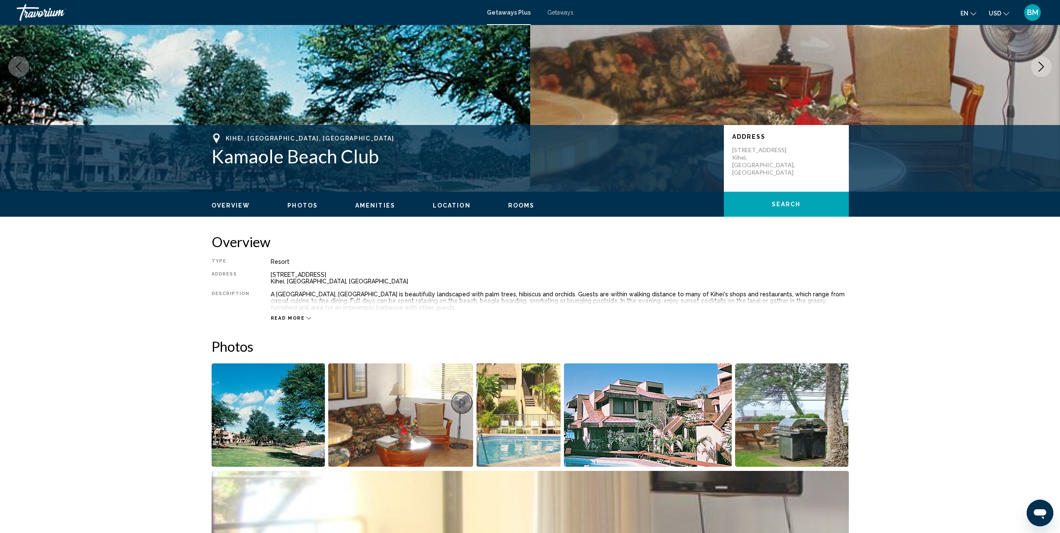
scroll to position [14, 0]
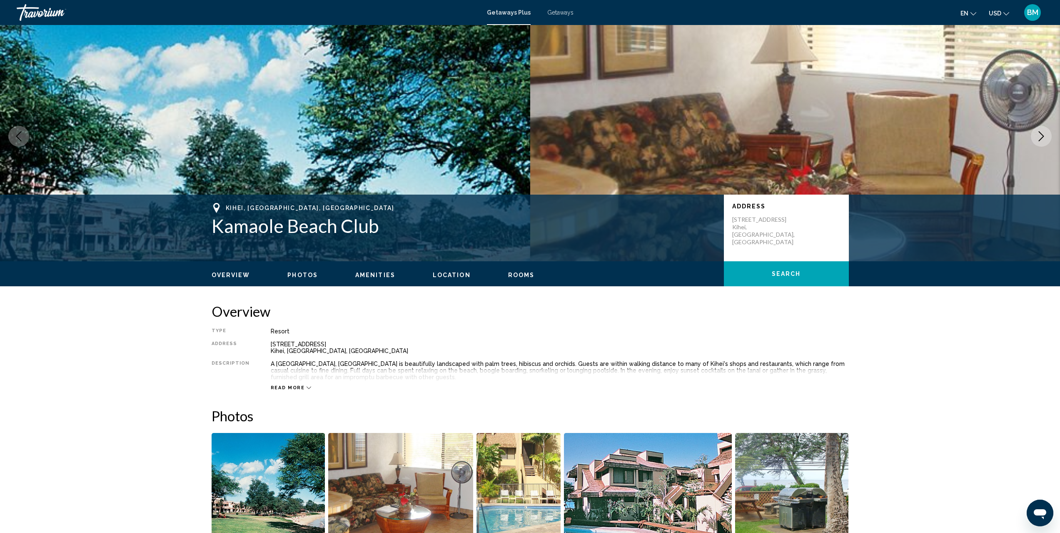
drag, startPoint x: 376, startPoint y: 225, endPoint x: 214, endPoint y: 225, distance: 162.1
click at [214, 225] on h1 "Kamaole Beach Club" at bounding box center [464, 226] width 504 height 22
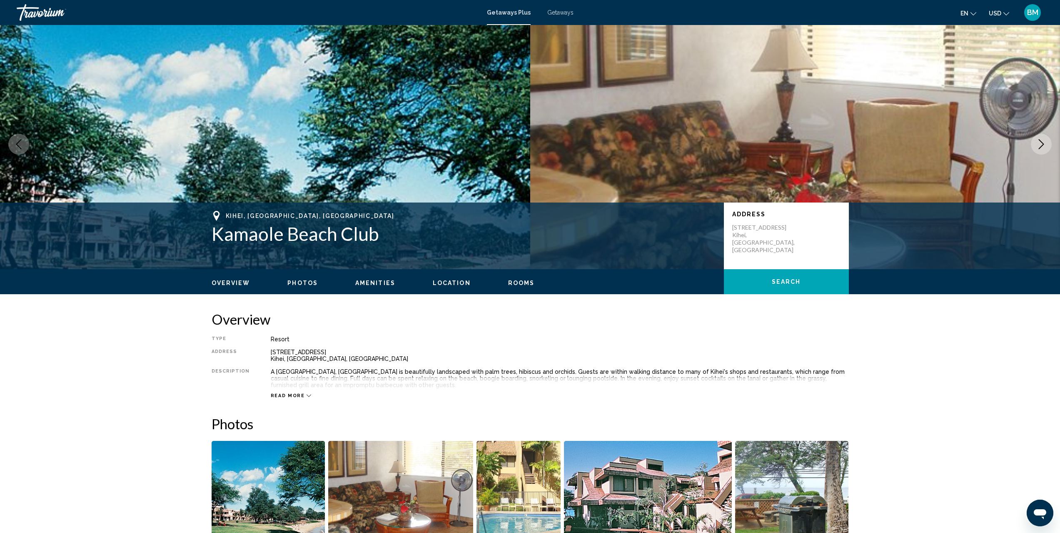
scroll to position [0, 0]
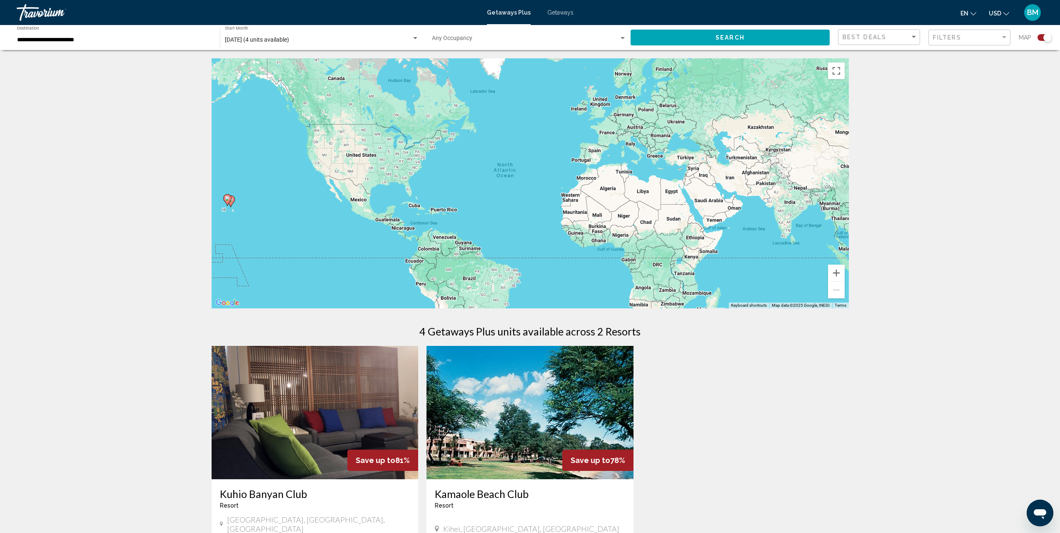
click at [540, 395] on img "Main content" at bounding box center [530, 412] width 207 height 133
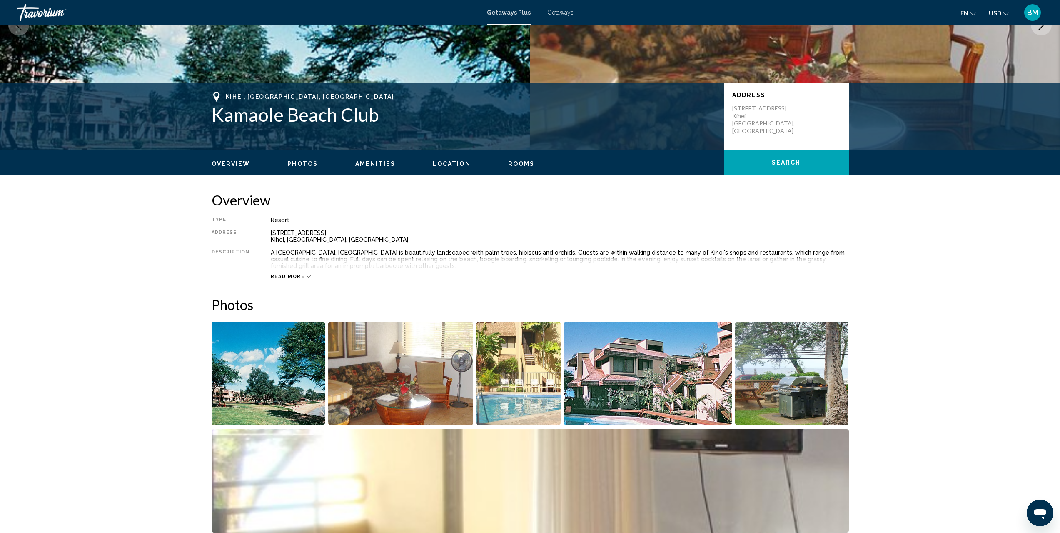
click at [508, 167] on span "Rooms" at bounding box center [521, 163] width 27 height 7
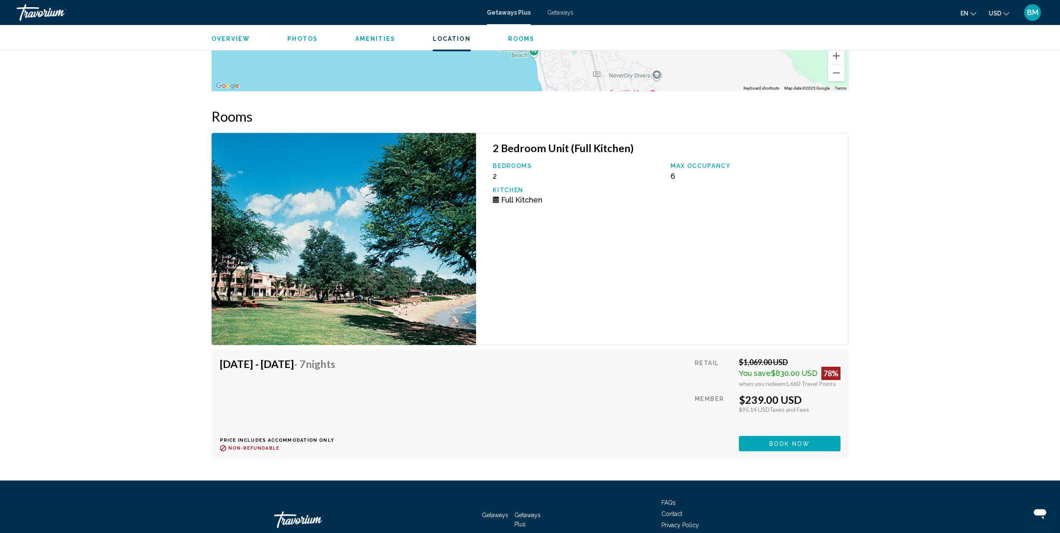
scroll to position [1389, 0]
